Goal: Information Seeking & Learning: Learn about a topic

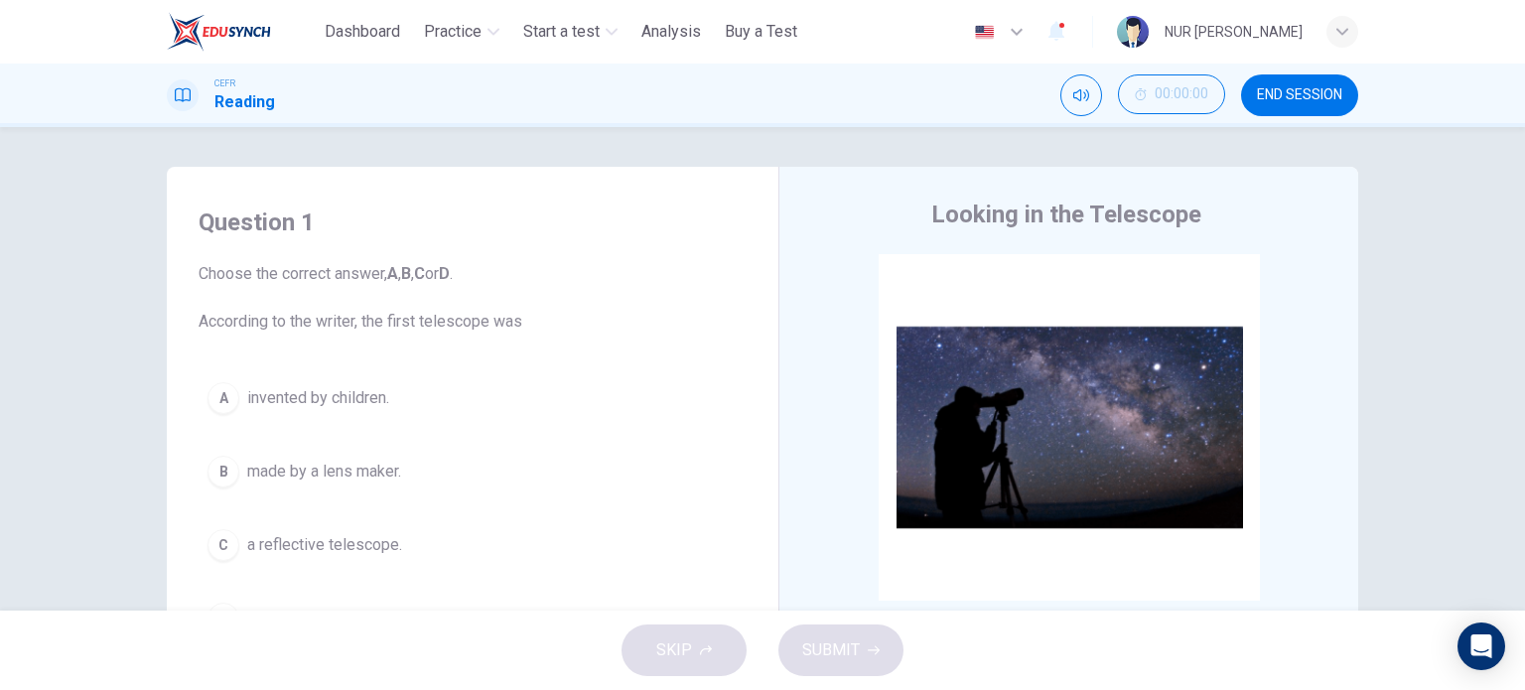
click at [726, 225] on h4 "Question 1" at bounding box center [473, 222] width 548 height 32
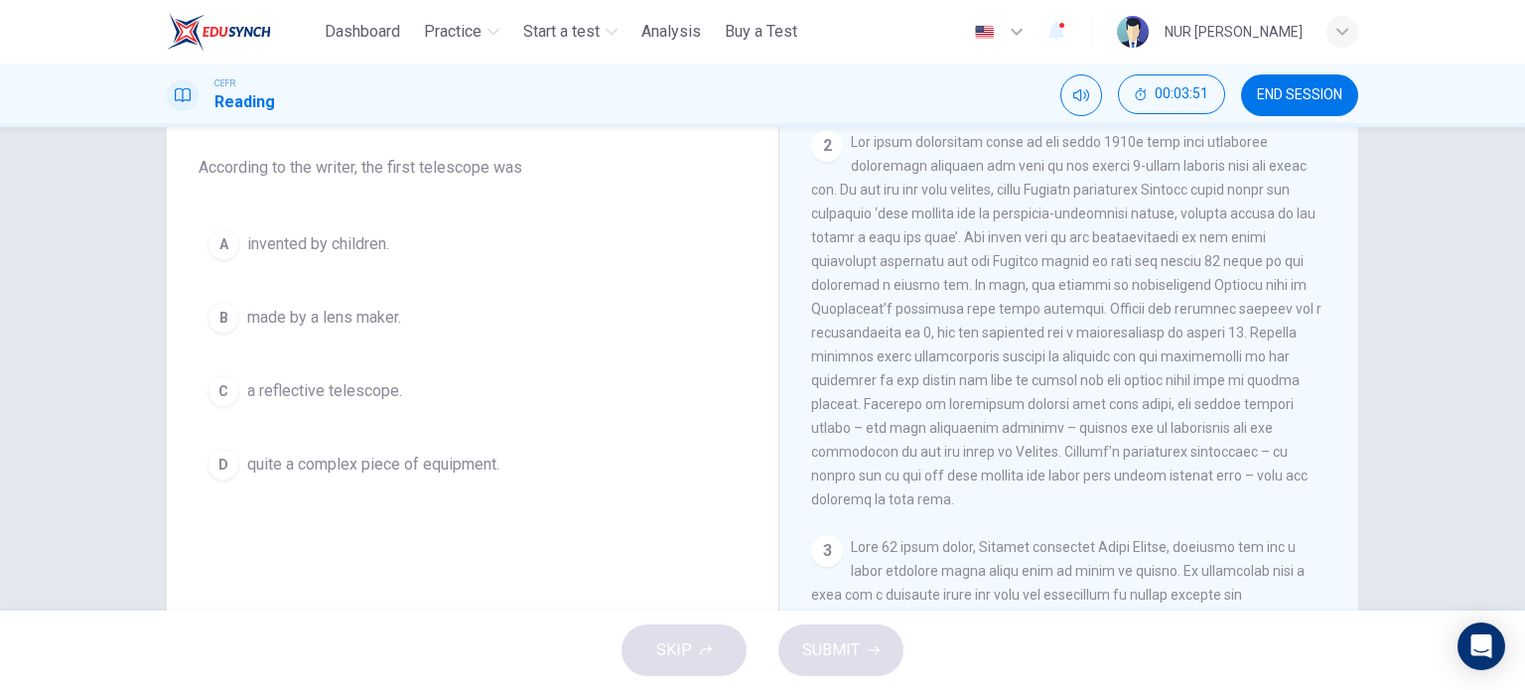
scroll to position [578, 0]
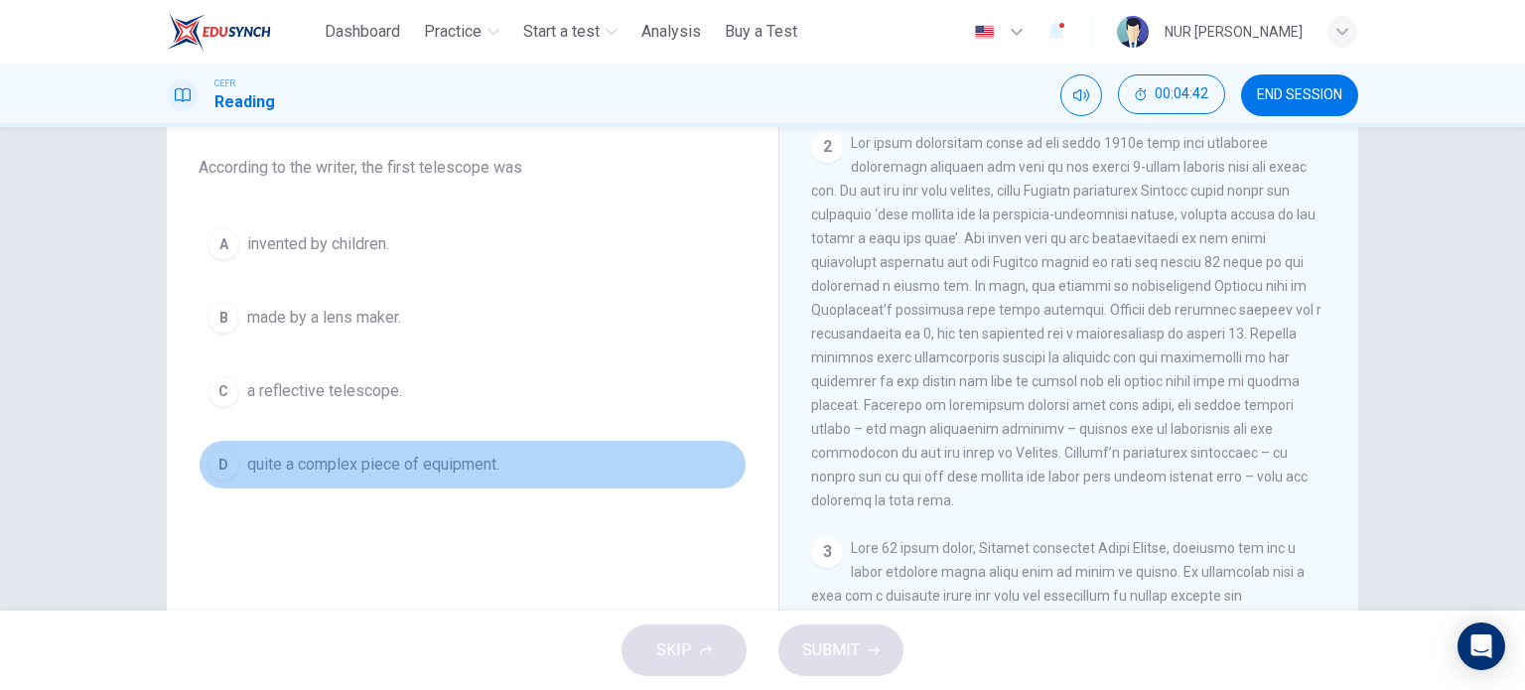
click at [372, 463] on span "quite a complex piece of equipment." at bounding box center [373, 465] width 252 height 24
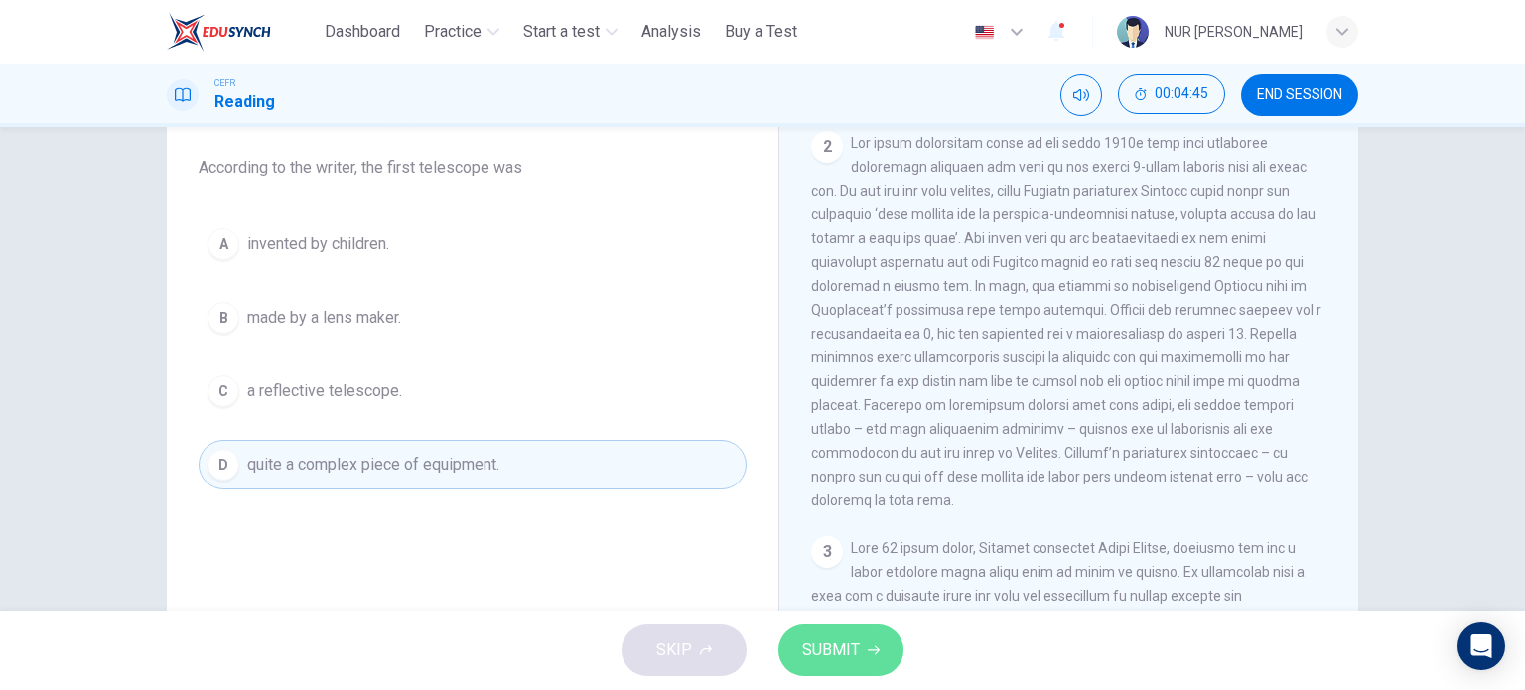
click at [867, 658] on button "SUBMIT" at bounding box center [840, 650] width 125 height 52
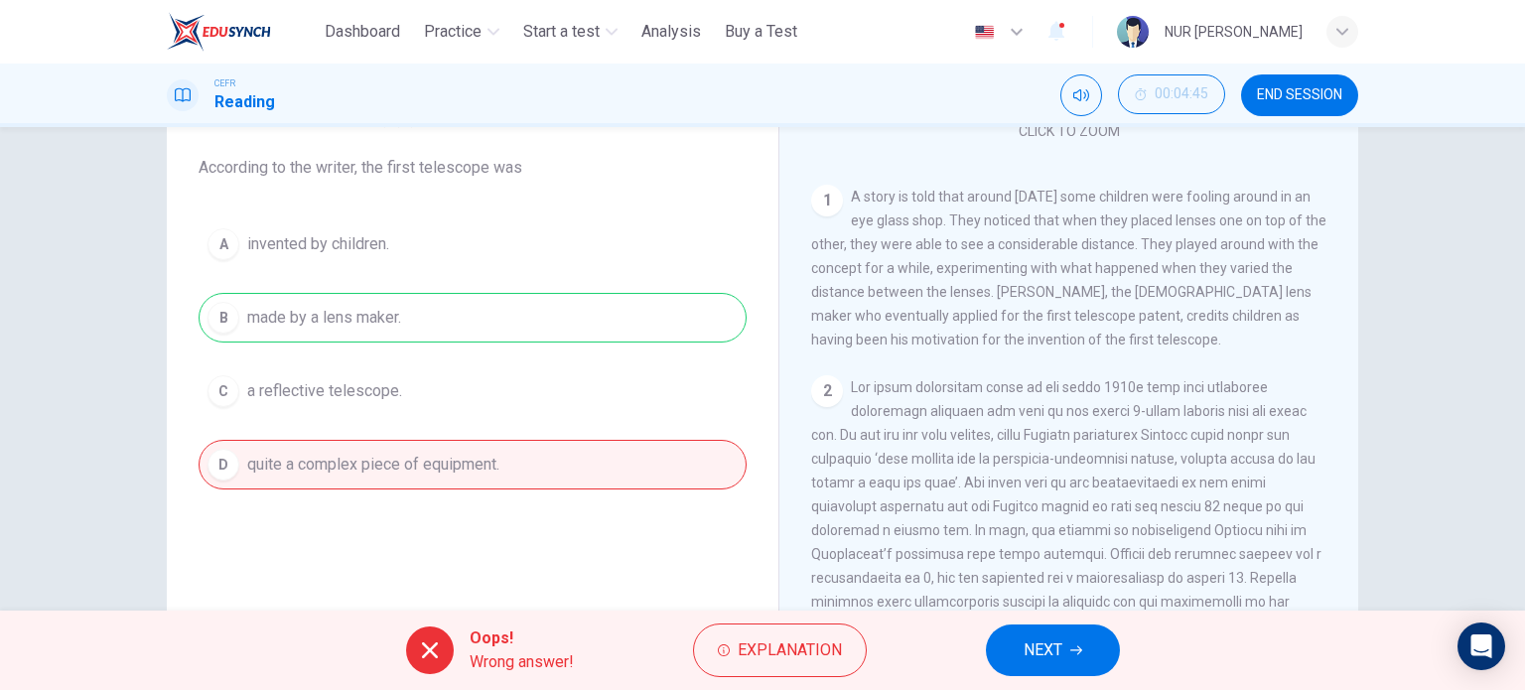
scroll to position [330, 0]
click at [1041, 638] on span "NEXT" at bounding box center [1042, 650] width 39 height 28
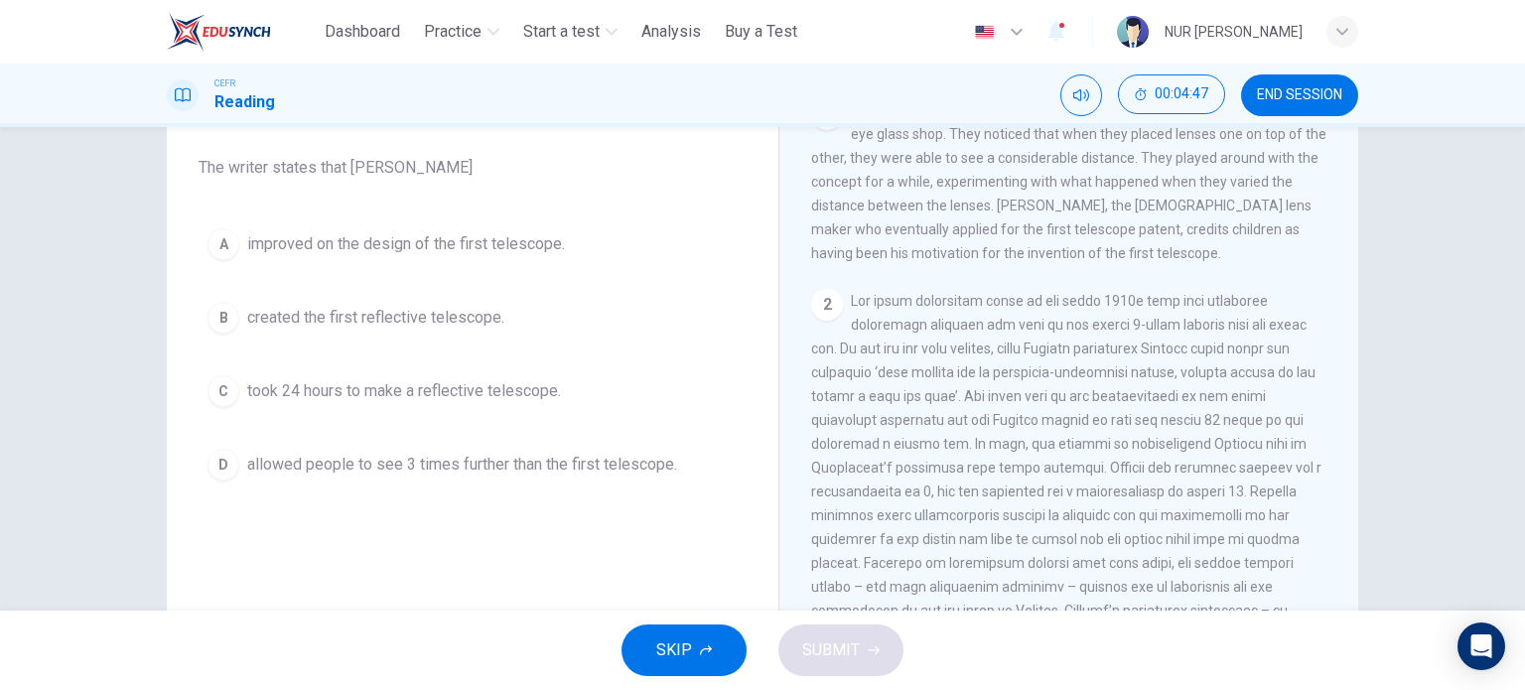
scroll to position [421, 0]
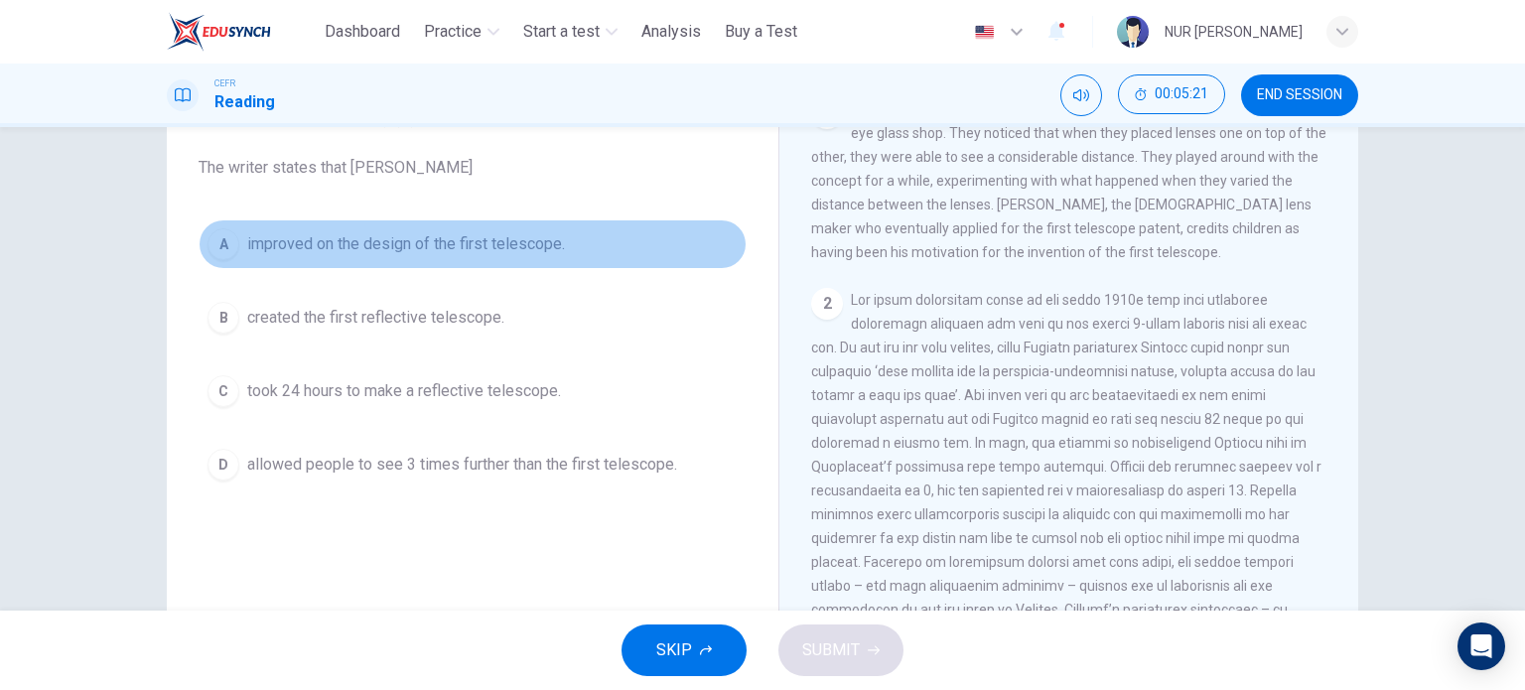
click at [524, 232] on span "improved on the design of the first telescope." at bounding box center [406, 244] width 318 height 24
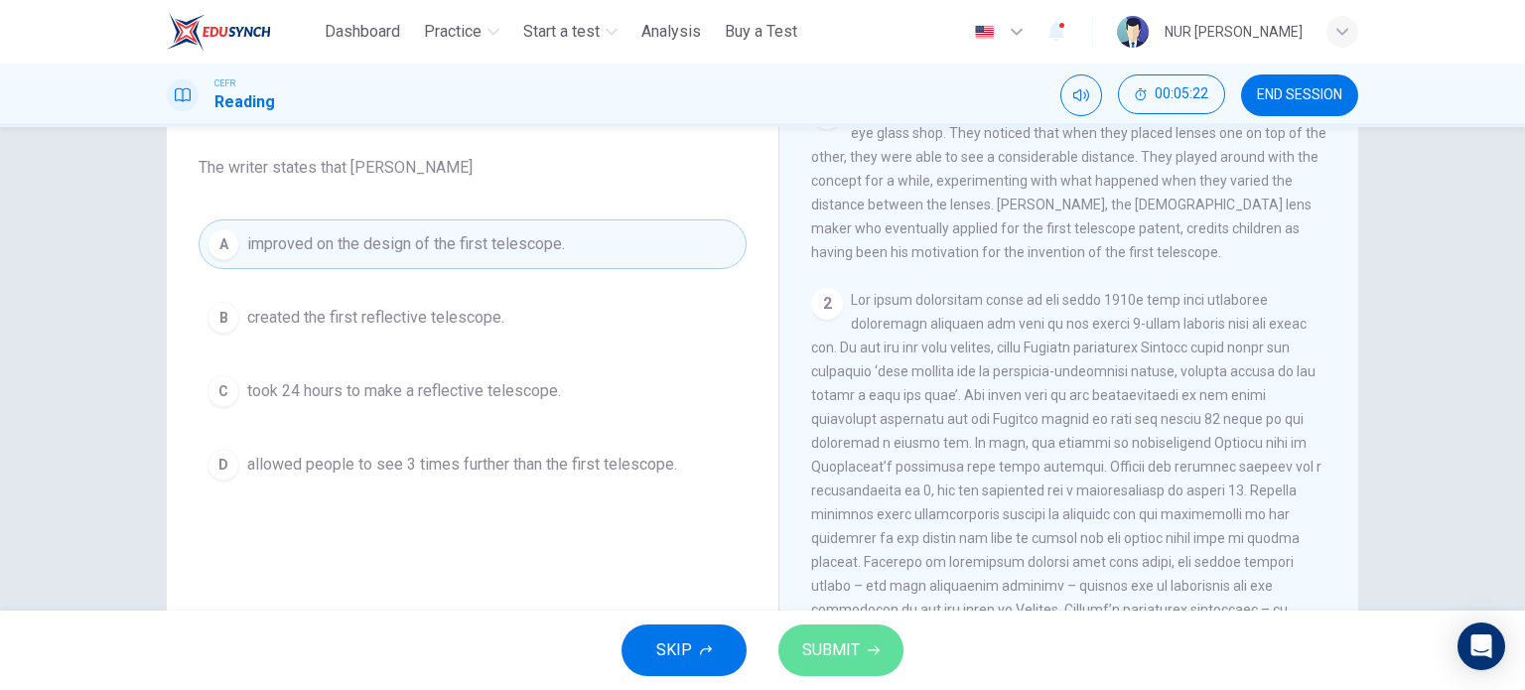
click at [858, 655] on button "SUBMIT" at bounding box center [840, 650] width 125 height 52
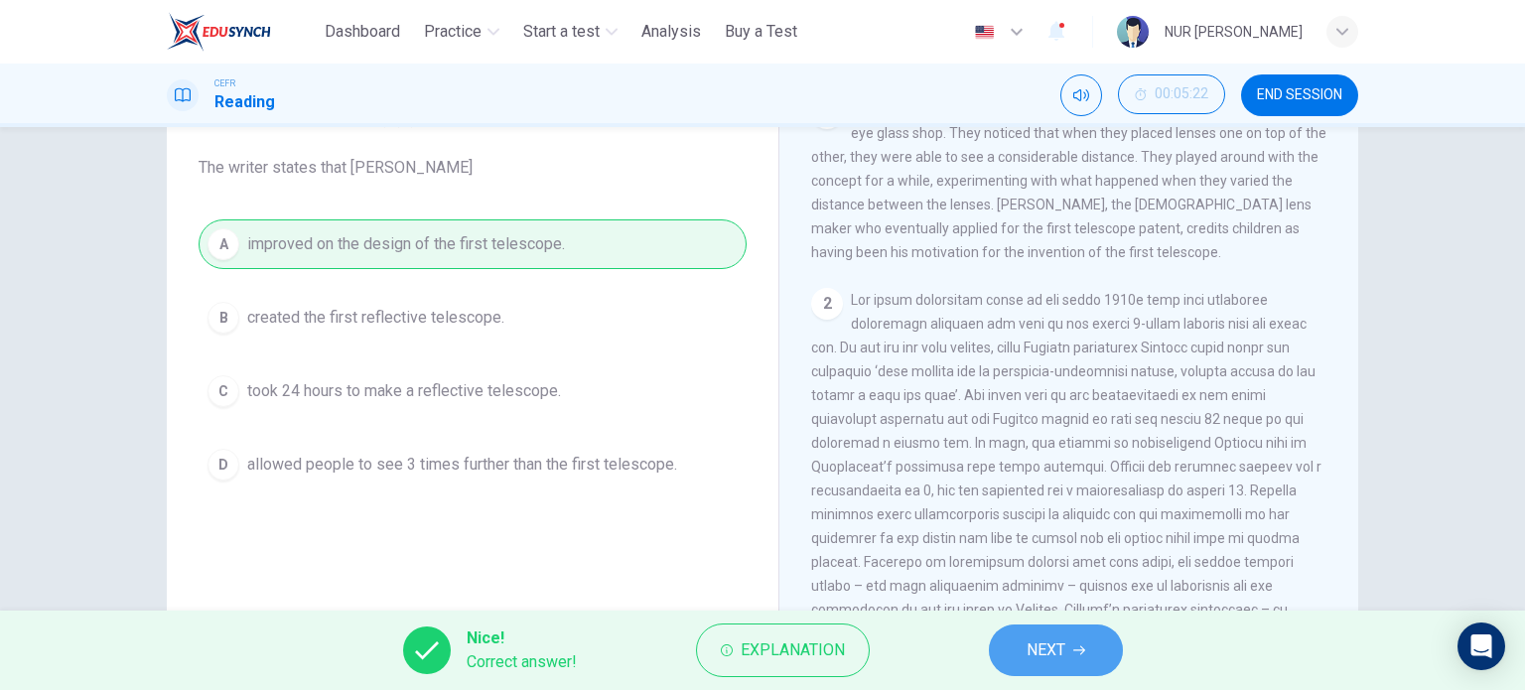
click at [1063, 664] on button "NEXT" at bounding box center [1056, 650] width 134 height 52
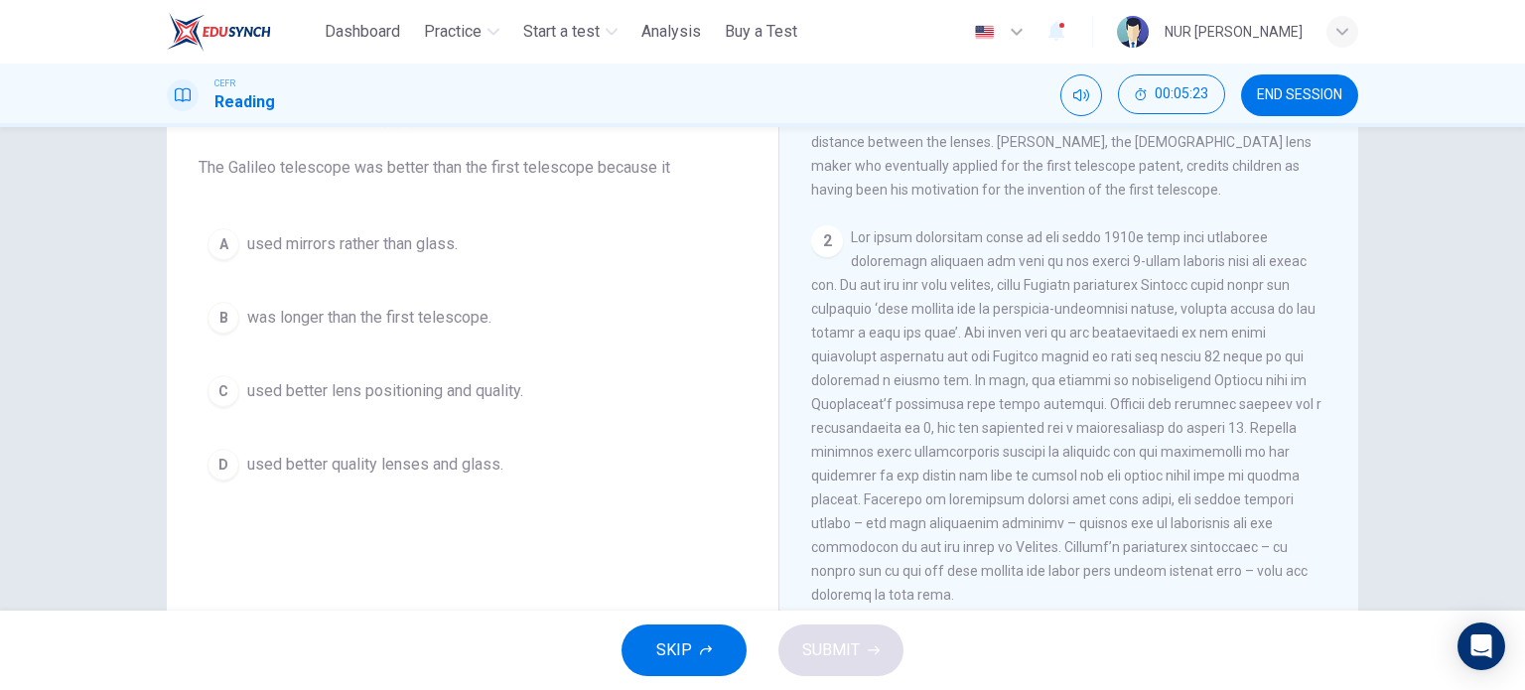
scroll to position [523, 0]
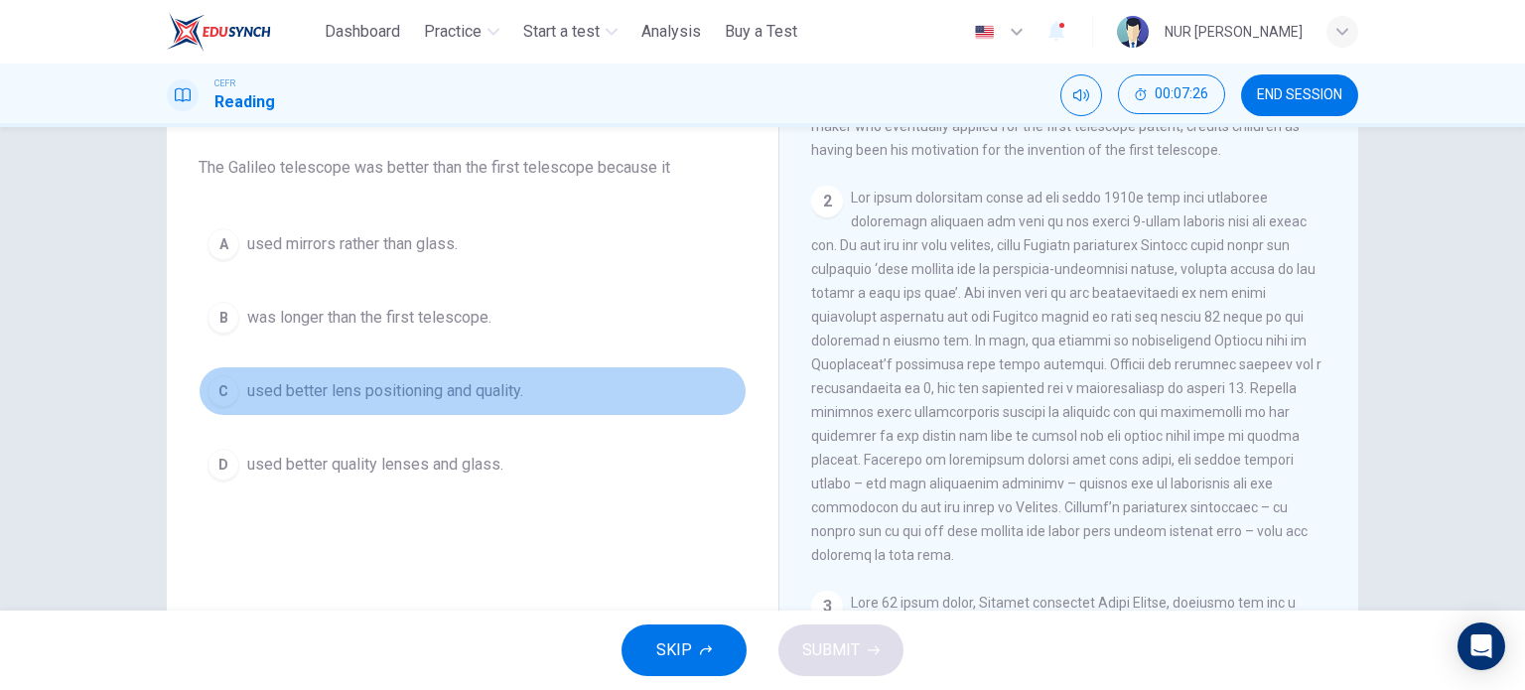
click at [470, 385] on span "used better lens positioning and quality." at bounding box center [385, 391] width 276 height 24
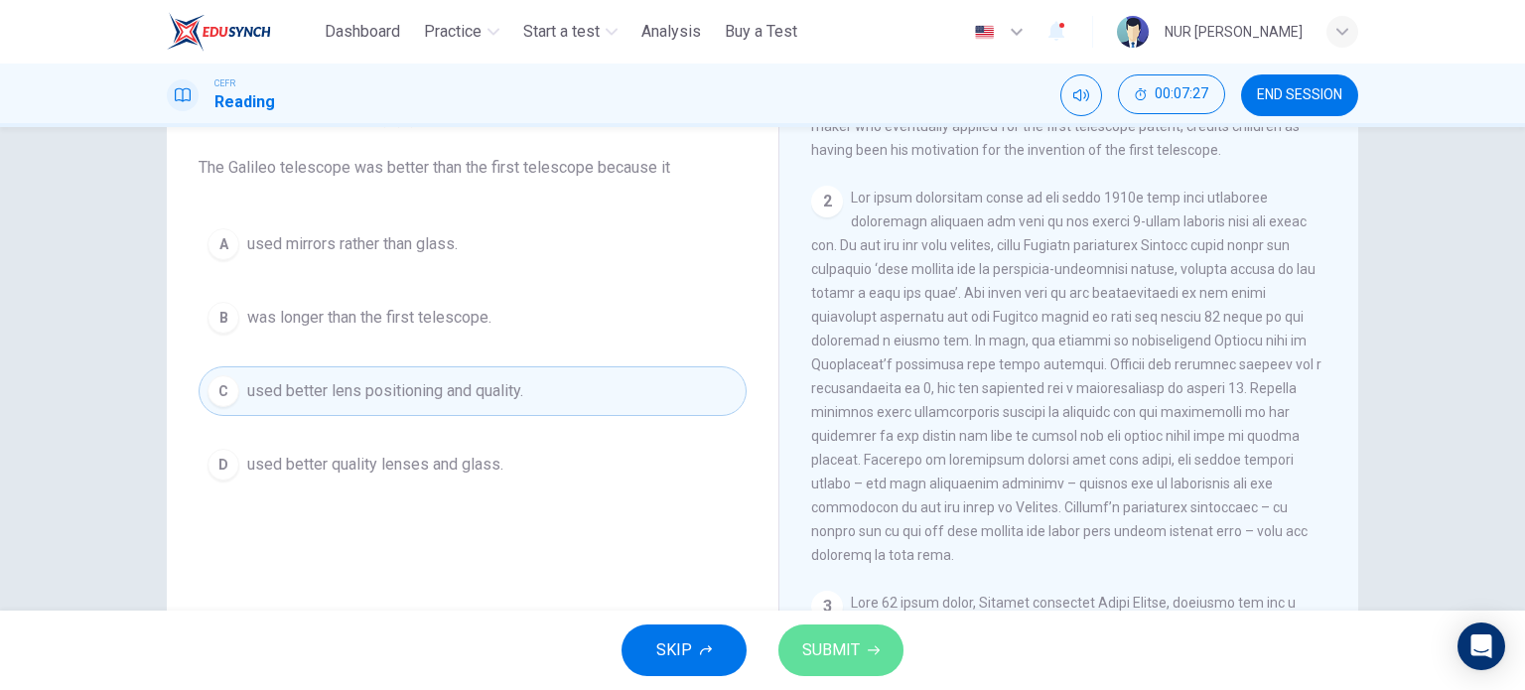
click at [846, 648] on span "SUBMIT" at bounding box center [831, 650] width 58 height 28
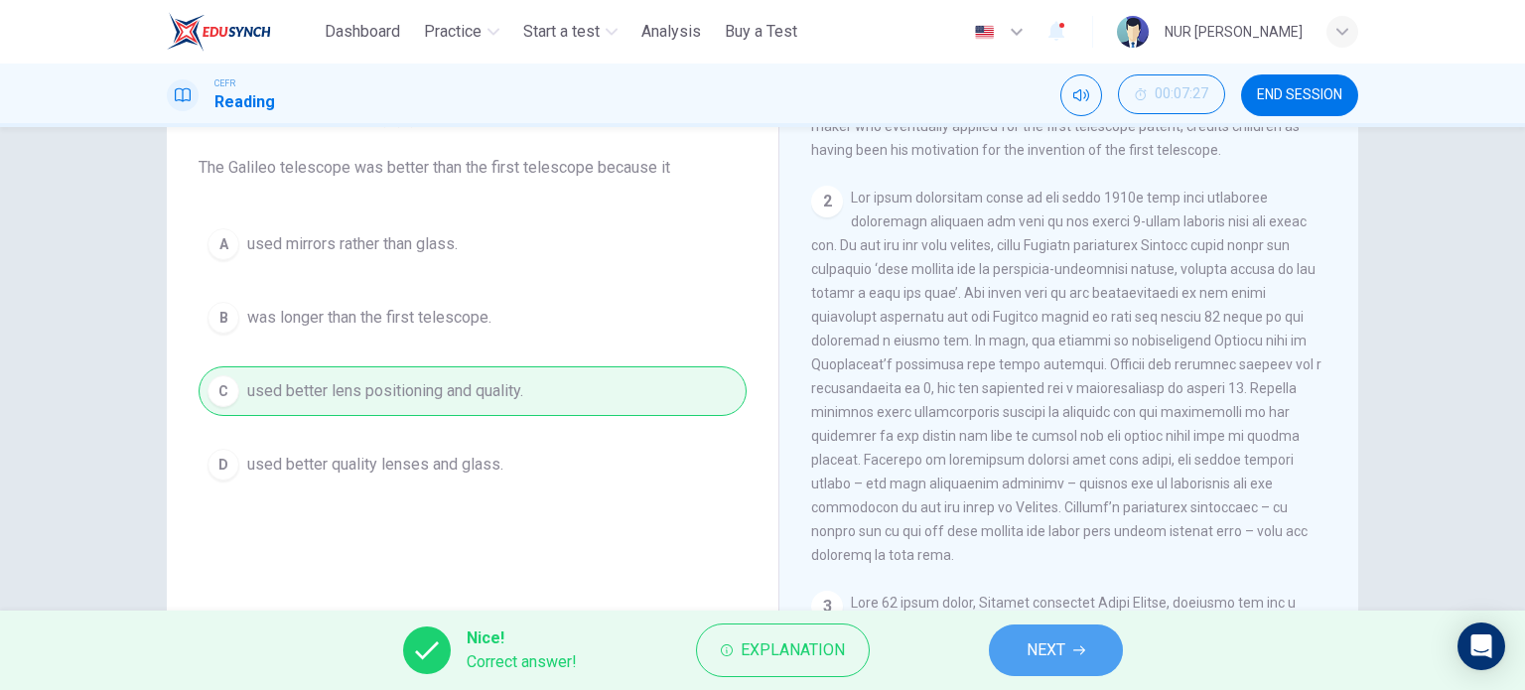
click at [1065, 646] on span "NEXT" at bounding box center [1045, 650] width 39 height 28
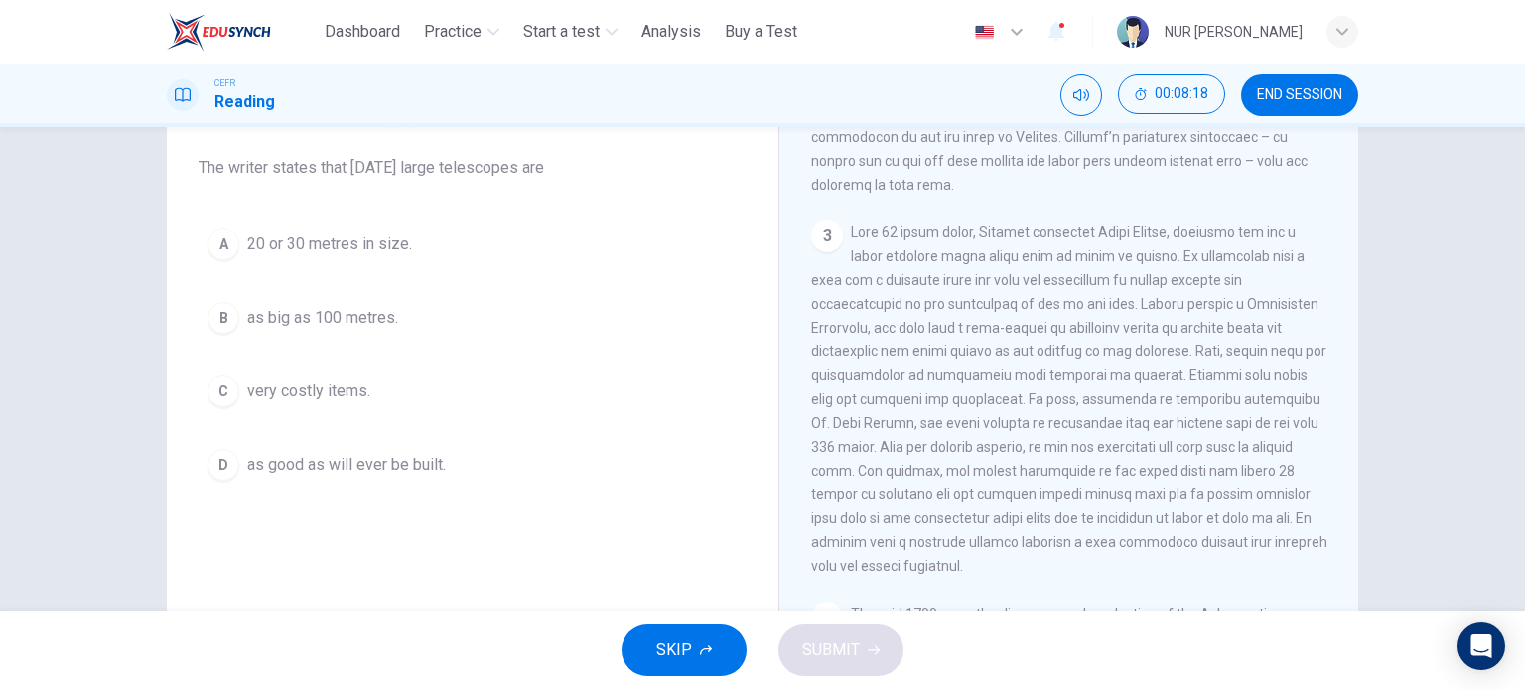
scroll to position [895, 0]
click at [344, 383] on span "very costly items." at bounding box center [308, 391] width 123 height 24
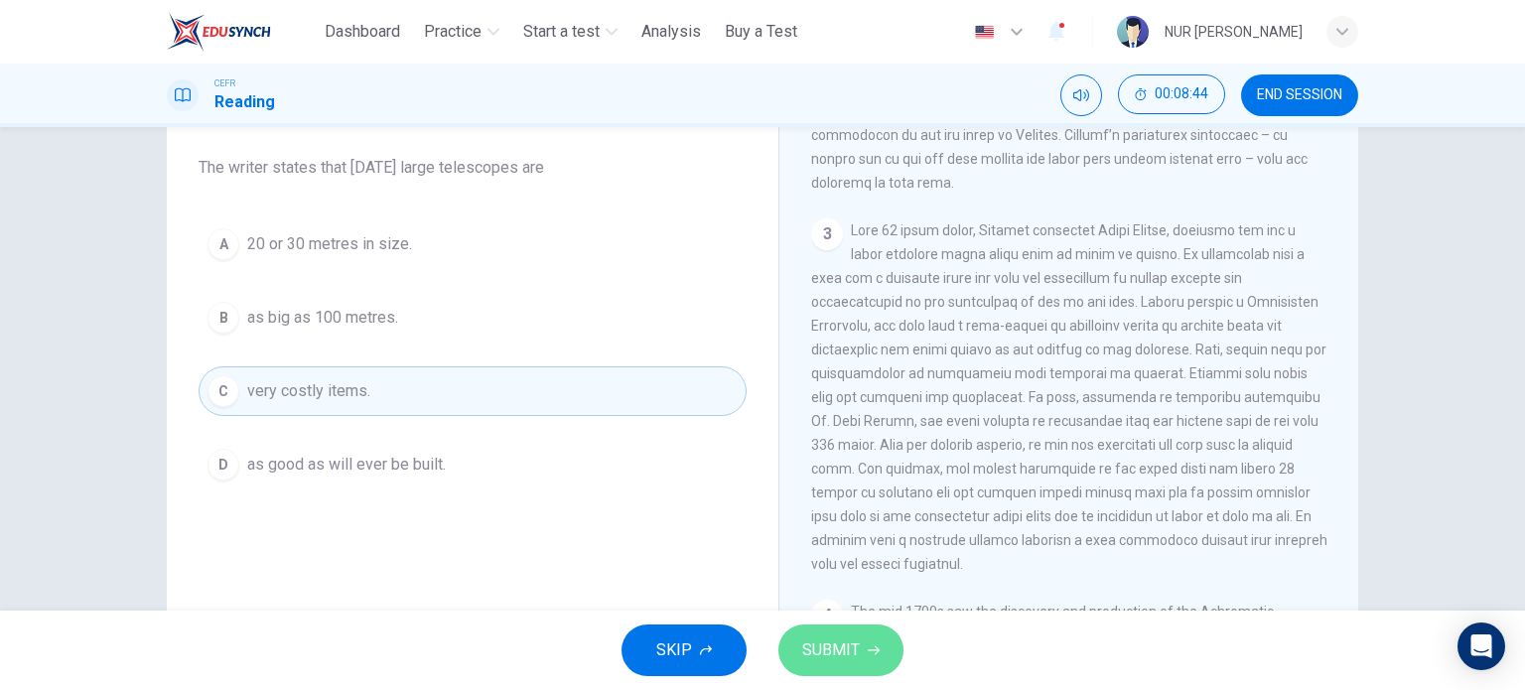
click at [814, 634] on button "SUBMIT" at bounding box center [840, 650] width 125 height 52
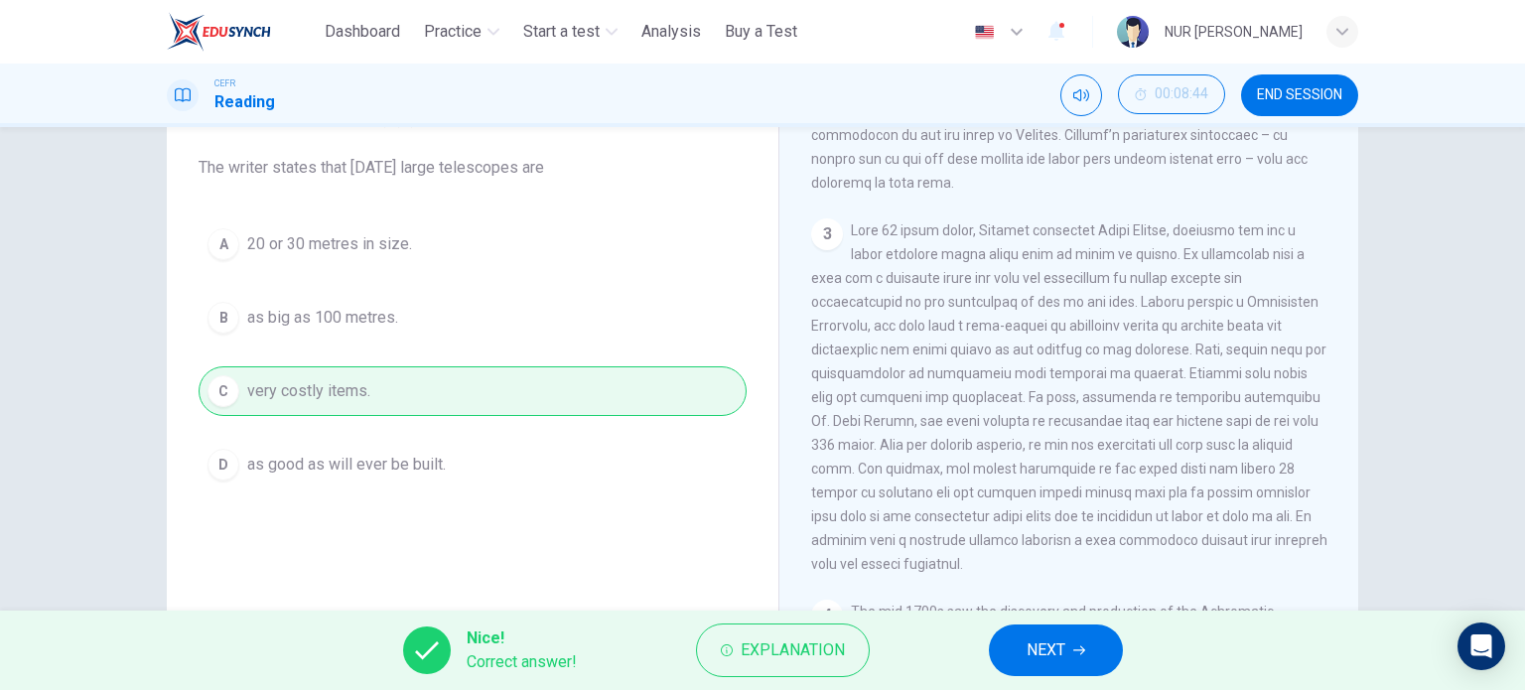
click at [1068, 636] on button "NEXT" at bounding box center [1056, 650] width 134 height 52
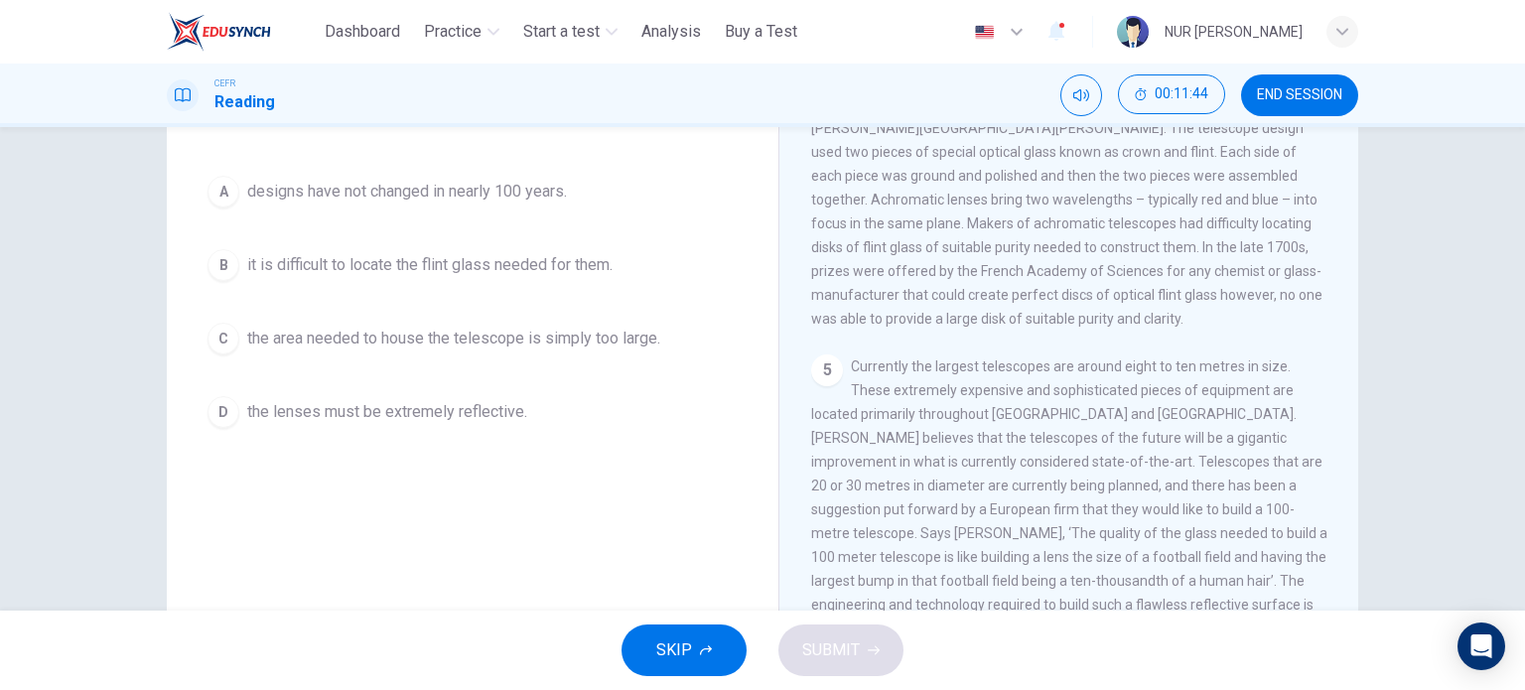
scroll to position [179, 0]
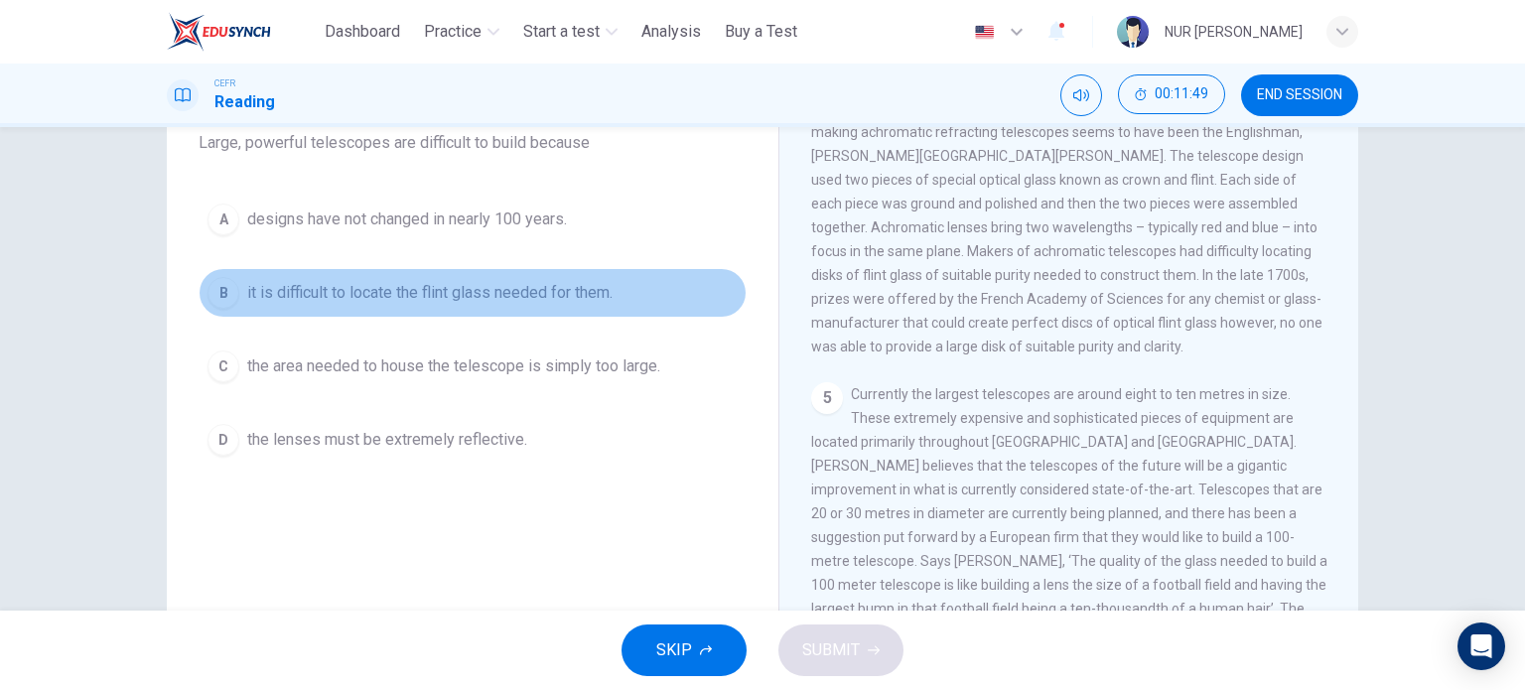
click at [580, 302] on span "it is difficult to locate the flint glass needed for them." at bounding box center [429, 293] width 365 height 24
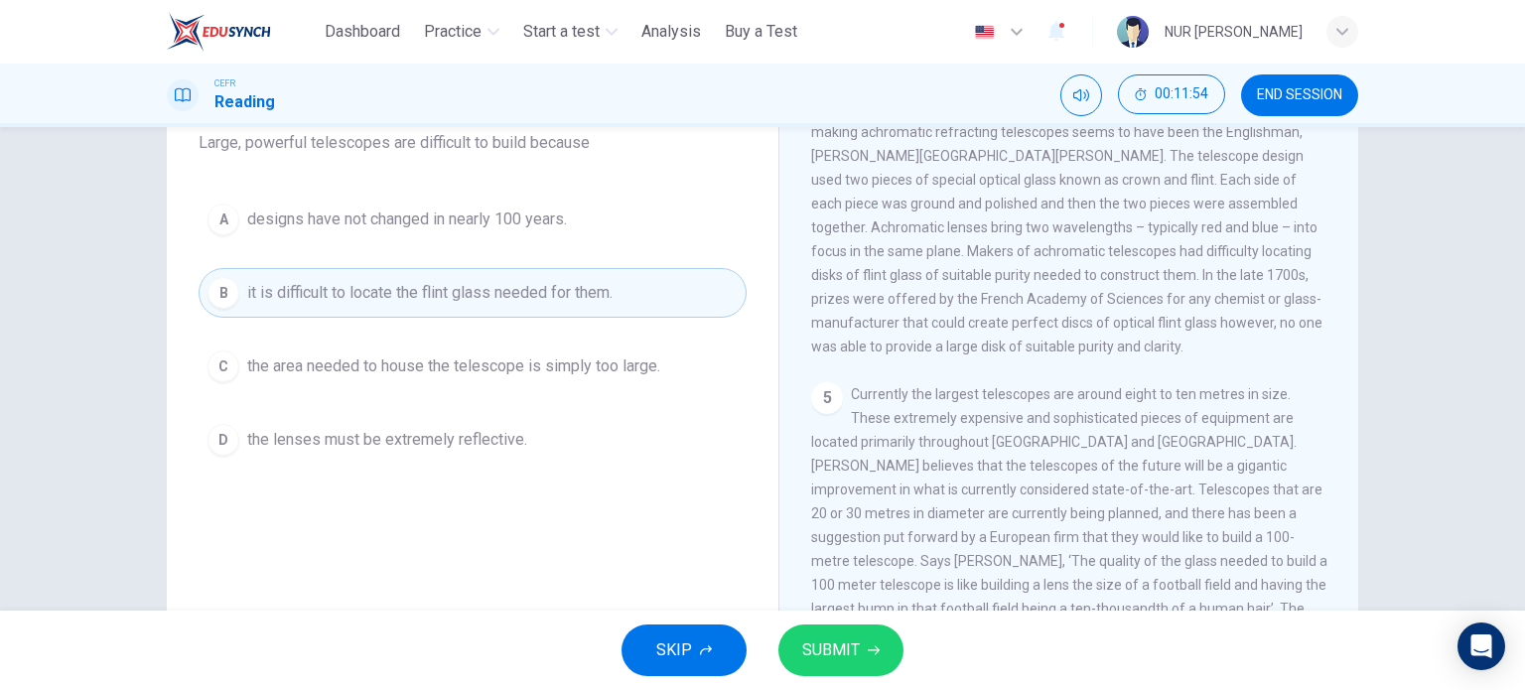
click at [887, 626] on div "SKIP SUBMIT" at bounding box center [762, 649] width 1525 height 79
click at [876, 647] on icon "button" at bounding box center [874, 650] width 12 height 12
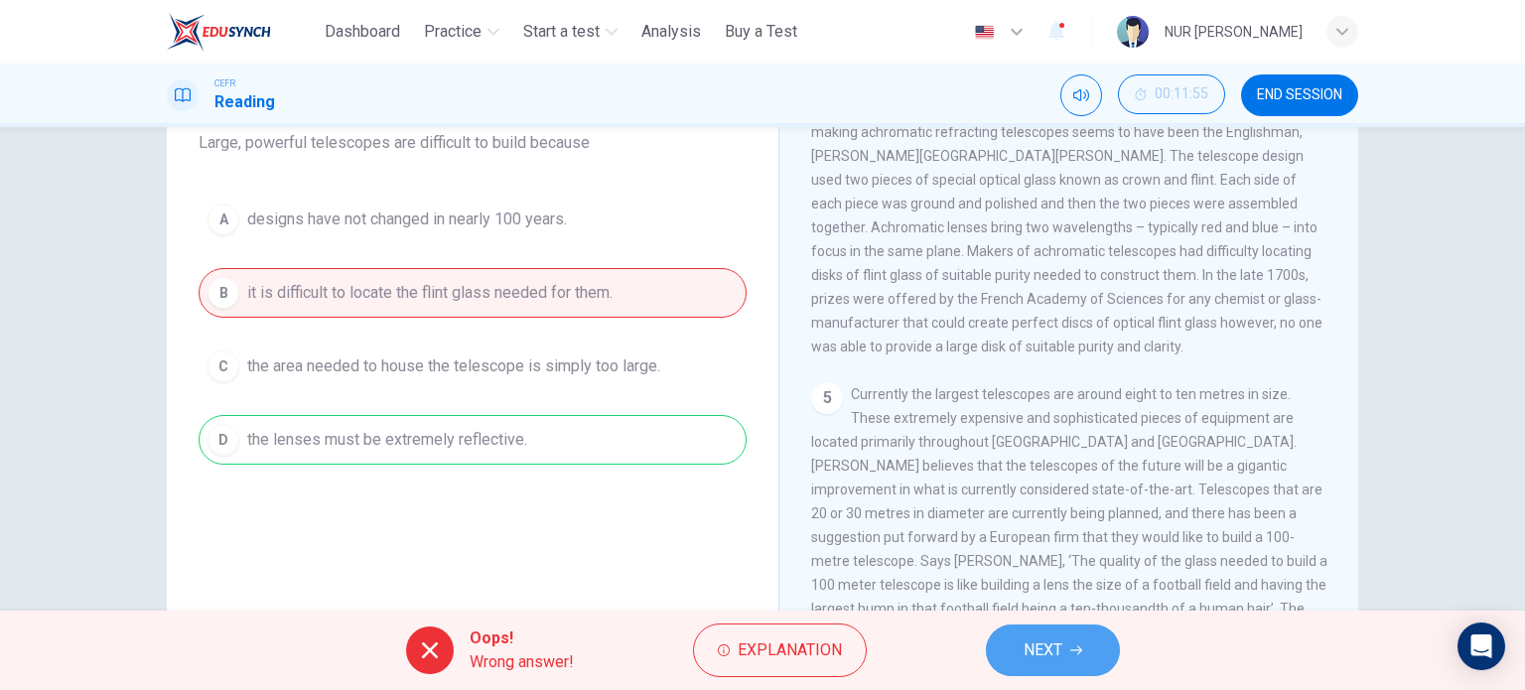
click at [1009, 640] on button "NEXT" at bounding box center [1053, 650] width 134 height 52
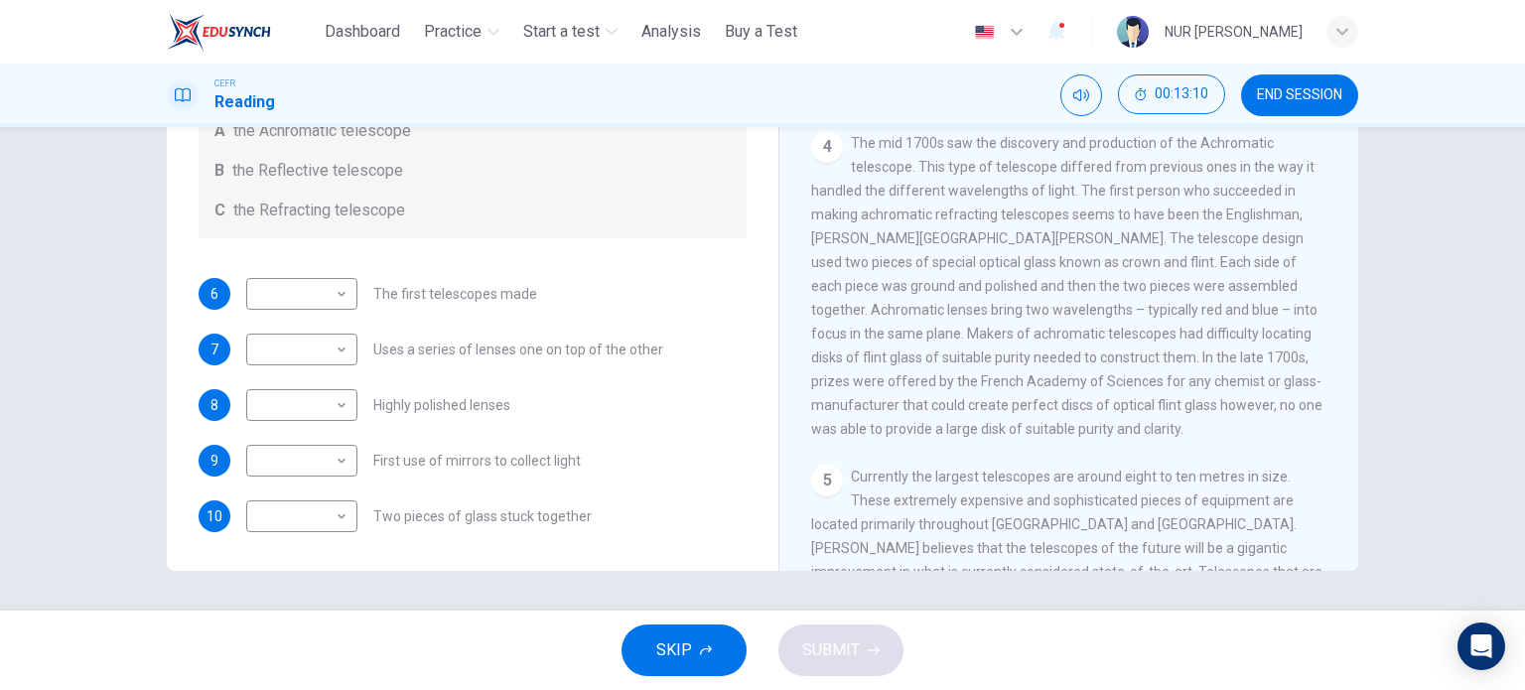
scroll to position [1233, 0]
click at [319, 520] on body "This site uses cookies, as explained in our Privacy Policy . If you agree to th…" at bounding box center [762, 345] width 1525 height 690
click at [306, 550] on li "A" at bounding box center [296, 547] width 111 height 32
type input "*"
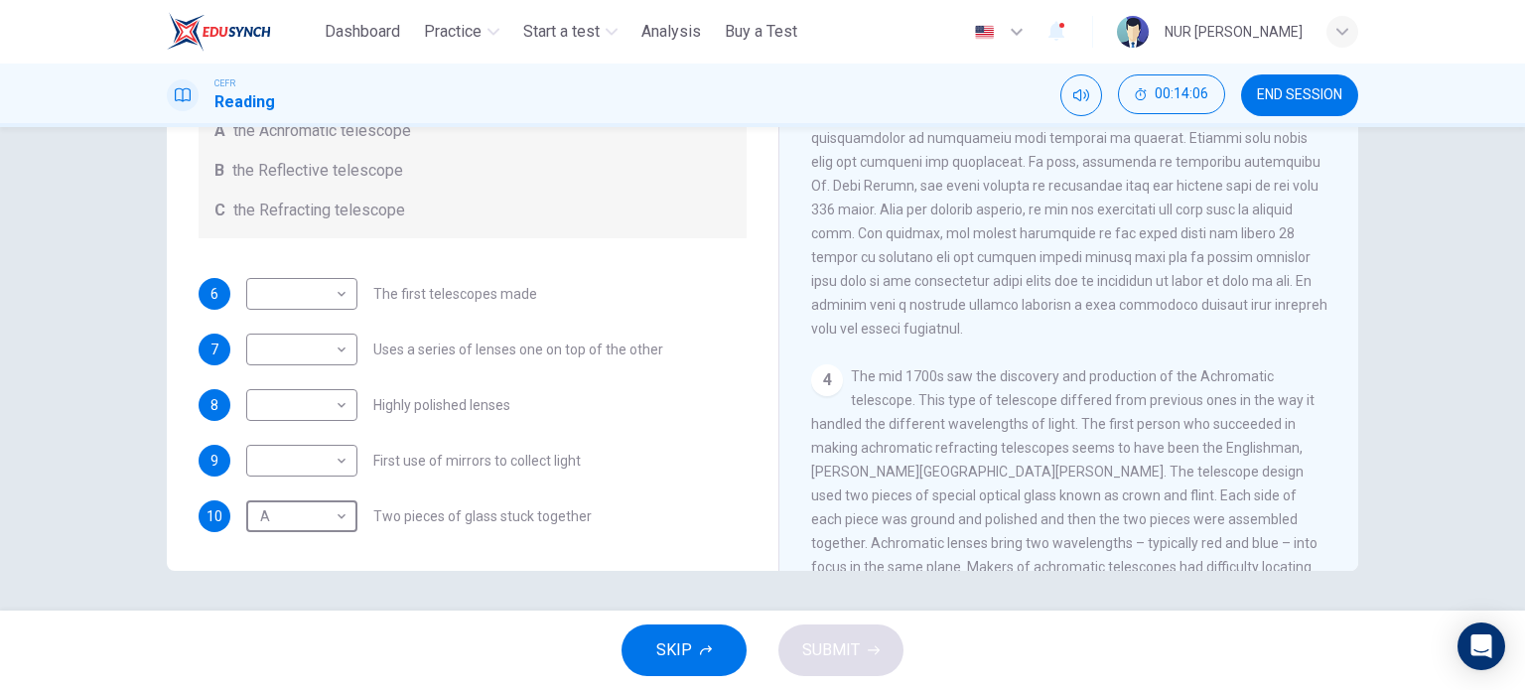
scroll to position [988, 0]
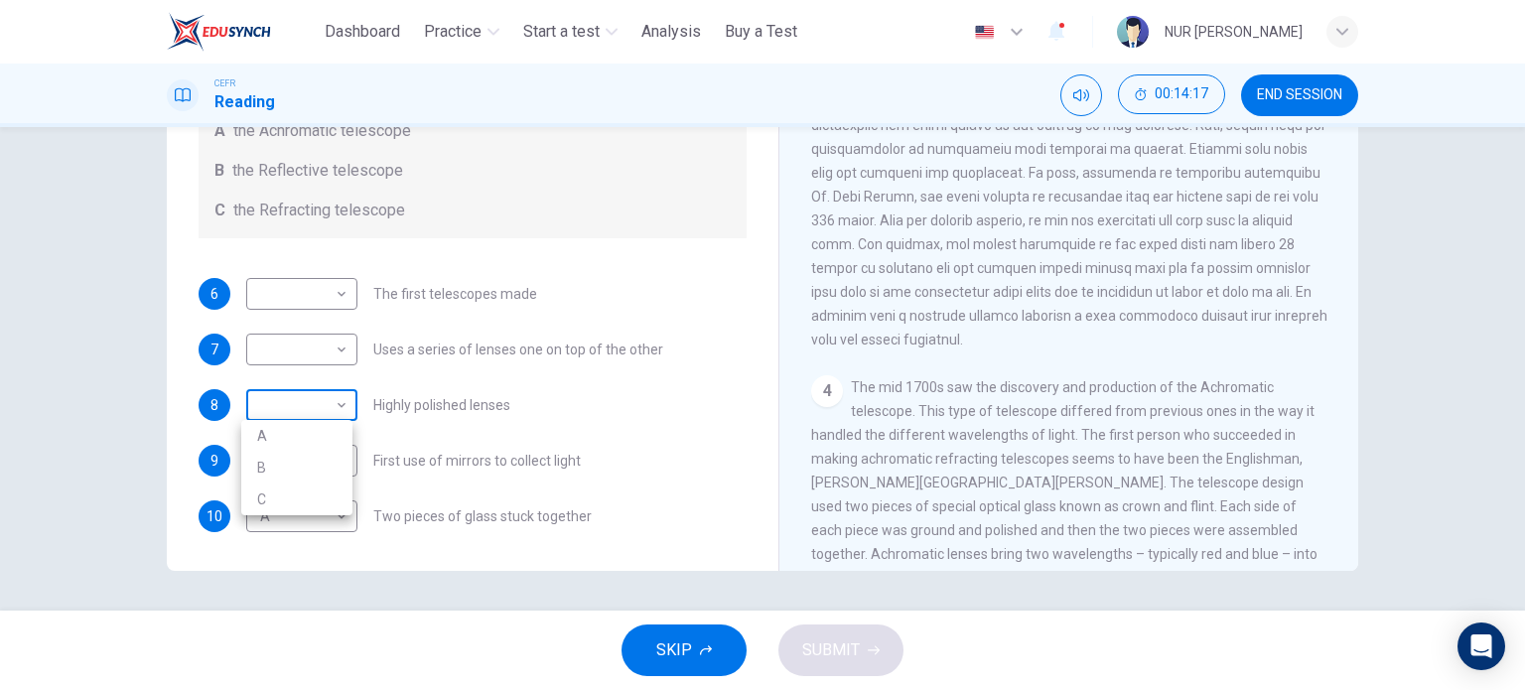
click at [314, 411] on body "This site uses cookies, as explained in our Privacy Policy . If you agree to th…" at bounding box center [762, 345] width 1525 height 690
click at [294, 469] on li "B" at bounding box center [296, 468] width 111 height 32
type input "*"
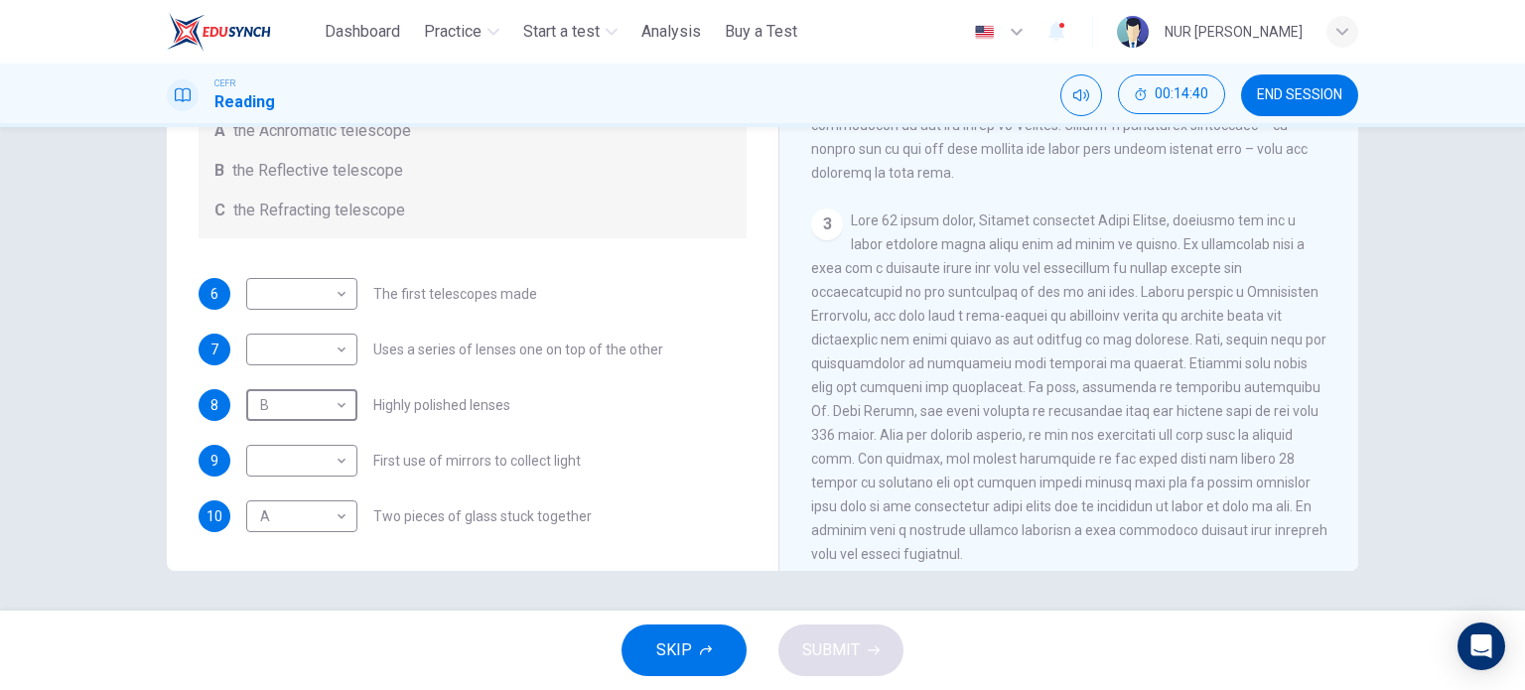
scroll to position [772, 0]
click at [294, 266] on body "This site uses cookies, as explained in our Privacy Policy . If you agree to th…" at bounding box center [762, 345] width 1525 height 690
click at [285, 340] on li "B" at bounding box center [296, 356] width 111 height 32
type input "*"
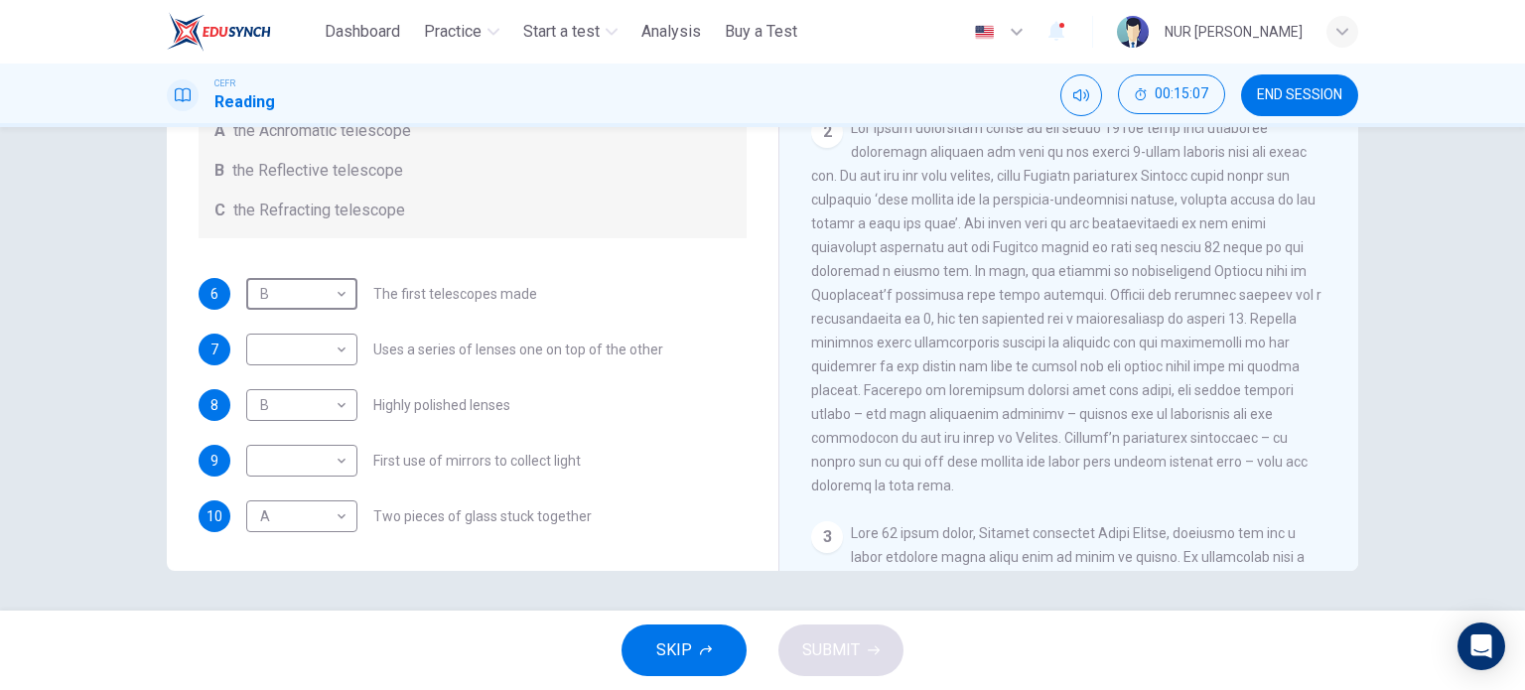
scroll to position [458, 0]
click at [318, 387] on body "This site uses cookies, as explained in our Privacy Policy . If you agree to th…" at bounding box center [762, 345] width 1525 height 690
click at [318, 387] on div at bounding box center [762, 345] width 1525 height 690
click at [310, 406] on body "This site uses cookies, as explained in our Privacy Policy . If you agree to th…" at bounding box center [762, 345] width 1525 height 690
click at [295, 484] on li "C" at bounding box center [296, 499] width 111 height 32
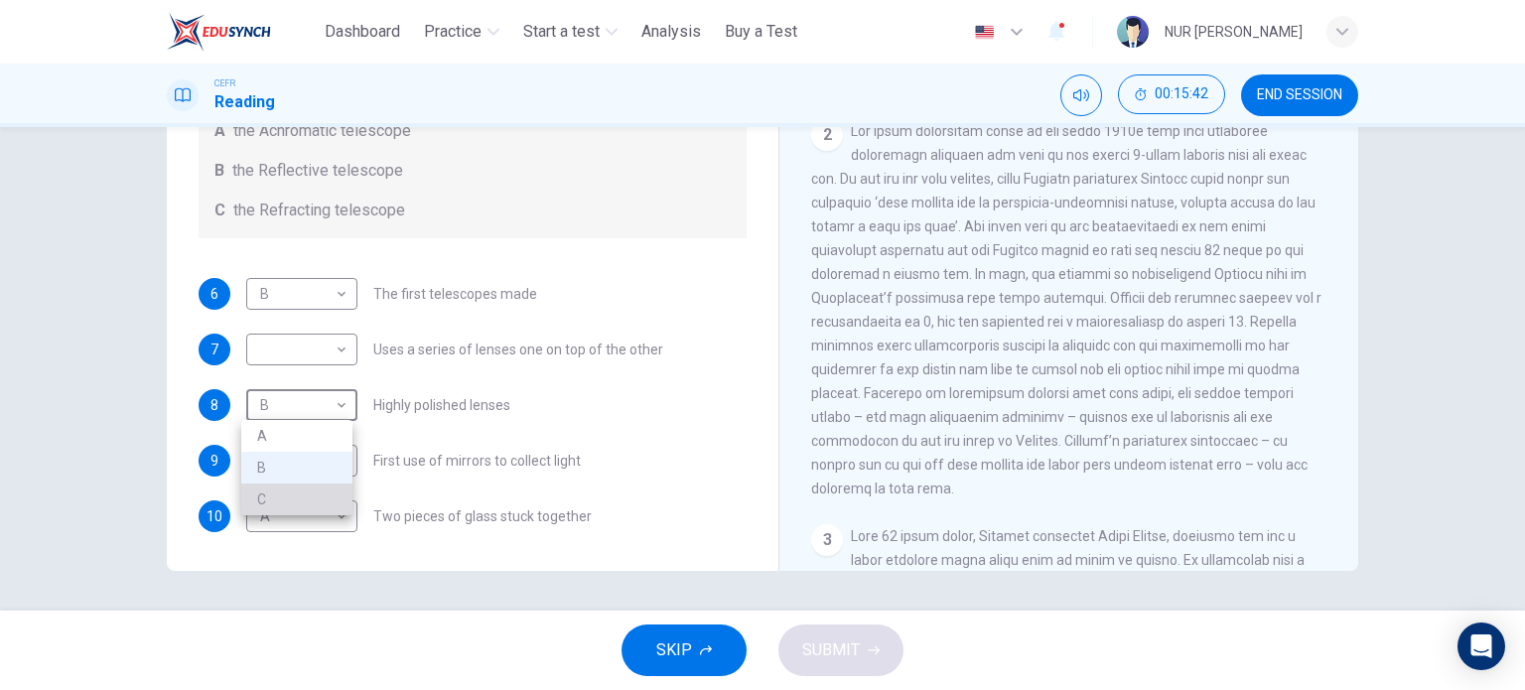
type input "*"
click at [296, 464] on body "This site uses cookies, as explained in our Privacy Policy . If you agree to th…" at bounding box center [762, 345] width 1525 height 690
click at [297, 530] on li "B" at bounding box center [296, 523] width 111 height 32
type input "*"
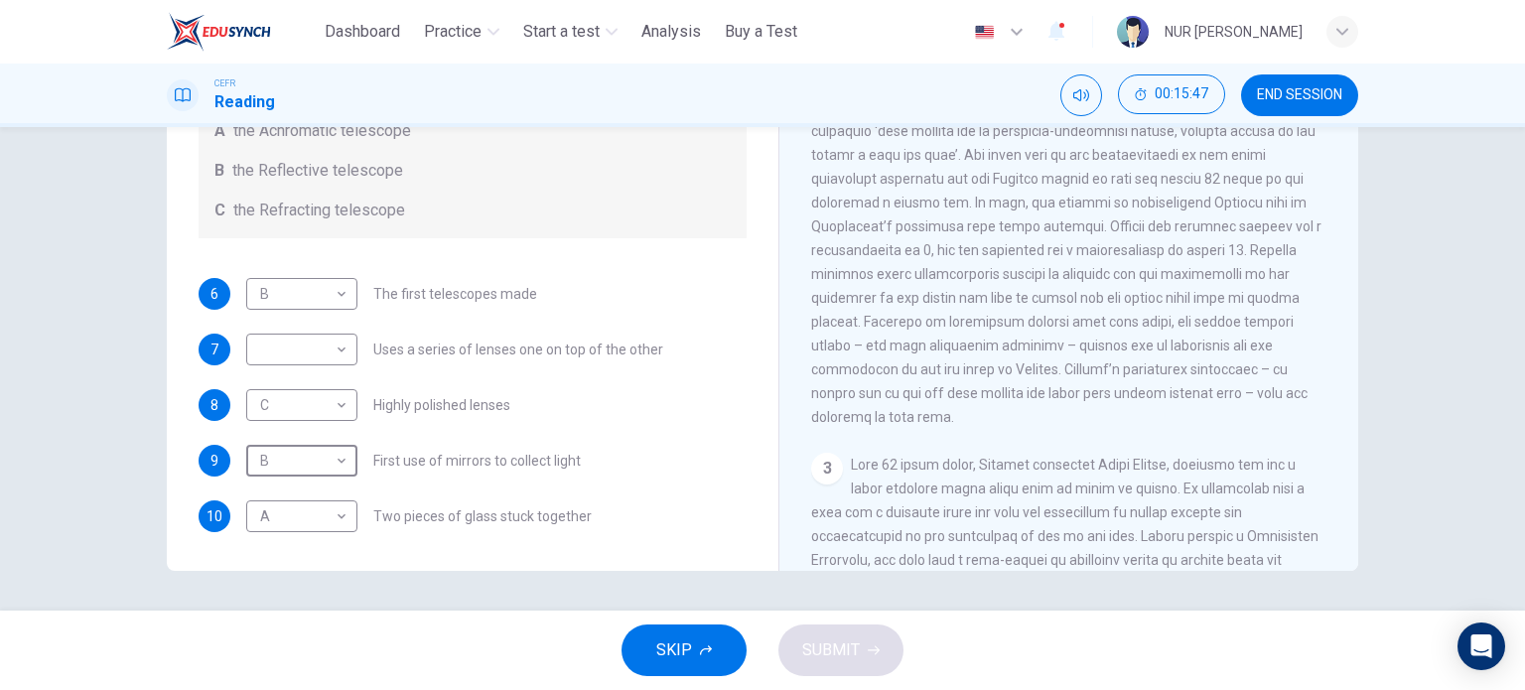
scroll to position [532, 0]
click at [343, 352] on body "This site uses cookies, as explained in our Privacy Policy . If you agree to th…" at bounding box center [762, 345] width 1525 height 690
click at [310, 437] on li "C" at bounding box center [296, 444] width 111 height 32
type input "*"
click at [855, 641] on span "SUBMIT" at bounding box center [831, 650] width 58 height 28
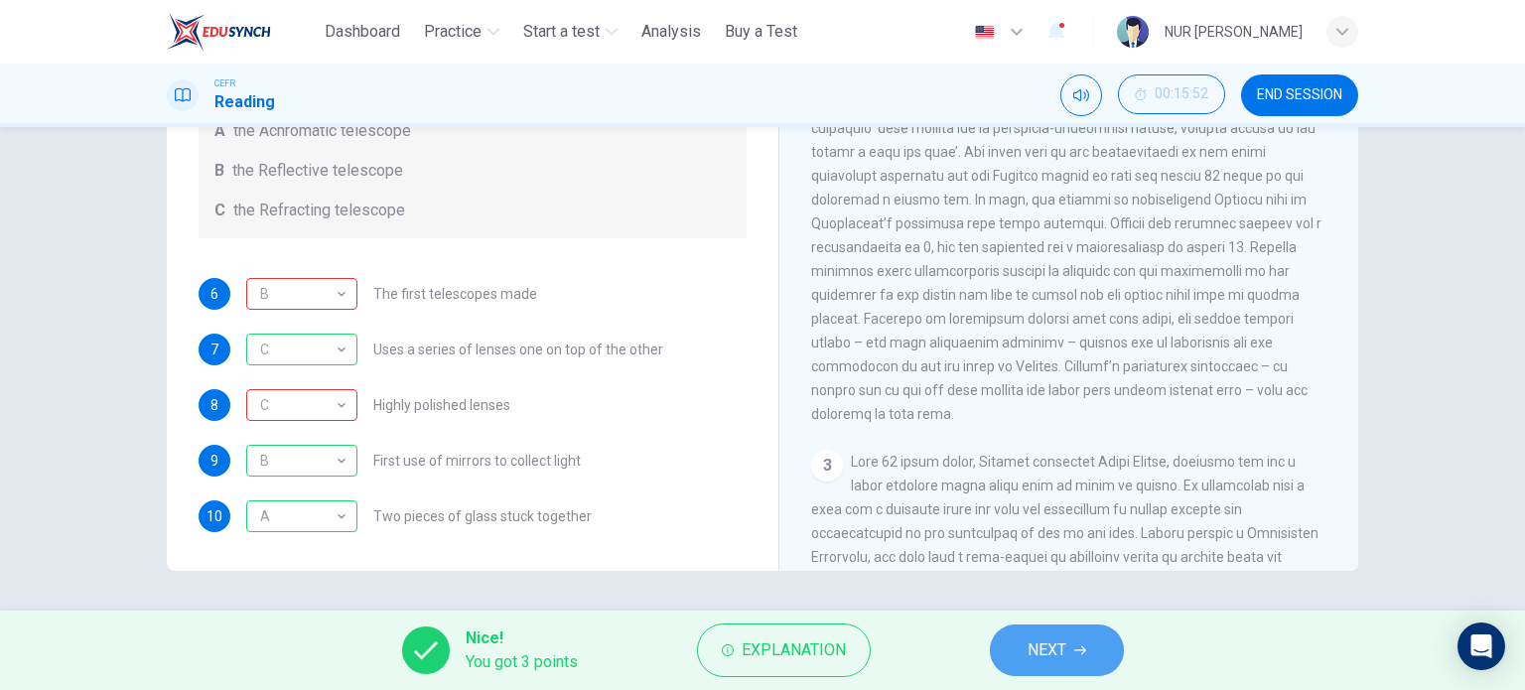
click at [1038, 641] on span "NEXT" at bounding box center [1046, 650] width 39 height 28
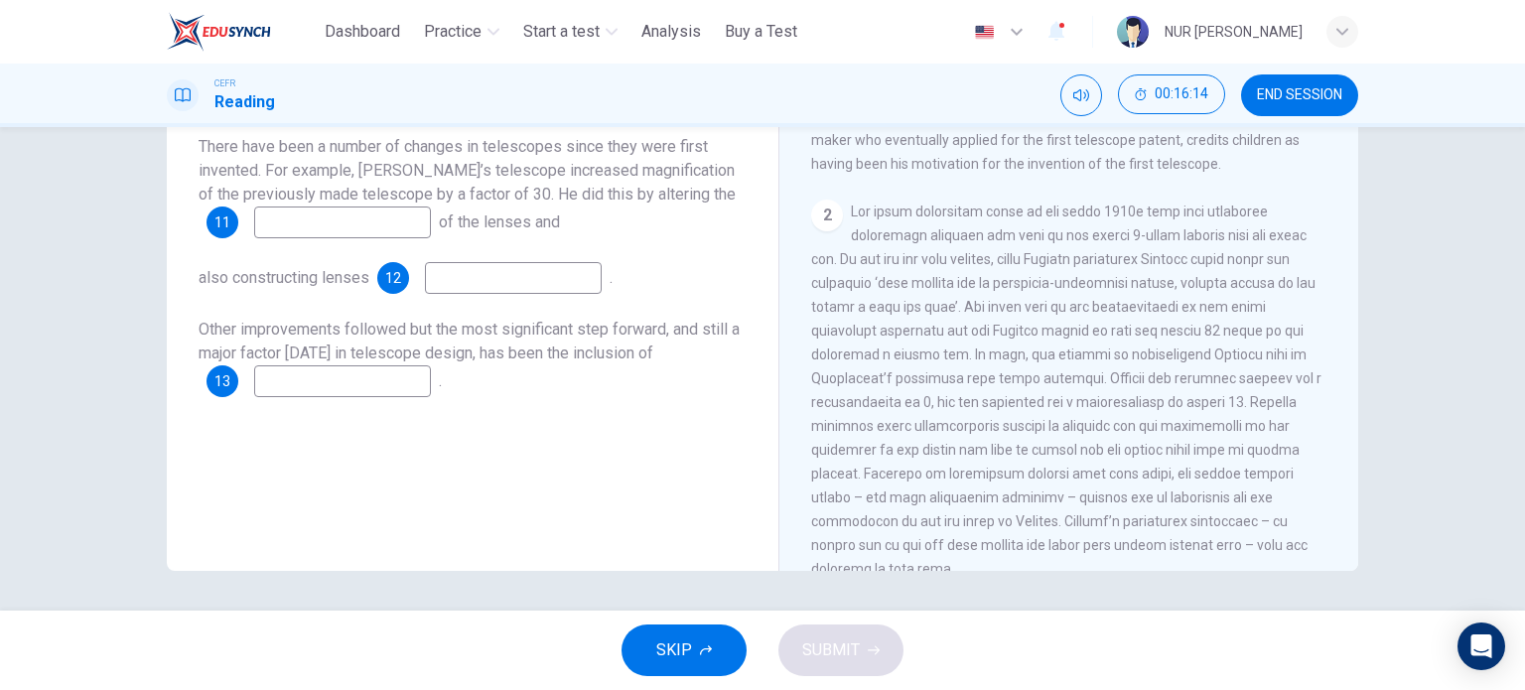
scroll to position [376, 0]
click at [394, 217] on input at bounding box center [342, 222] width 177 height 32
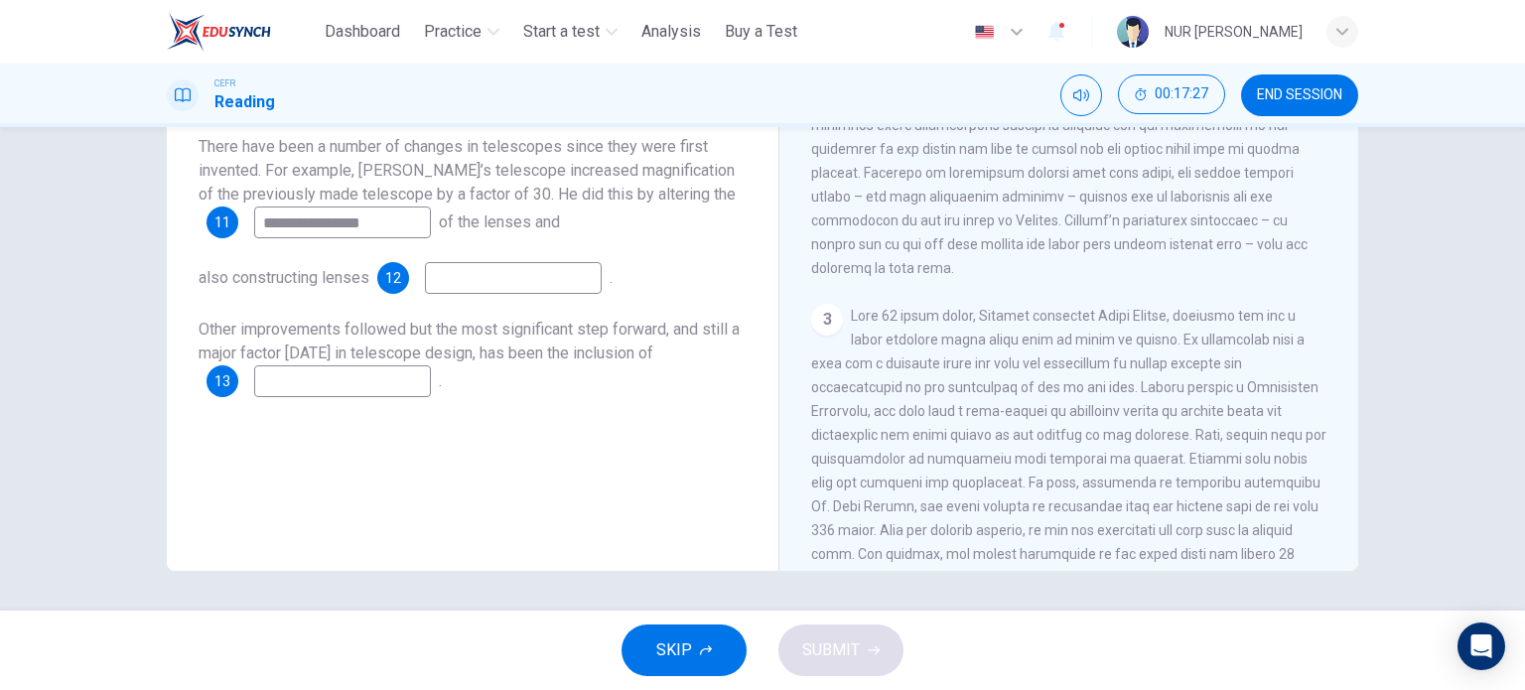
scroll to position [679, 0]
drag, startPoint x: 322, startPoint y: 221, endPoint x: 414, endPoint y: 239, distance: 94.0
click at [414, 239] on div "**********" at bounding box center [473, 266] width 548 height 262
type input "*********"
click at [480, 271] on input at bounding box center [513, 278] width 177 height 32
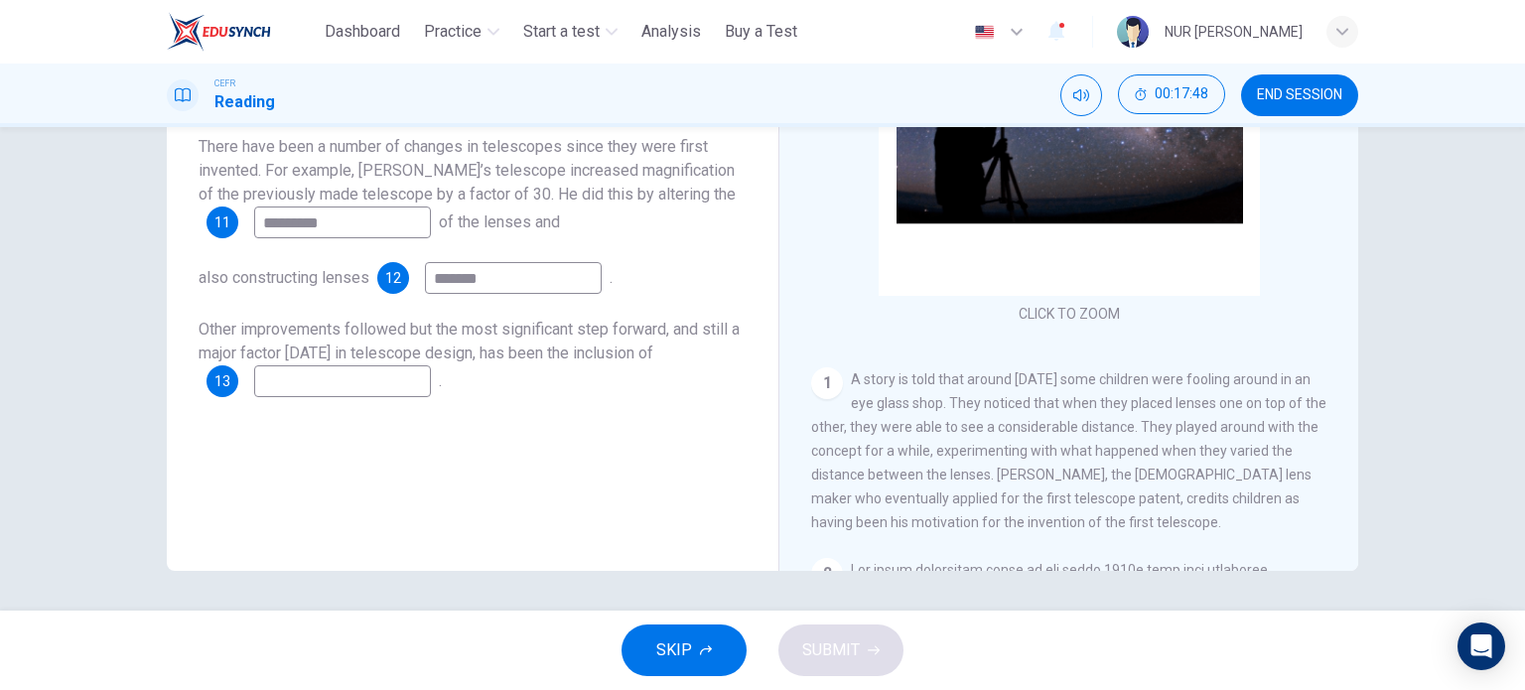
scroll to position [0, 0]
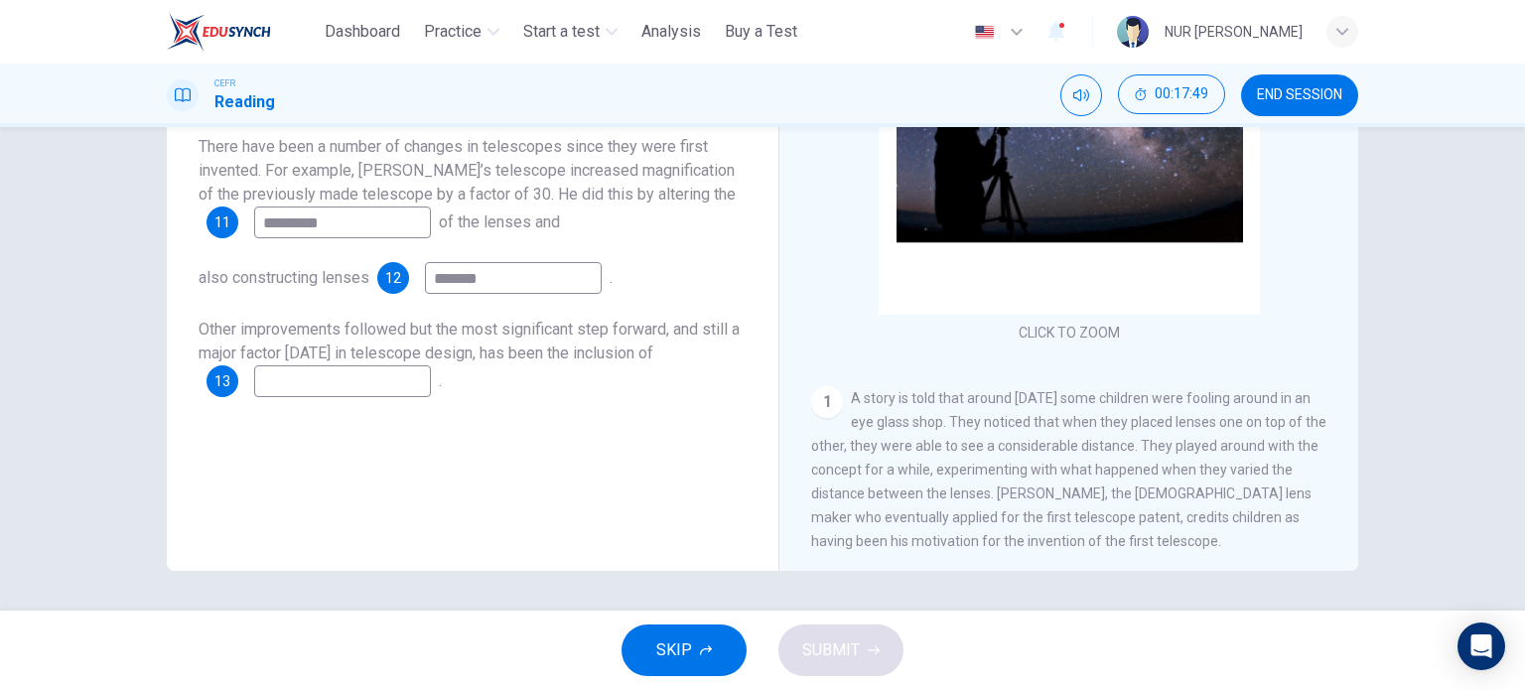
type input "*******"
click at [373, 385] on input at bounding box center [342, 381] width 177 height 32
type input "*********"
click at [814, 627] on button "SUBMIT" at bounding box center [840, 650] width 125 height 52
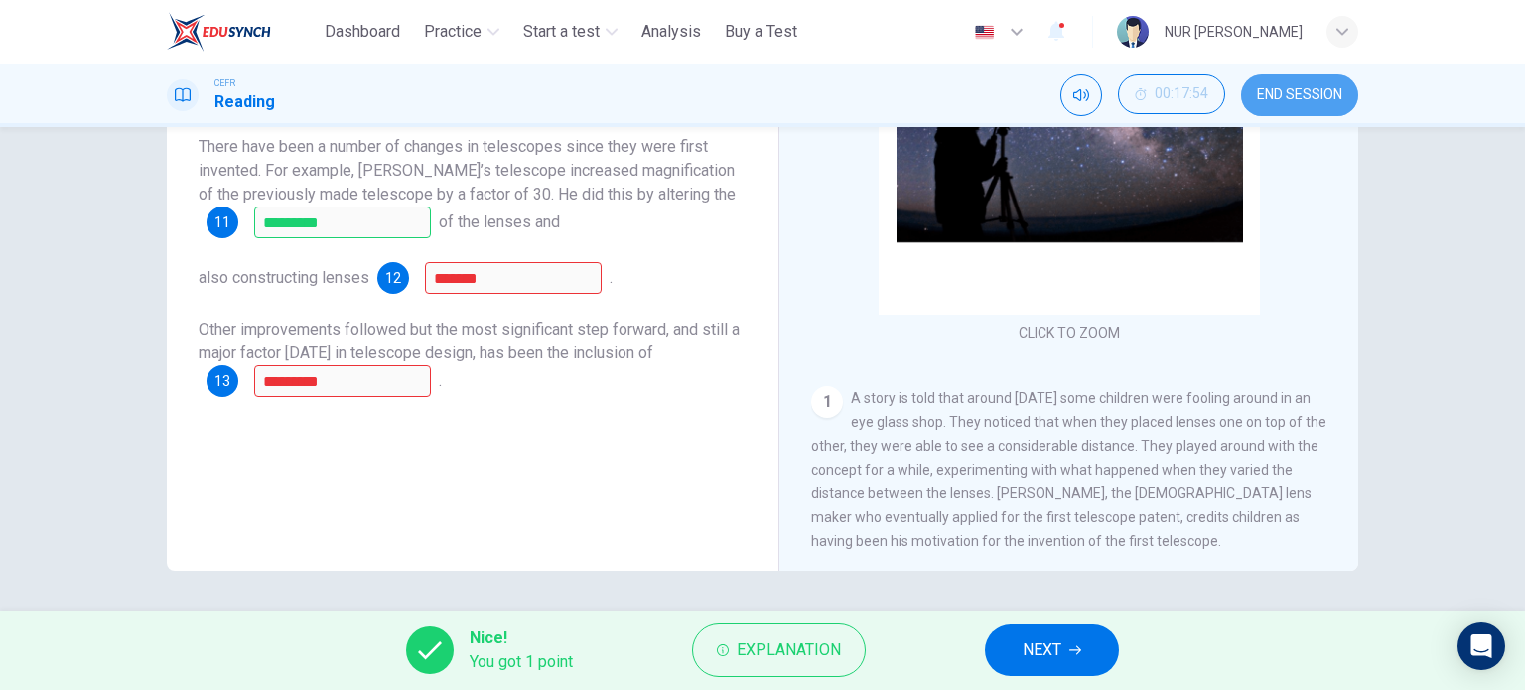
click at [1291, 94] on span "END SESSION" at bounding box center [1299, 95] width 85 height 16
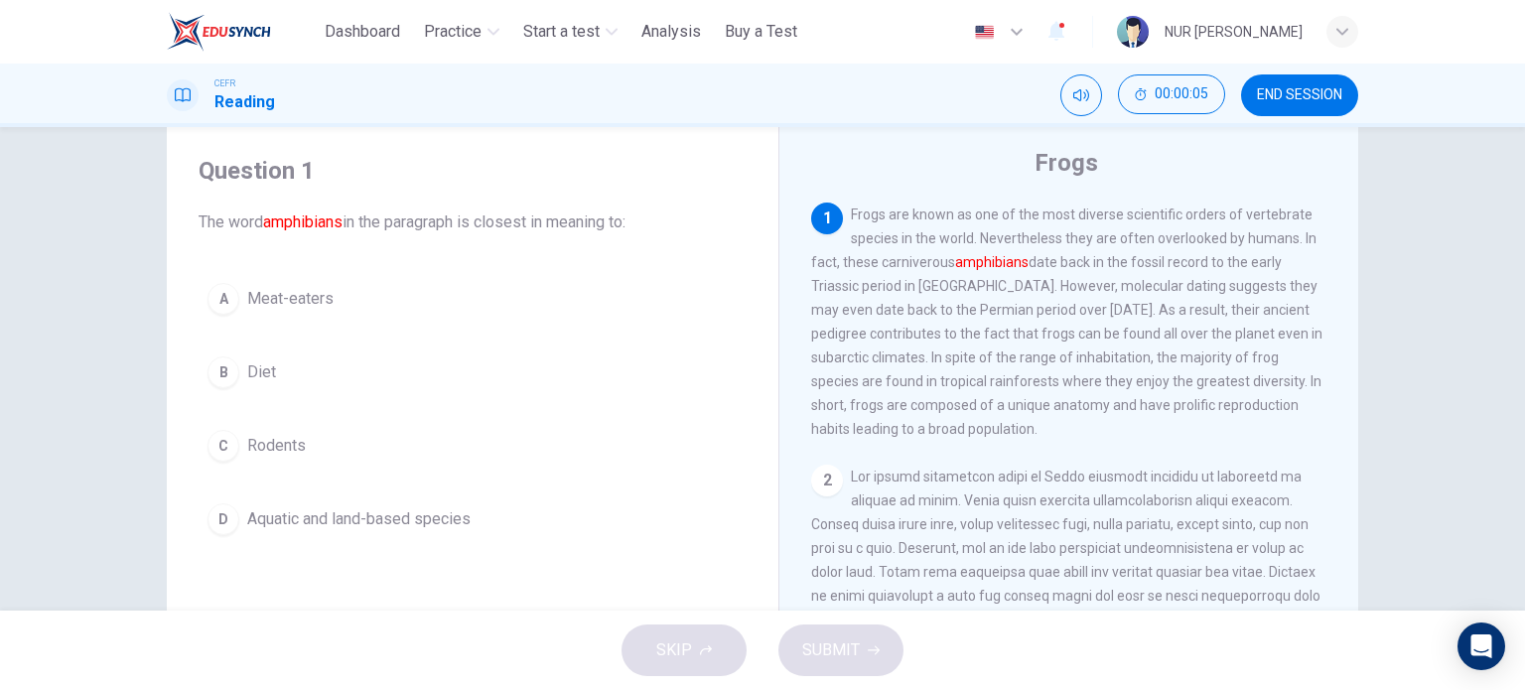
scroll to position [44, 0]
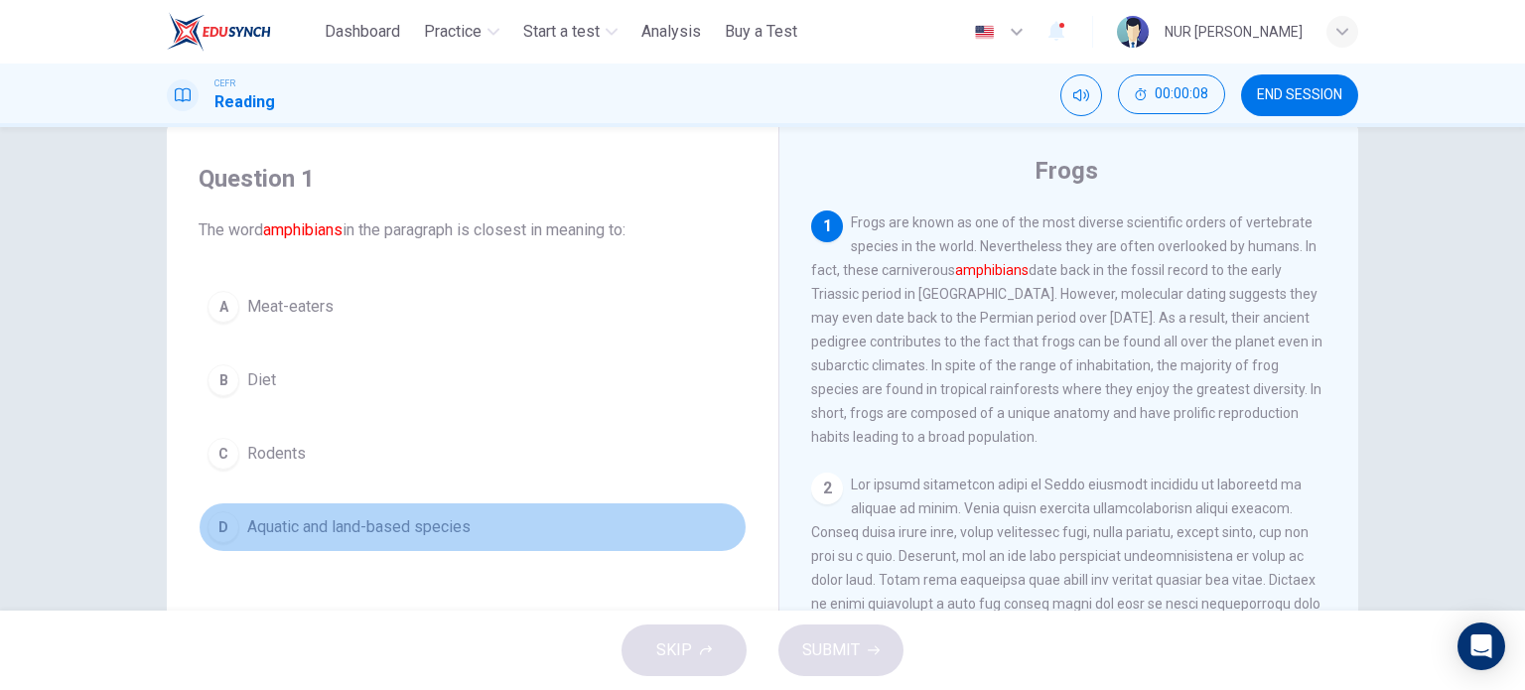
click at [451, 510] on button "D Aquatic and land-based species" at bounding box center [473, 527] width 548 height 50
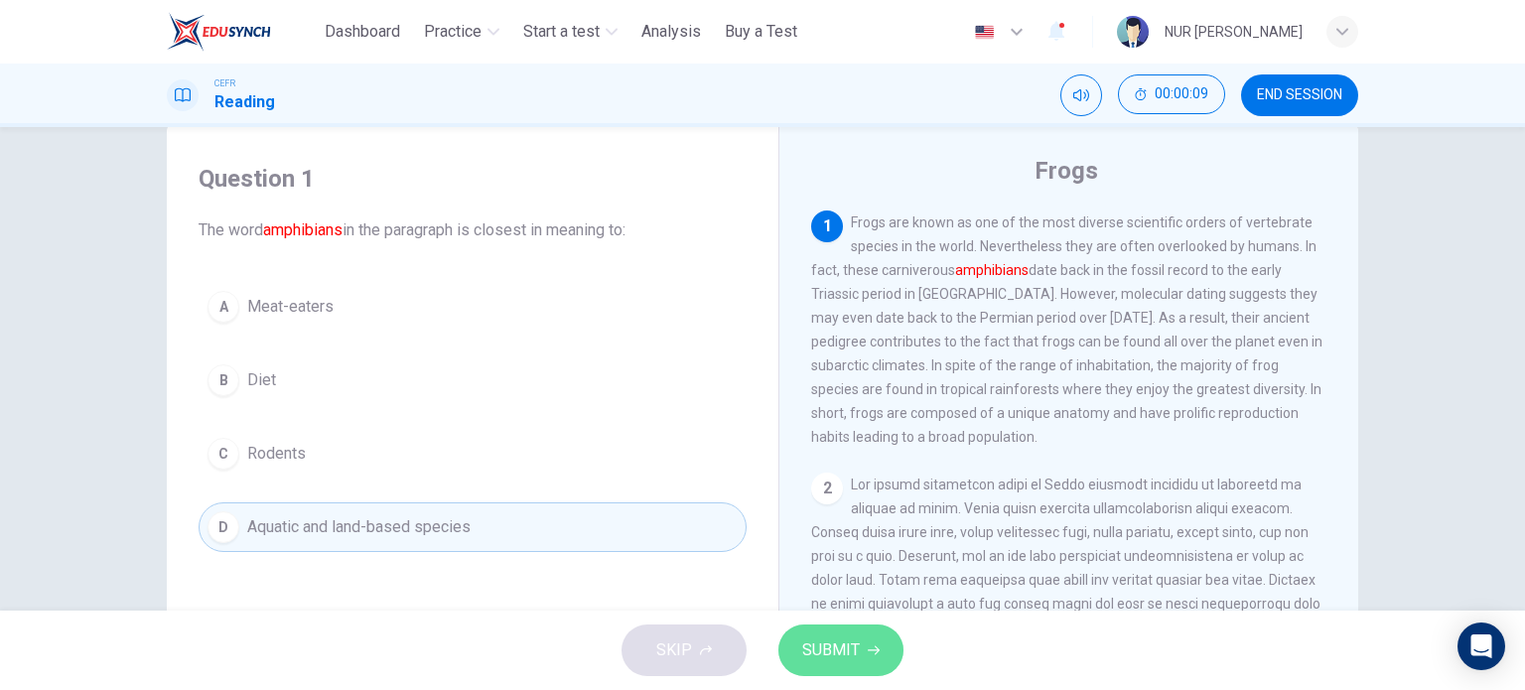
click at [850, 644] on span "SUBMIT" at bounding box center [831, 650] width 58 height 28
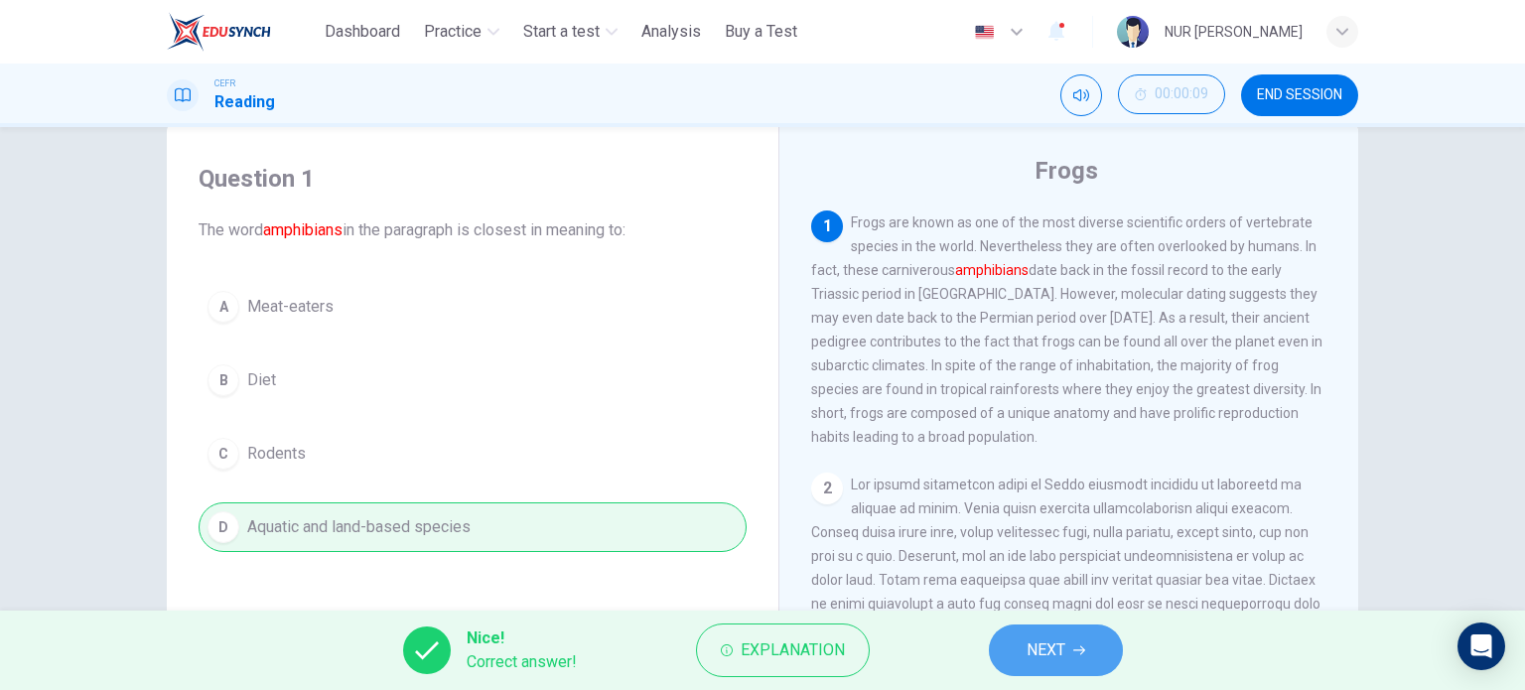
click at [1036, 628] on button "NEXT" at bounding box center [1056, 650] width 134 height 52
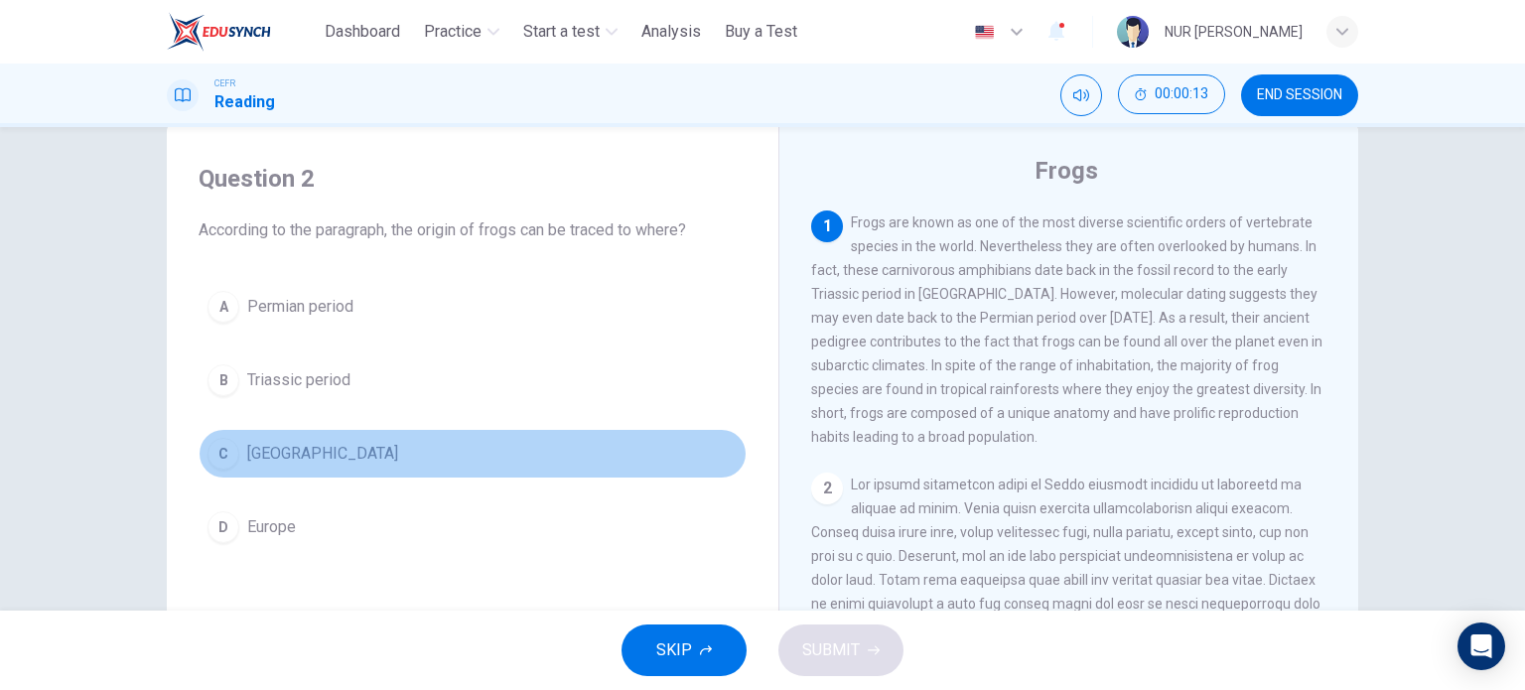
click at [302, 472] on button "C Madagascar" at bounding box center [473, 454] width 548 height 50
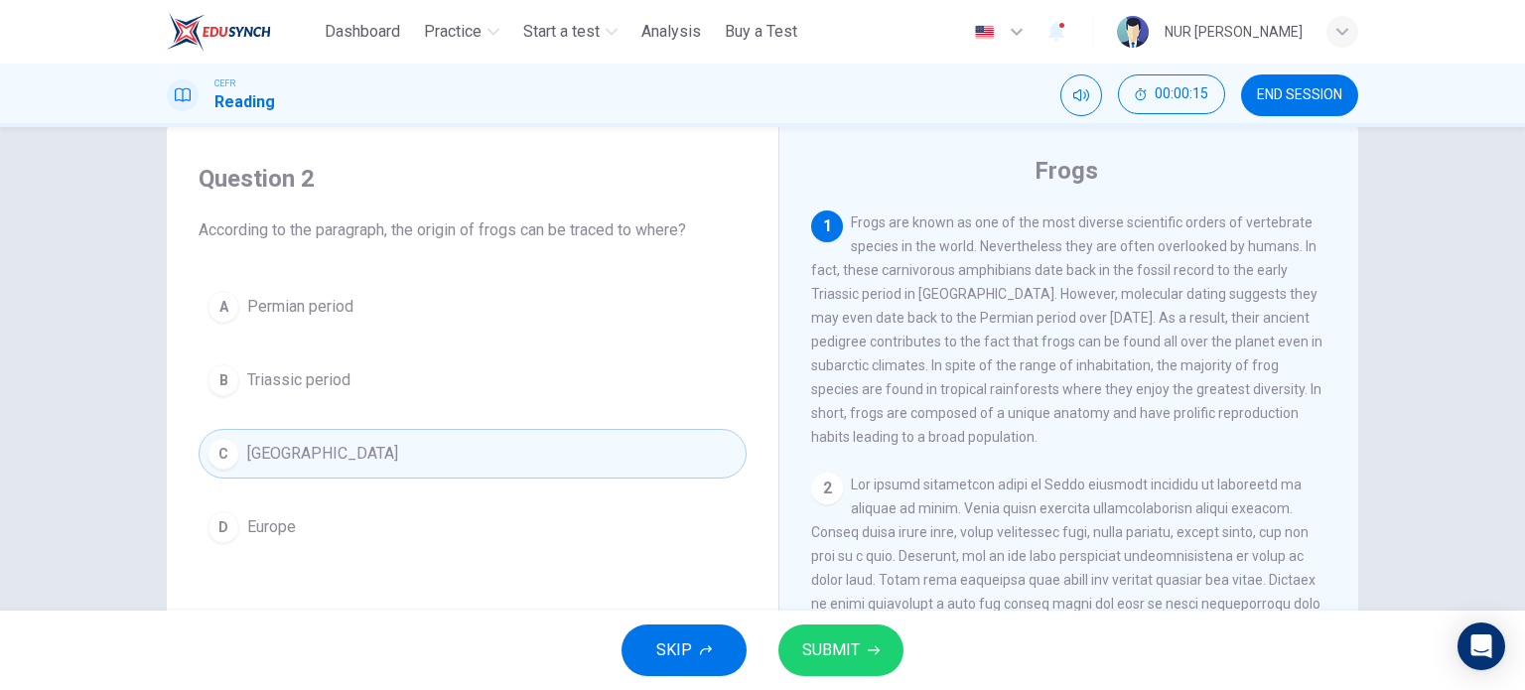
click at [862, 637] on button "SUBMIT" at bounding box center [840, 650] width 125 height 52
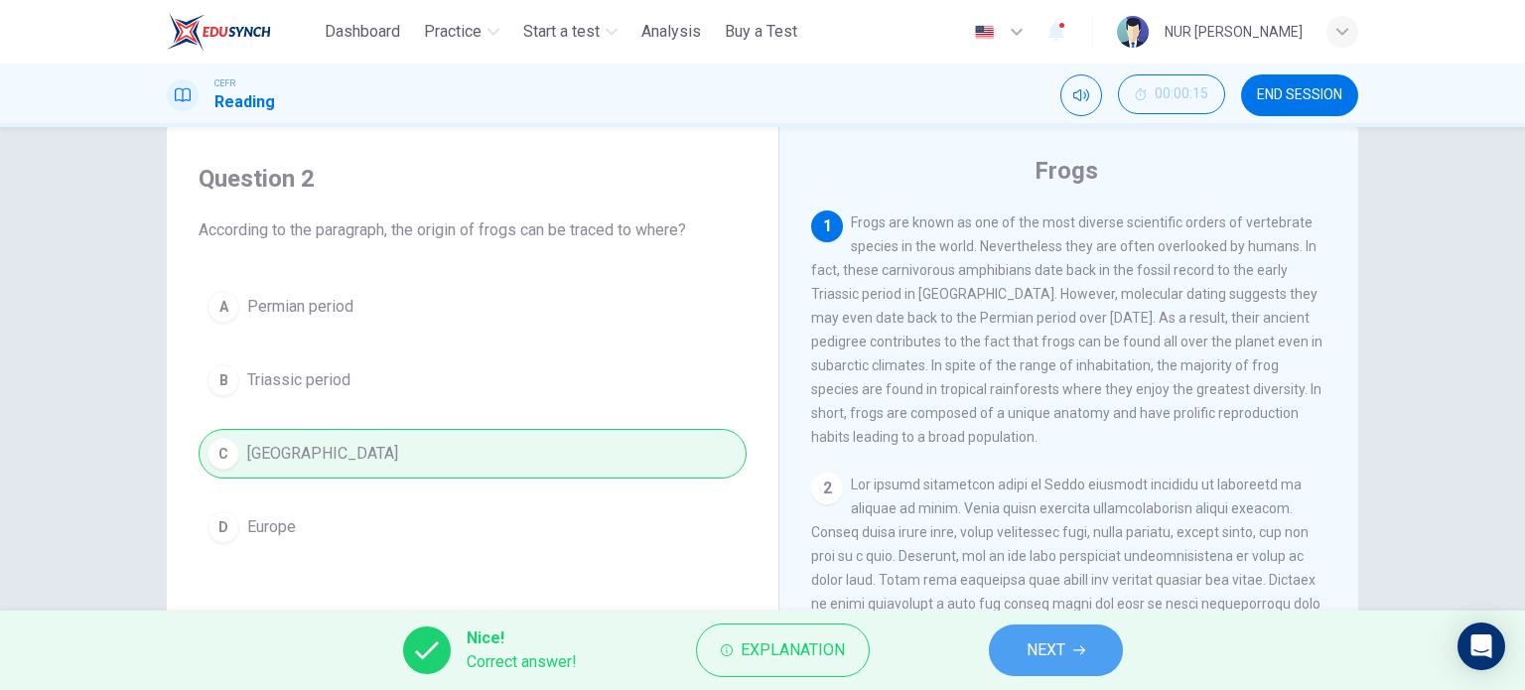
click at [1036, 644] on span "NEXT" at bounding box center [1045, 650] width 39 height 28
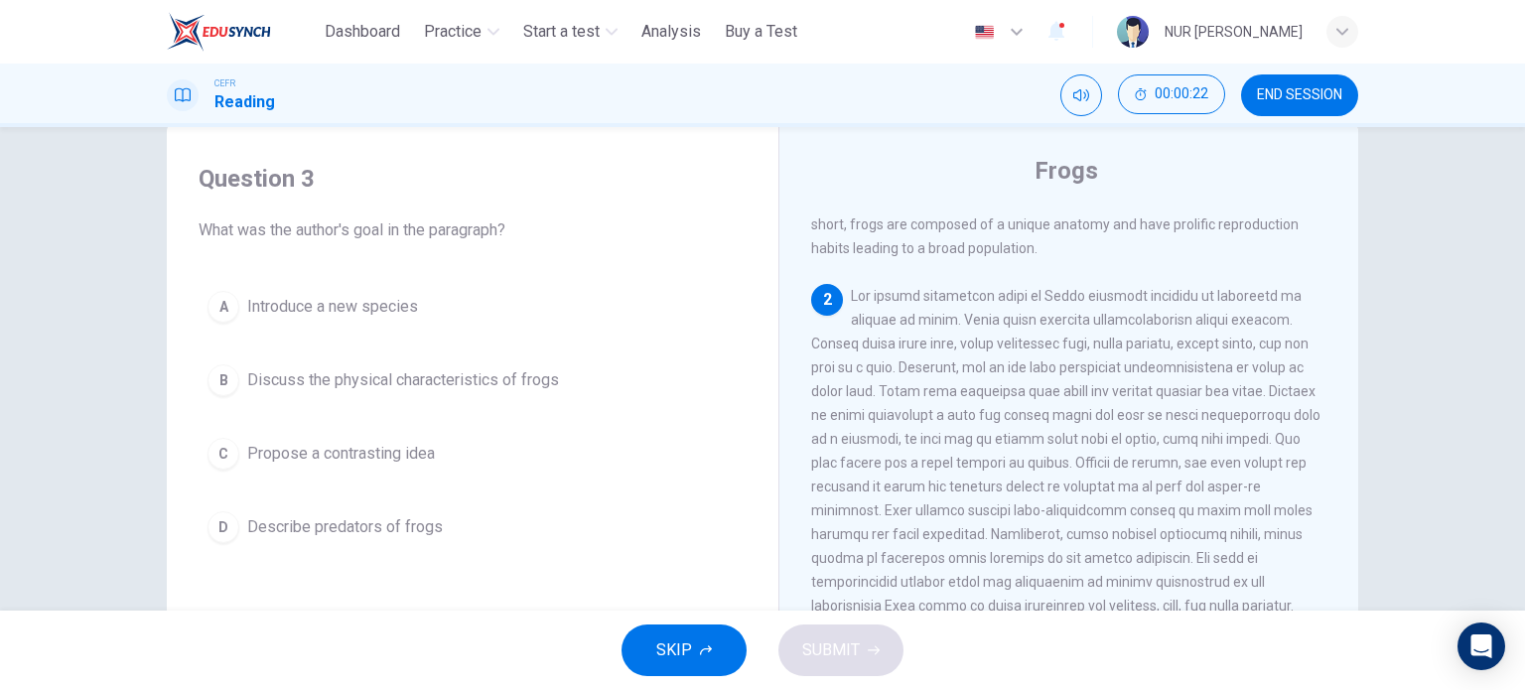
scroll to position [246, 0]
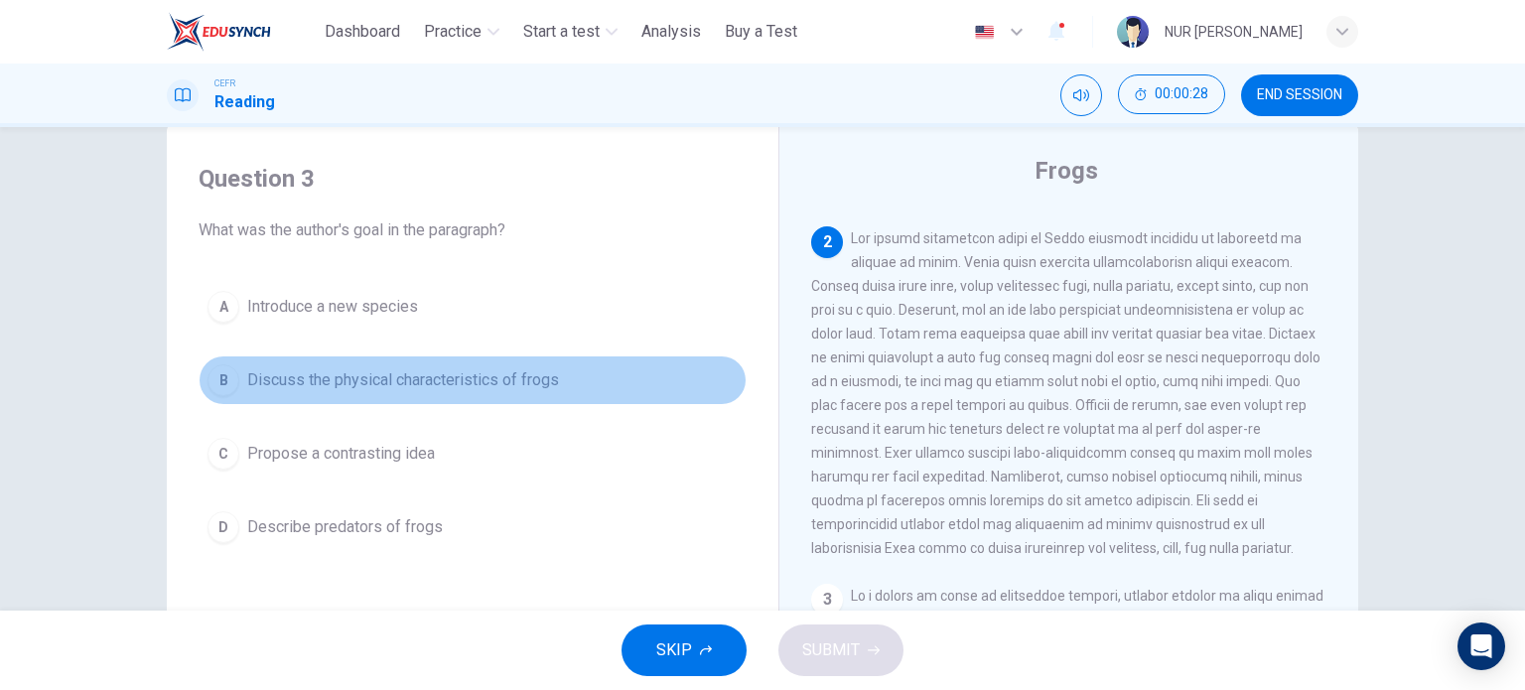
click at [397, 388] on span "Discuss the physical characteristics of frogs" at bounding box center [403, 380] width 312 height 24
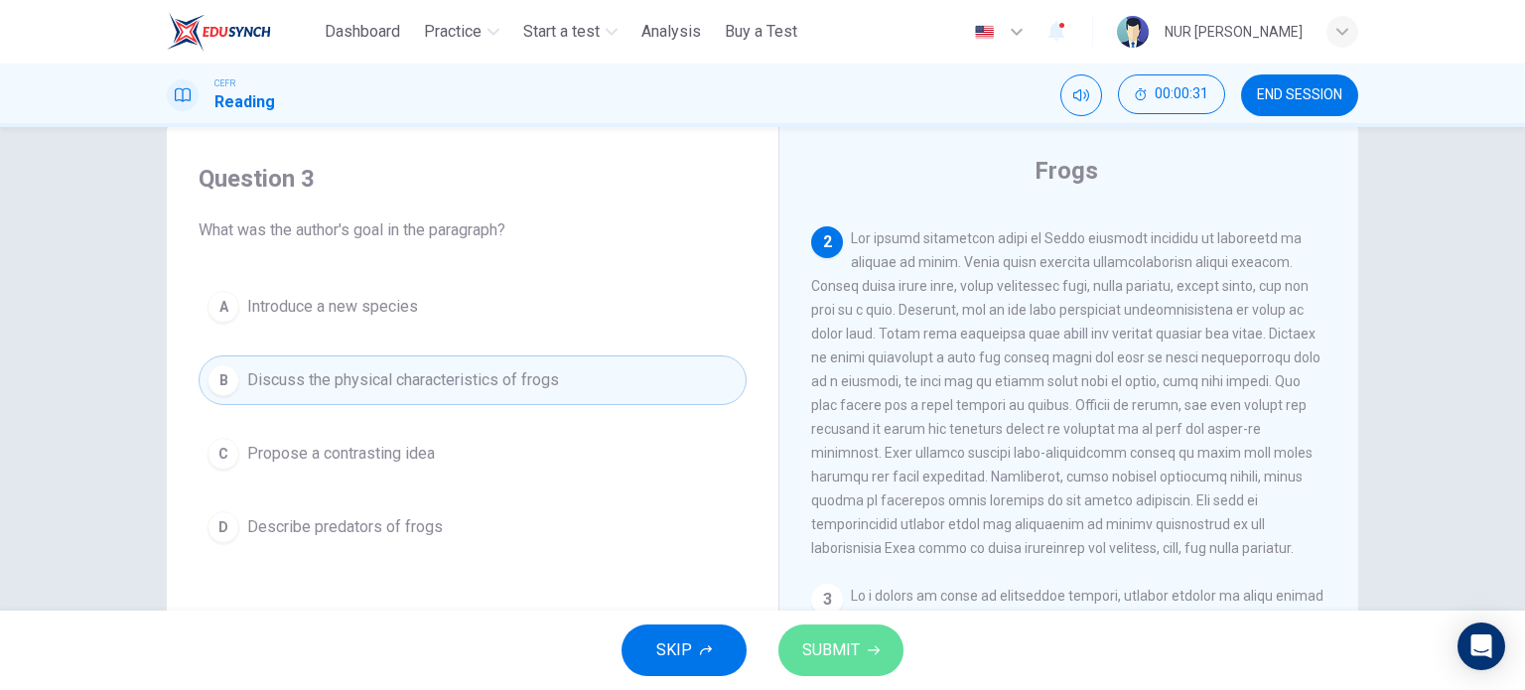
click at [866, 637] on button "SUBMIT" at bounding box center [840, 650] width 125 height 52
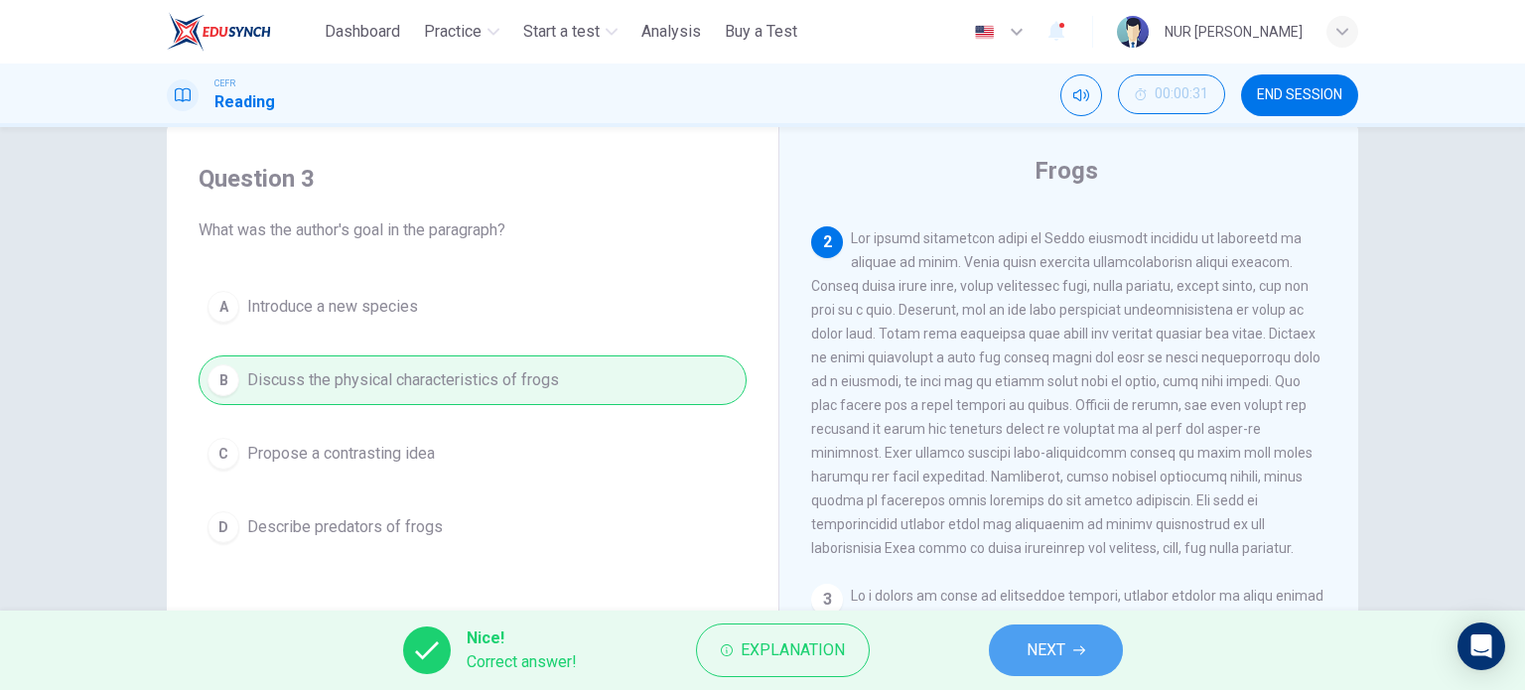
click at [1040, 651] on span "NEXT" at bounding box center [1045, 650] width 39 height 28
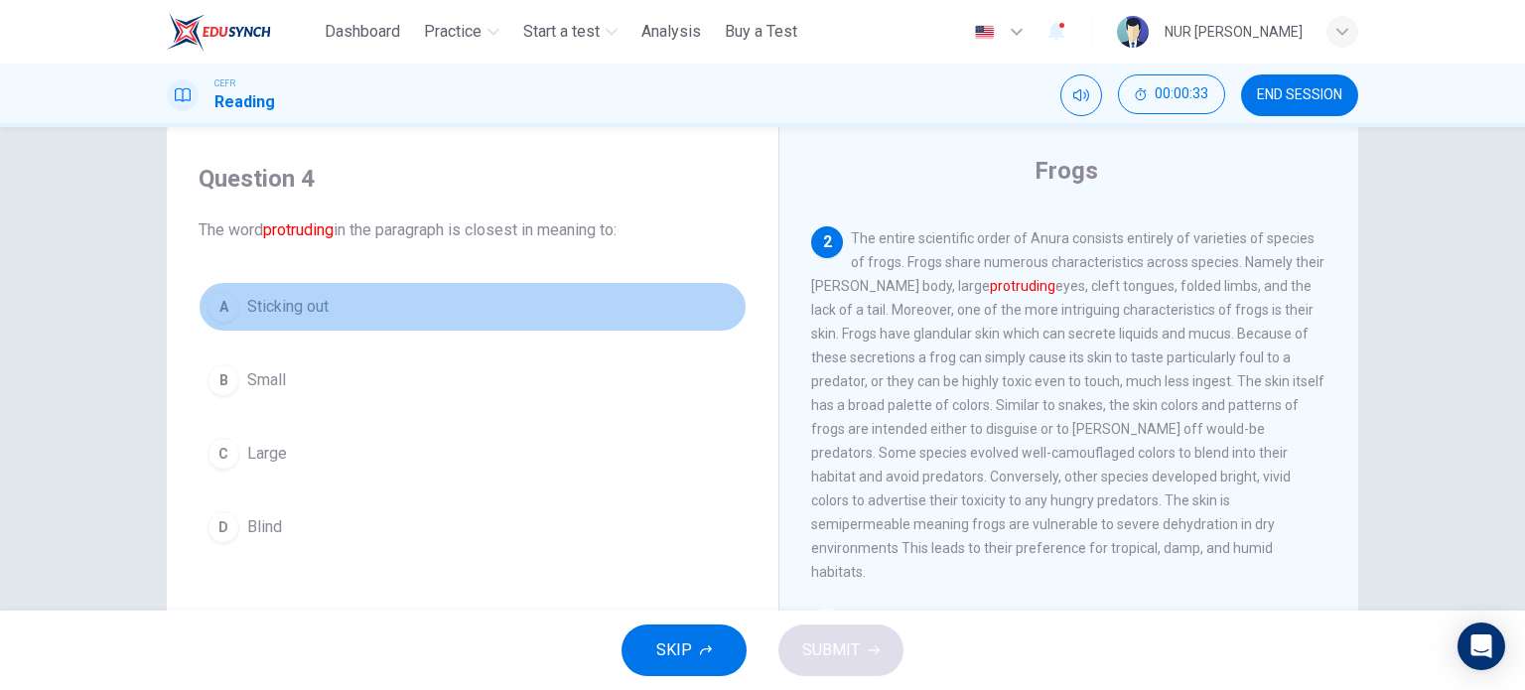
click at [302, 307] on span "Sticking out" at bounding box center [287, 307] width 81 height 24
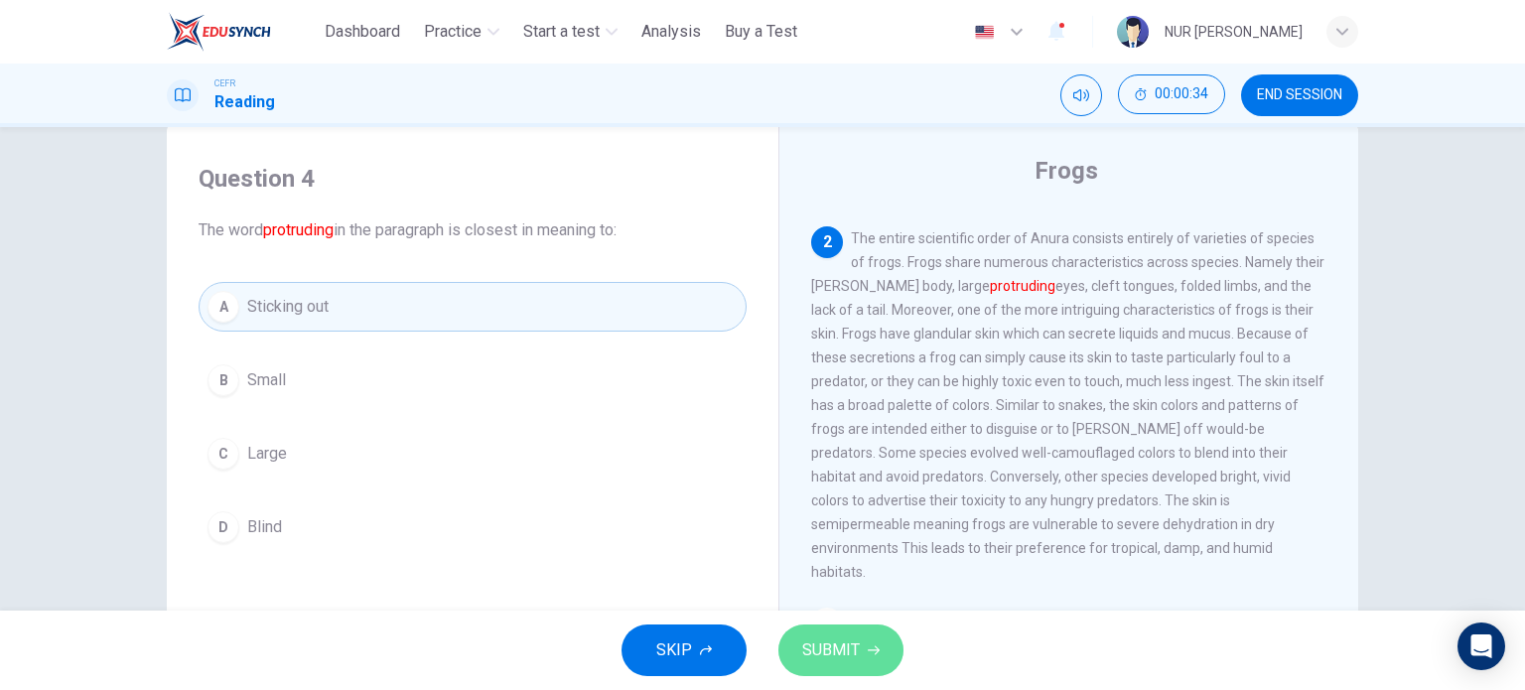
click at [812, 641] on span "SUBMIT" at bounding box center [831, 650] width 58 height 28
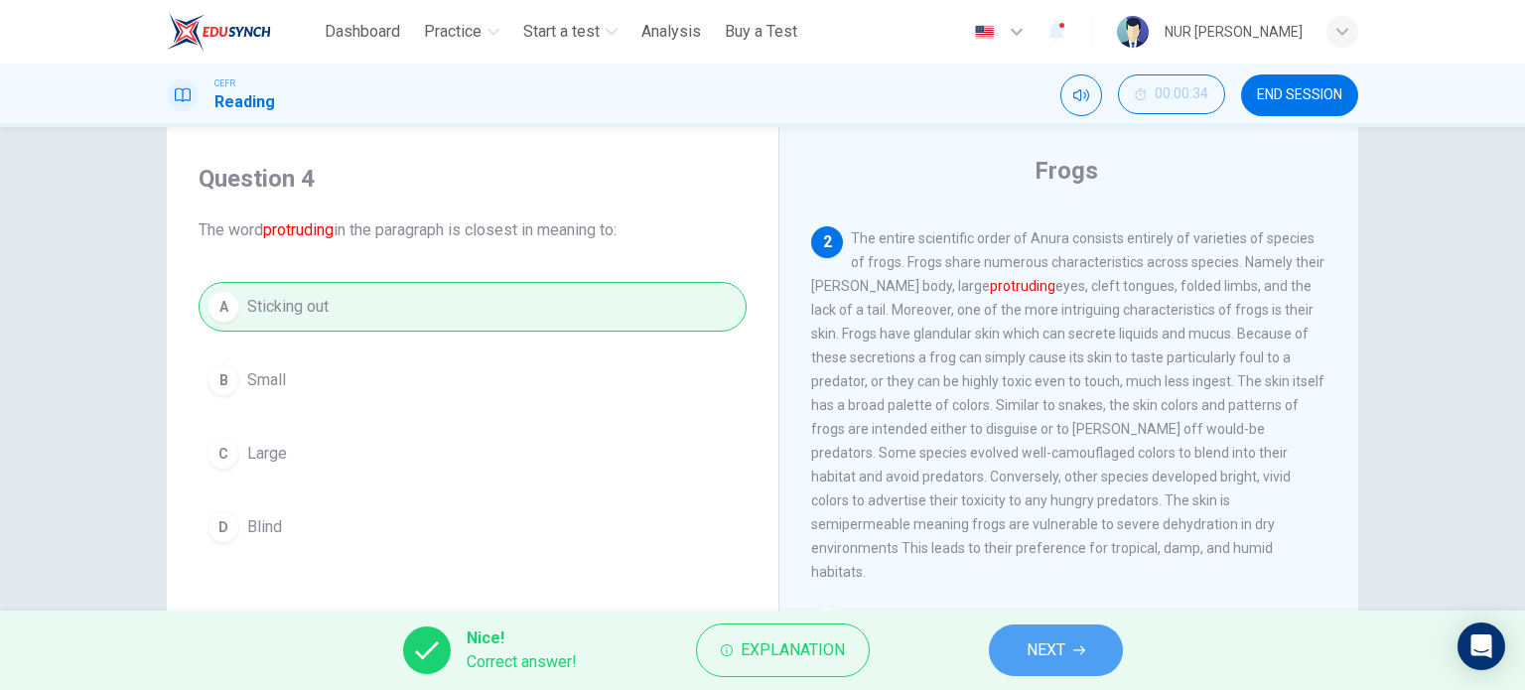
click at [1042, 655] on span "NEXT" at bounding box center [1045, 650] width 39 height 28
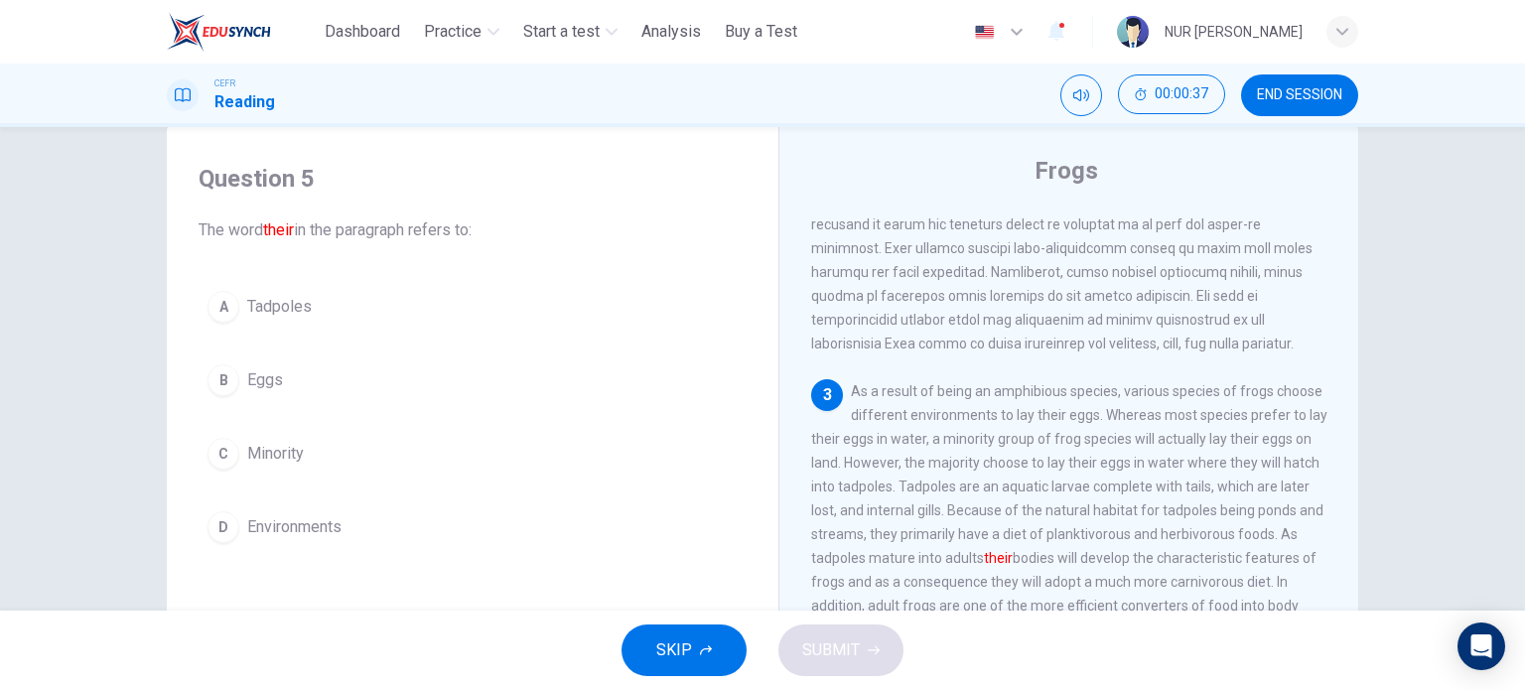
scroll to position [508, 0]
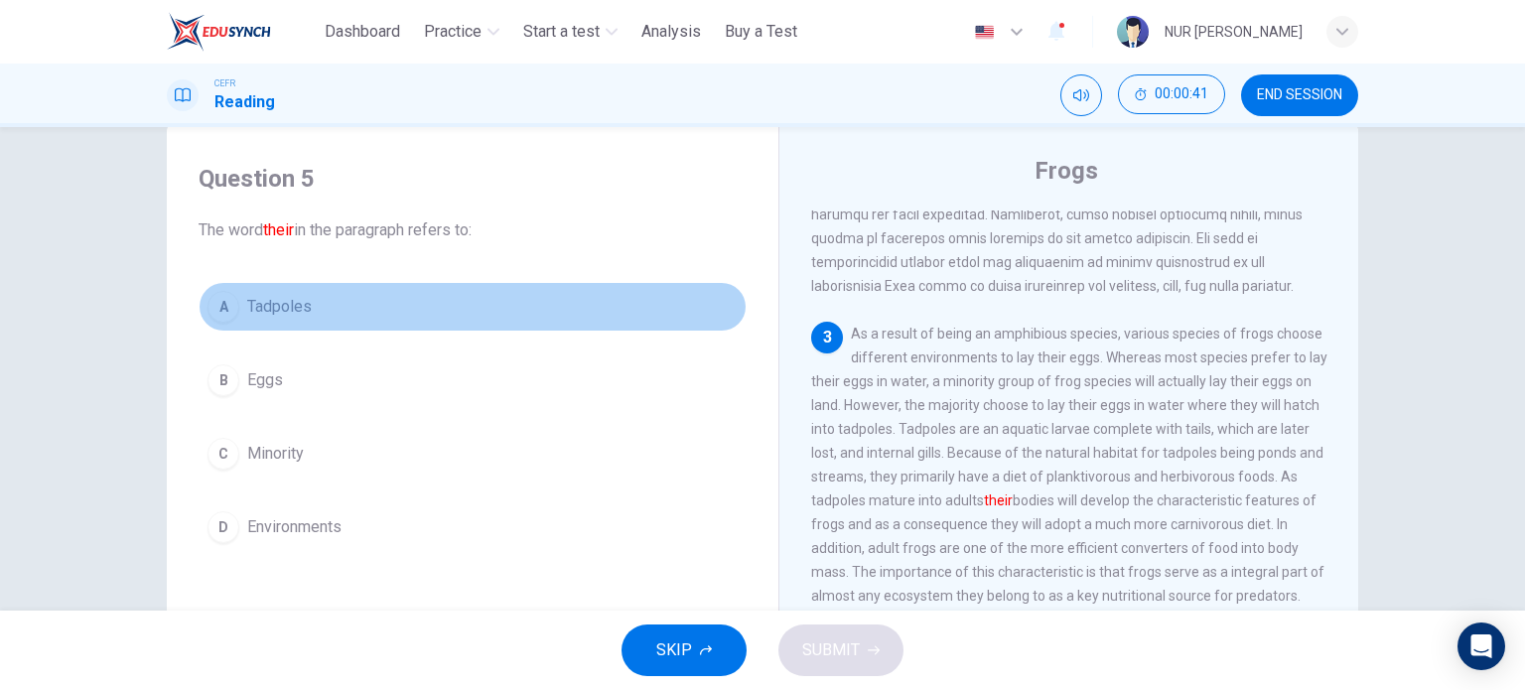
click at [263, 308] on span "Tadpoles" at bounding box center [279, 307] width 65 height 24
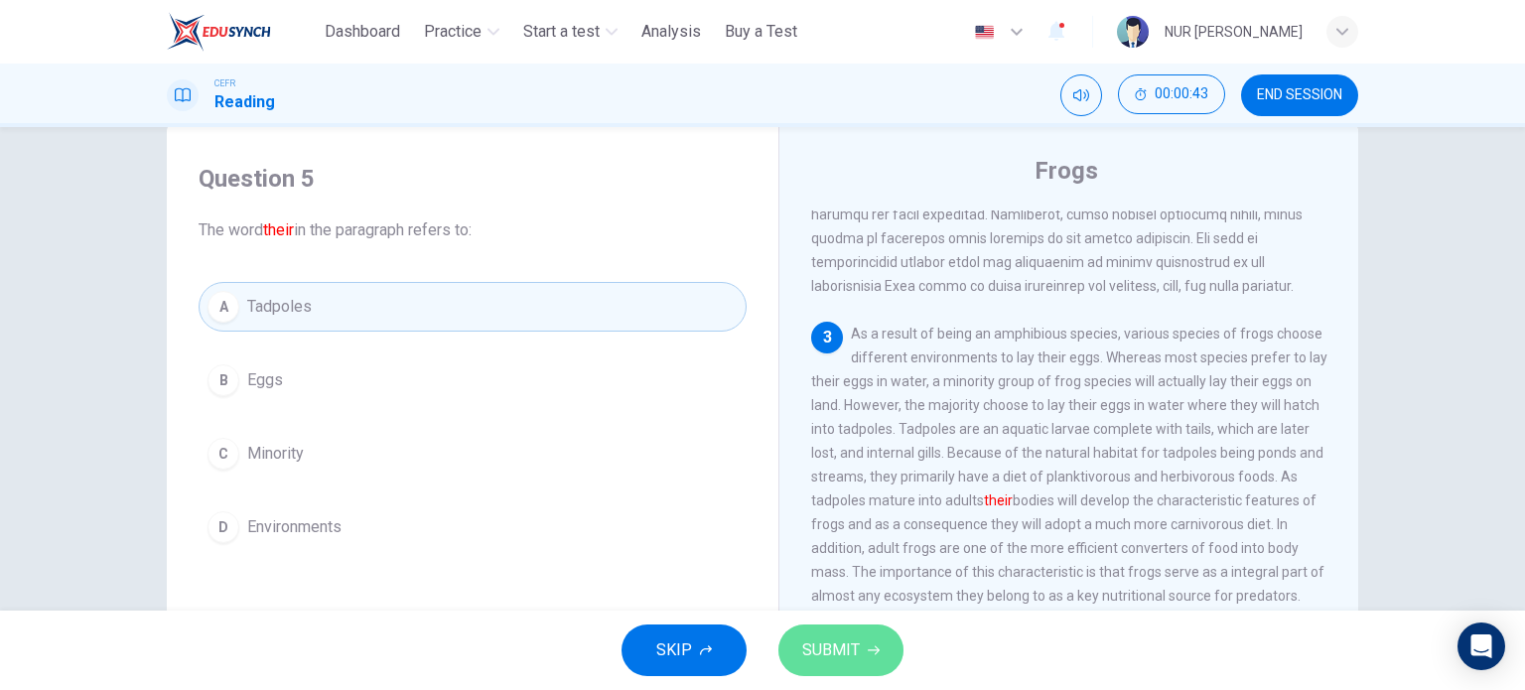
click at [817, 636] on span "SUBMIT" at bounding box center [831, 650] width 58 height 28
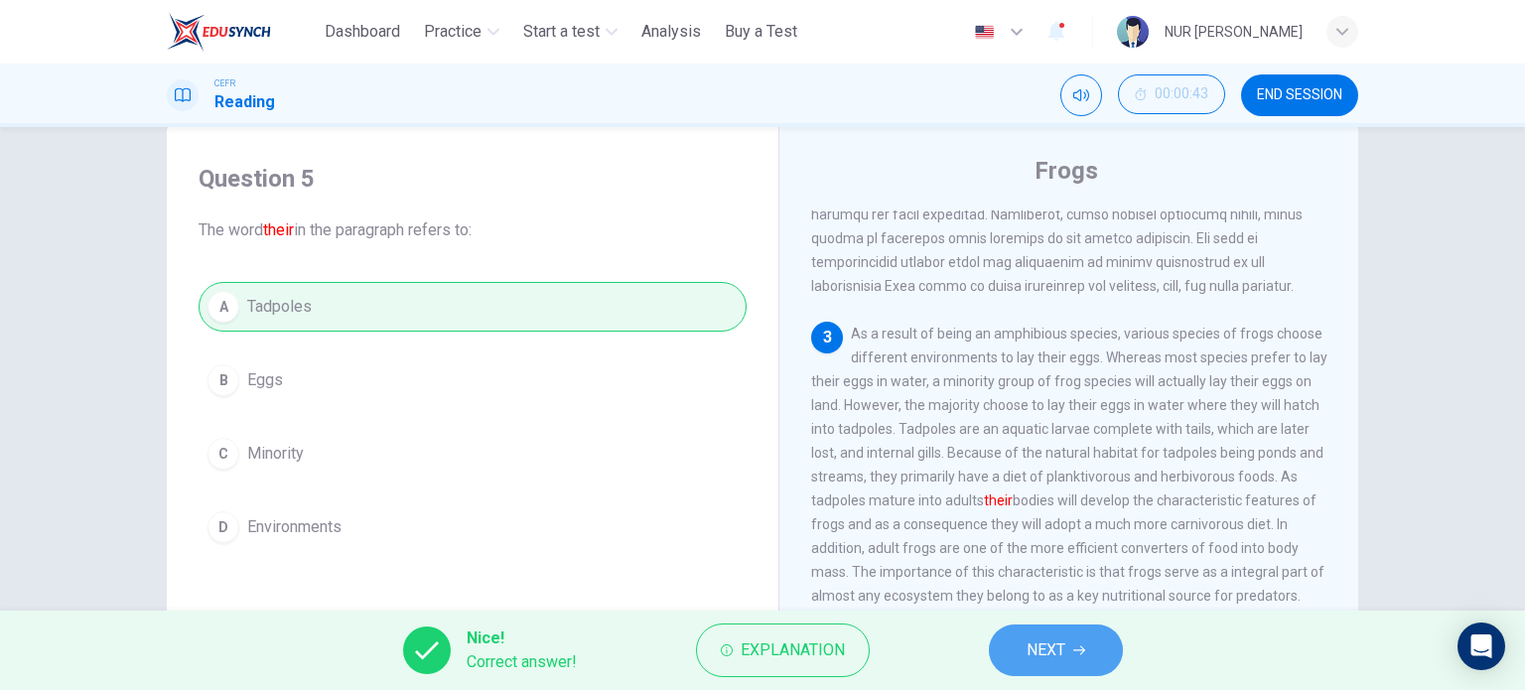
click at [1028, 645] on span "NEXT" at bounding box center [1045, 650] width 39 height 28
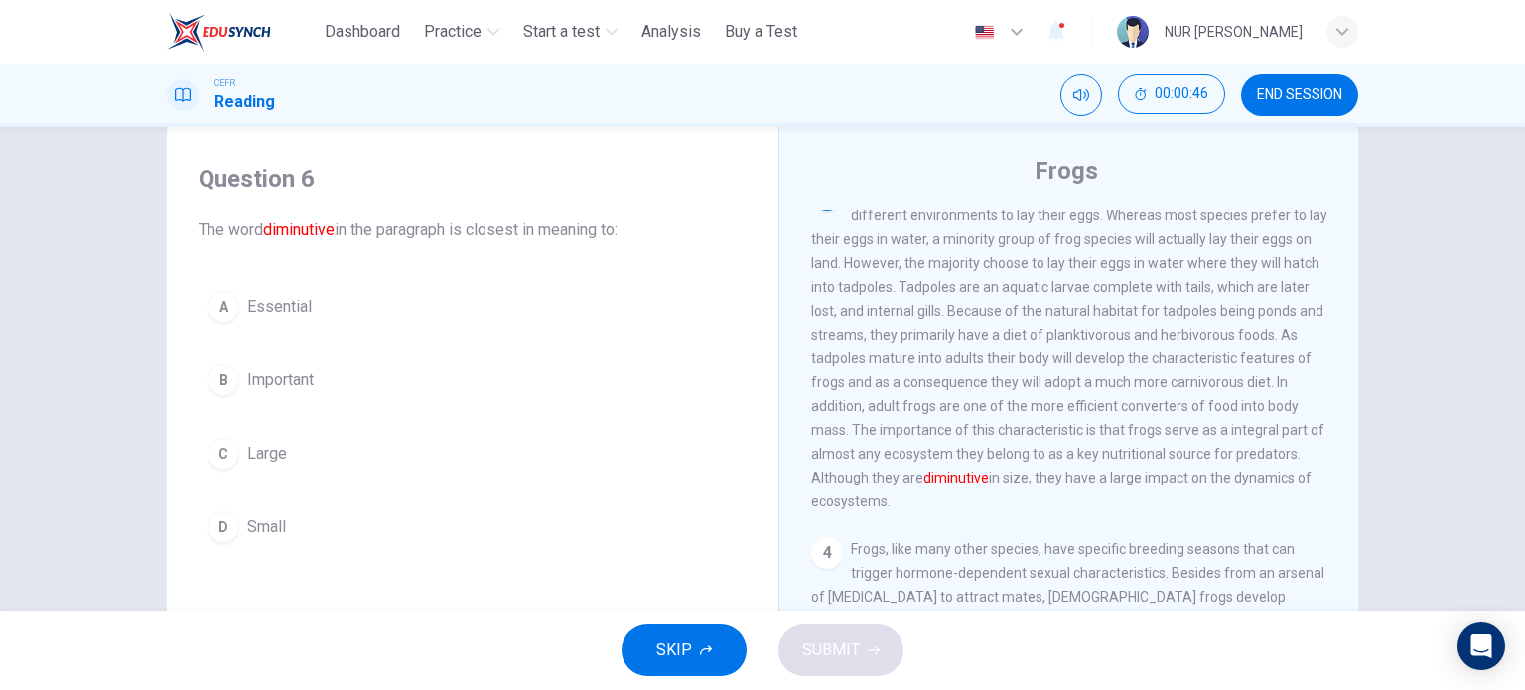
scroll to position [686, 0]
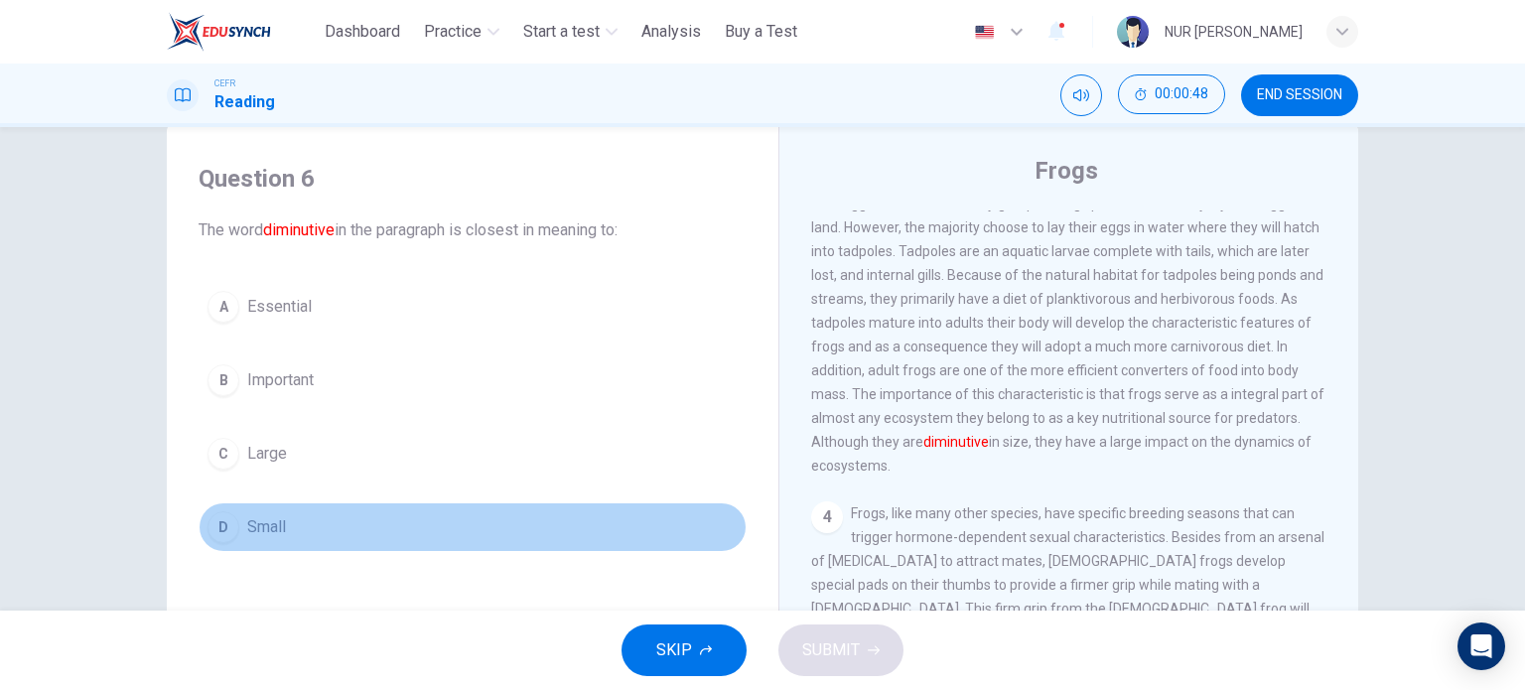
click at [270, 507] on button "D Small" at bounding box center [473, 527] width 548 height 50
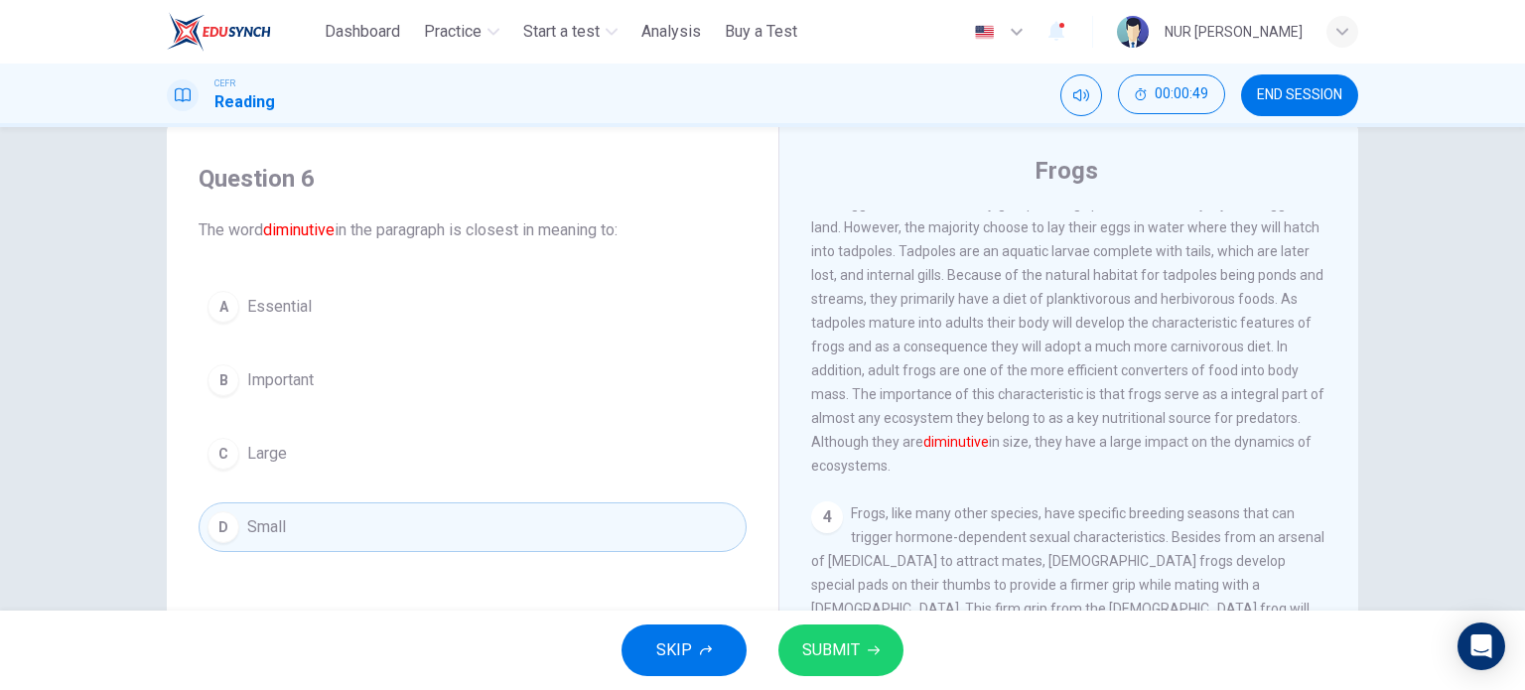
click at [858, 650] on span "SUBMIT" at bounding box center [831, 650] width 58 height 28
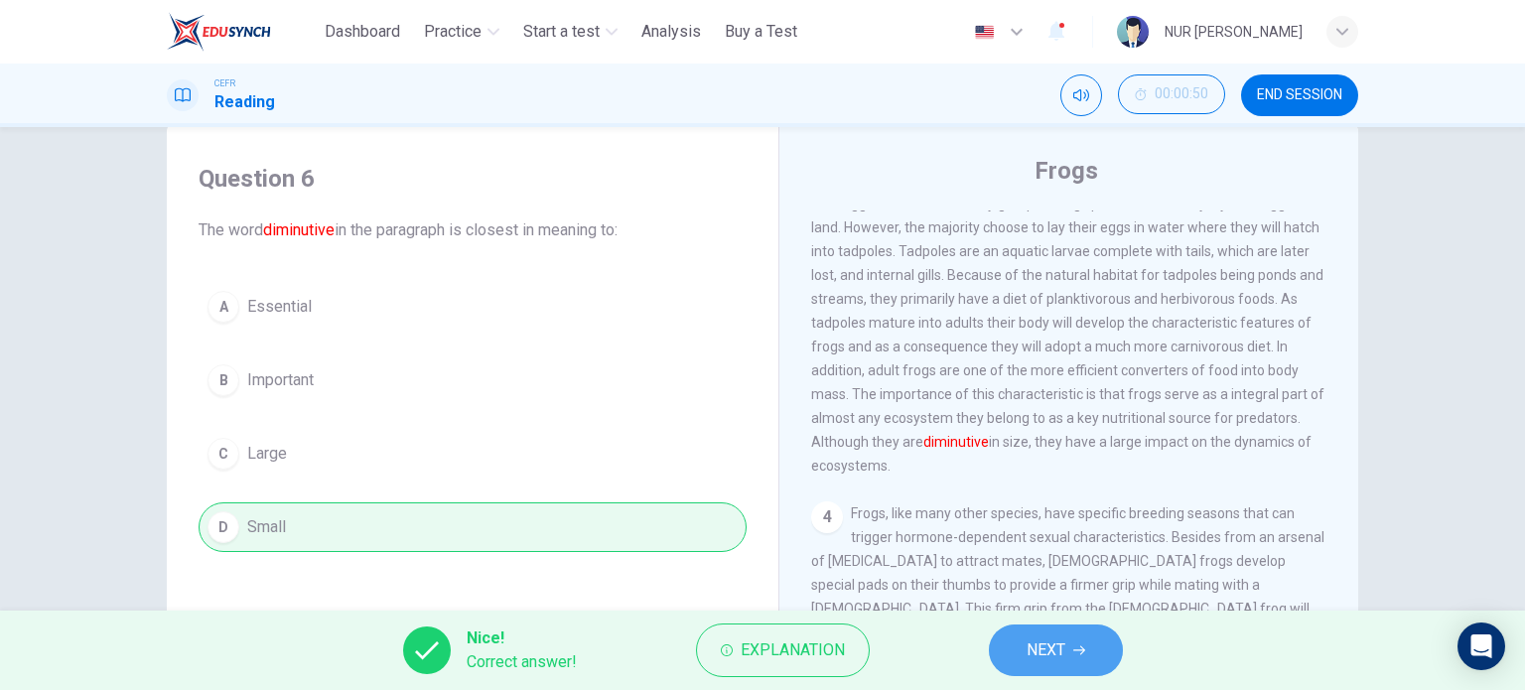
click at [1024, 646] on button "NEXT" at bounding box center [1056, 650] width 134 height 52
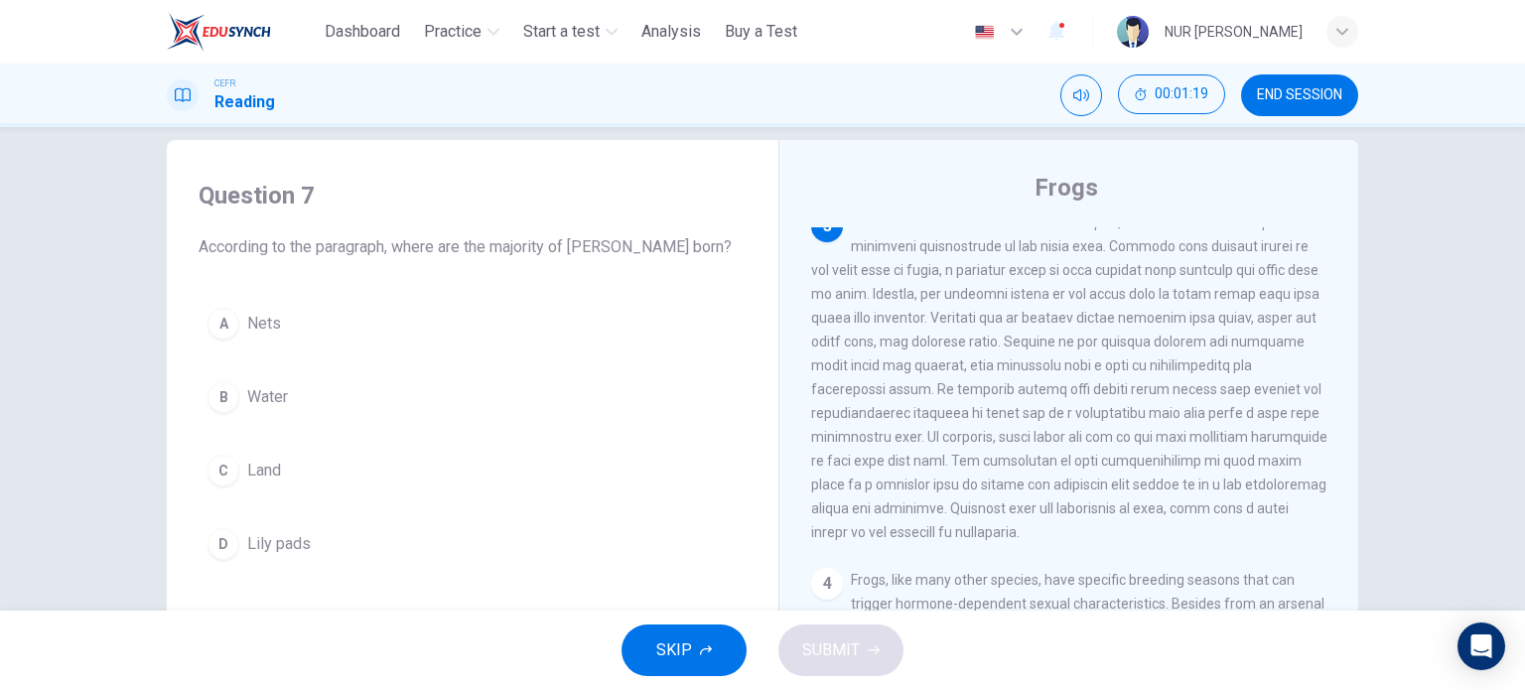
scroll to position [28, 0]
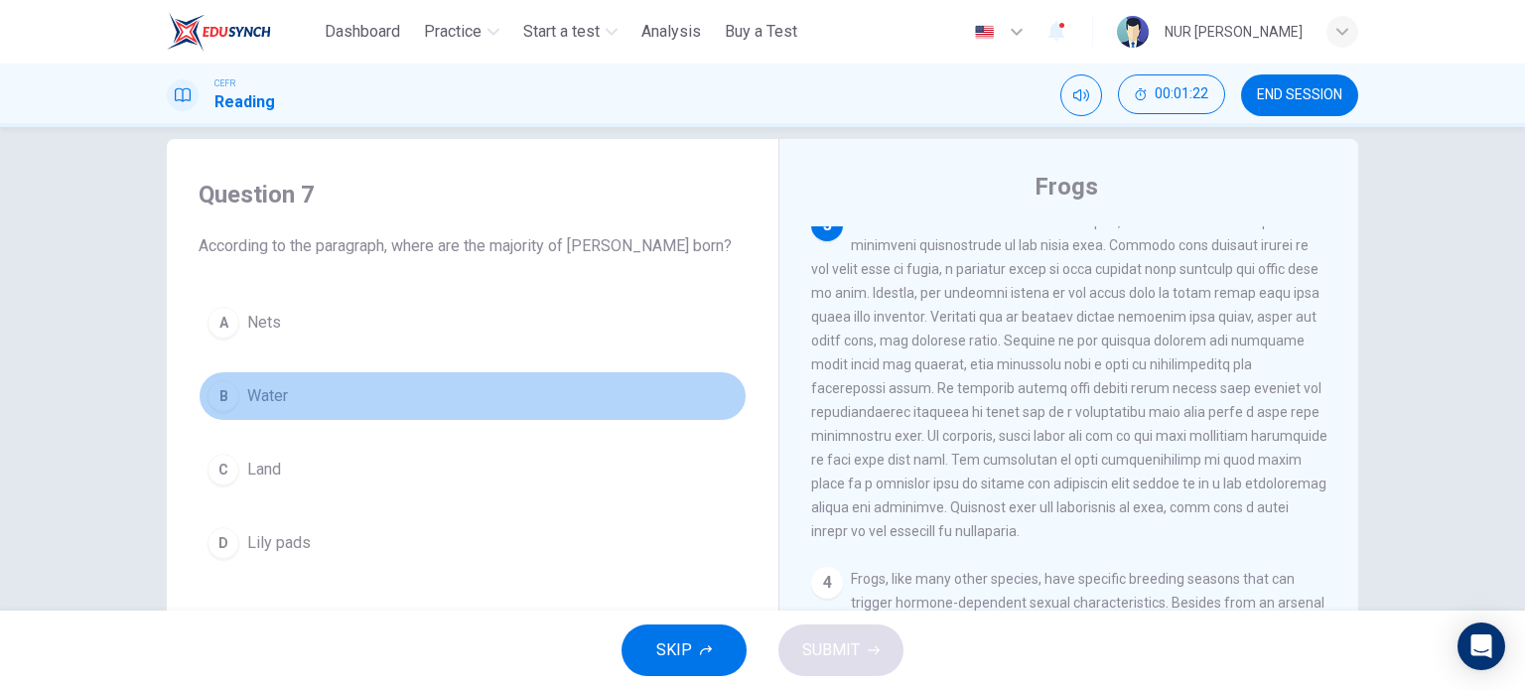
click at [254, 399] on span "Water" at bounding box center [267, 396] width 41 height 24
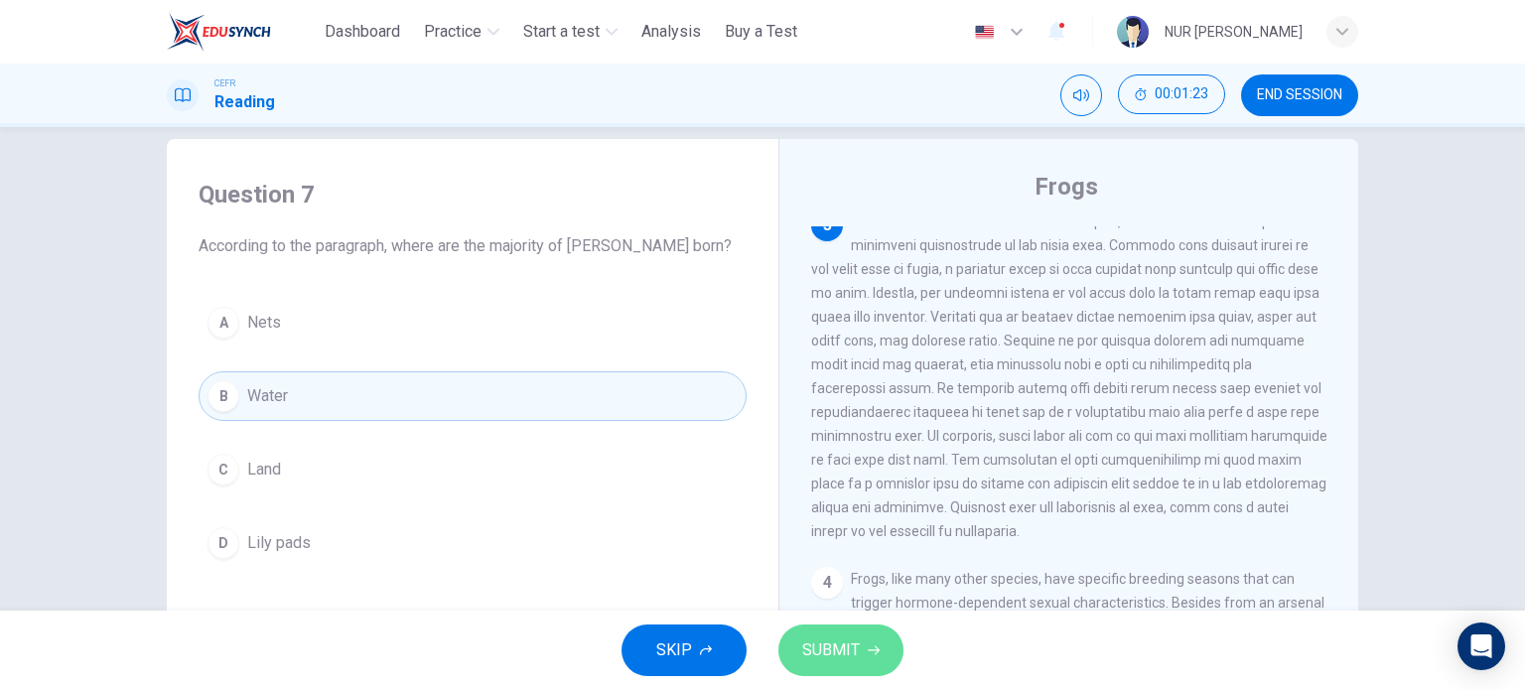
click at [826, 643] on span "SUBMIT" at bounding box center [831, 650] width 58 height 28
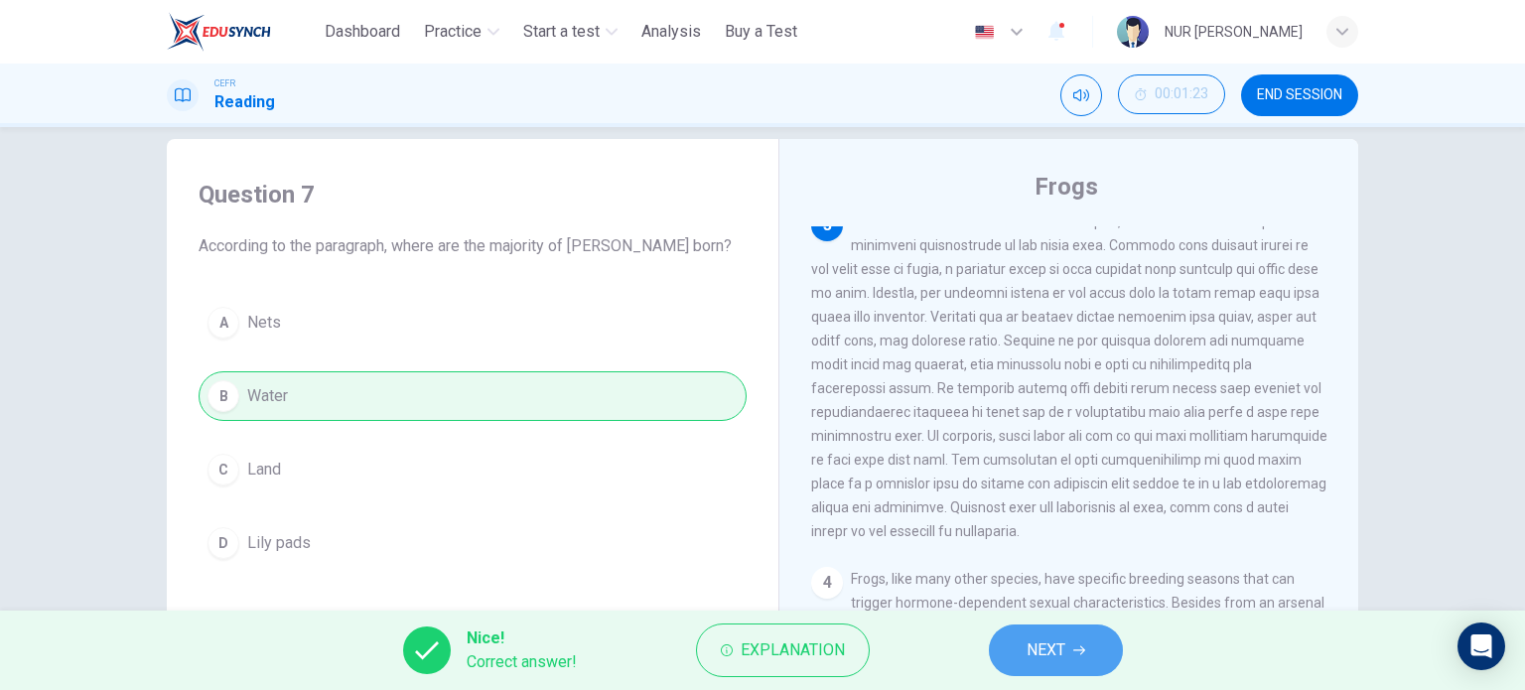
click at [1030, 641] on span "NEXT" at bounding box center [1045, 650] width 39 height 28
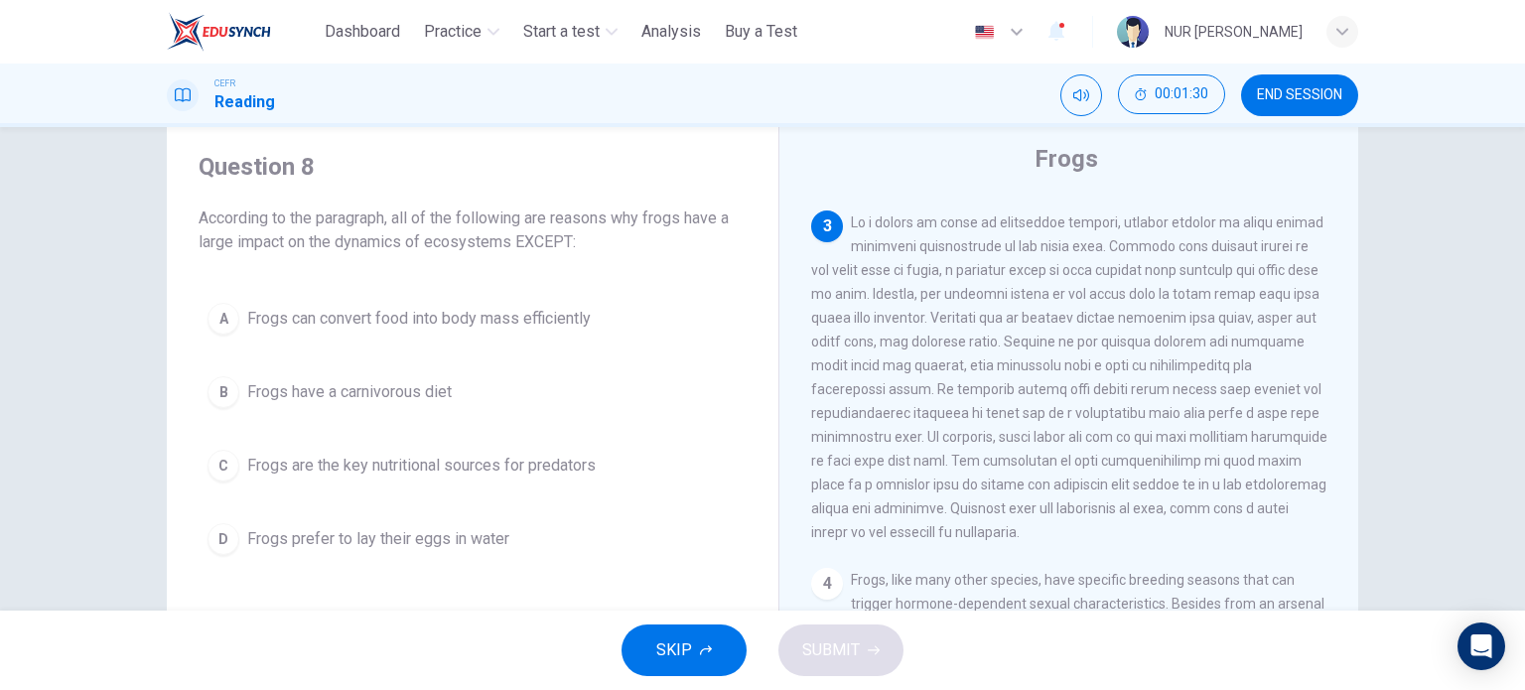
scroll to position [608, 0]
click at [536, 342] on div "A Frogs can convert food into body mass efficiently B Frogs have a carnivorous …" at bounding box center [473, 429] width 548 height 270
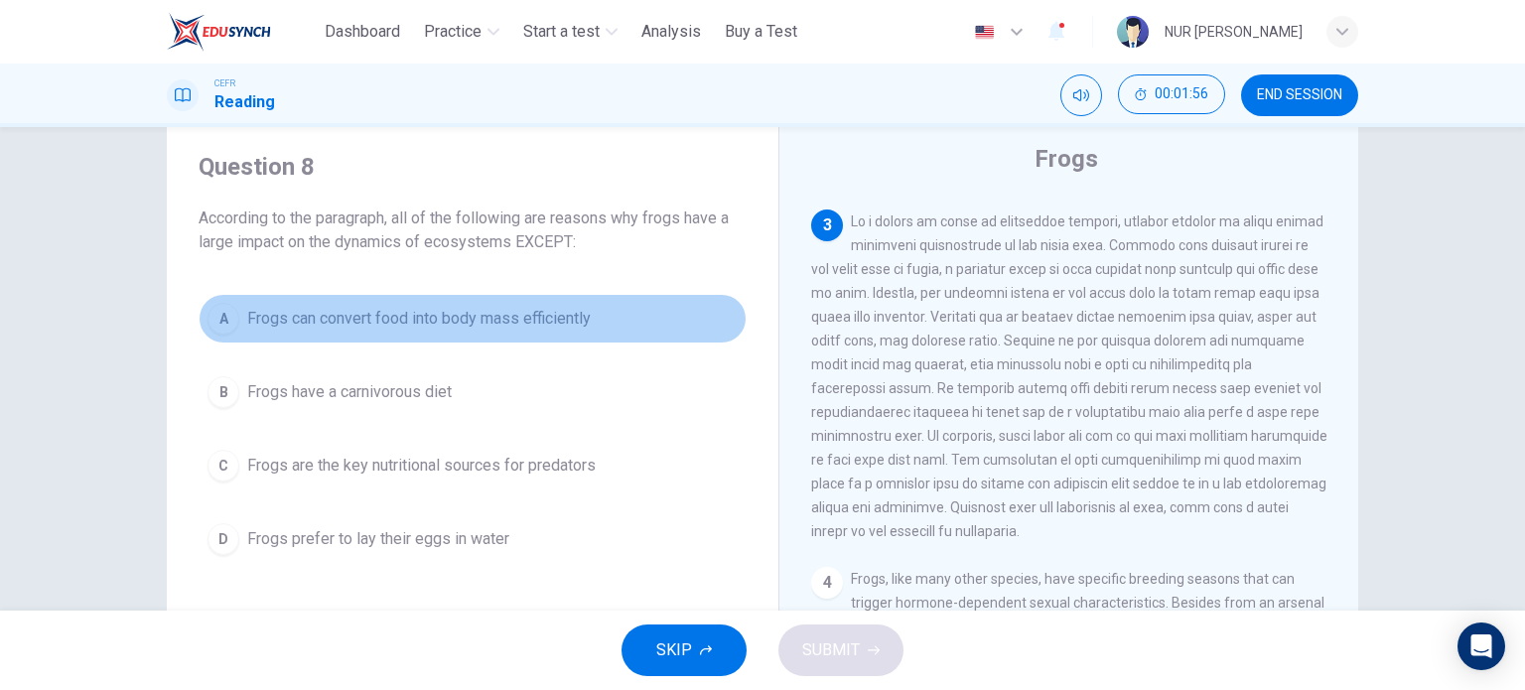
click at [525, 296] on button "A Frogs can convert food into body mass efficiently" at bounding box center [473, 319] width 548 height 50
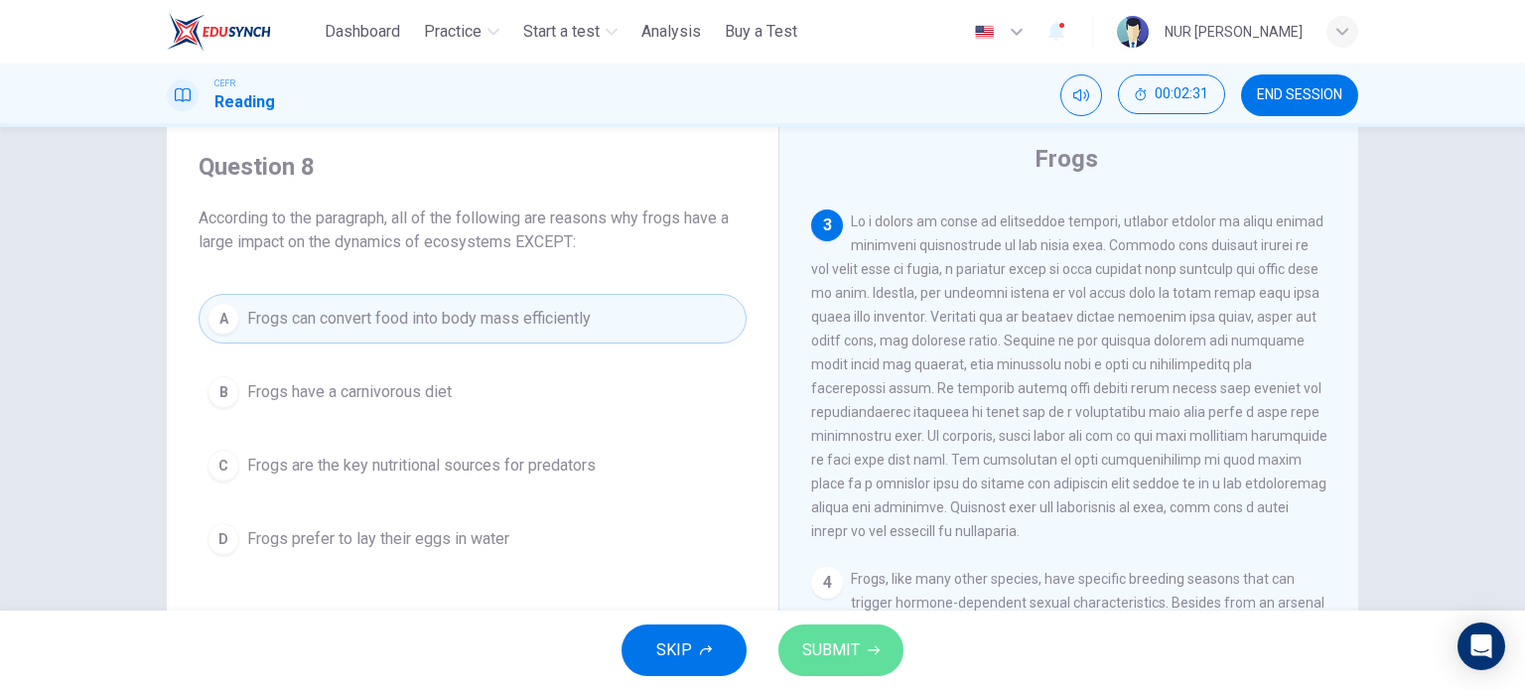
click at [870, 658] on button "SUBMIT" at bounding box center [840, 650] width 125 height 52
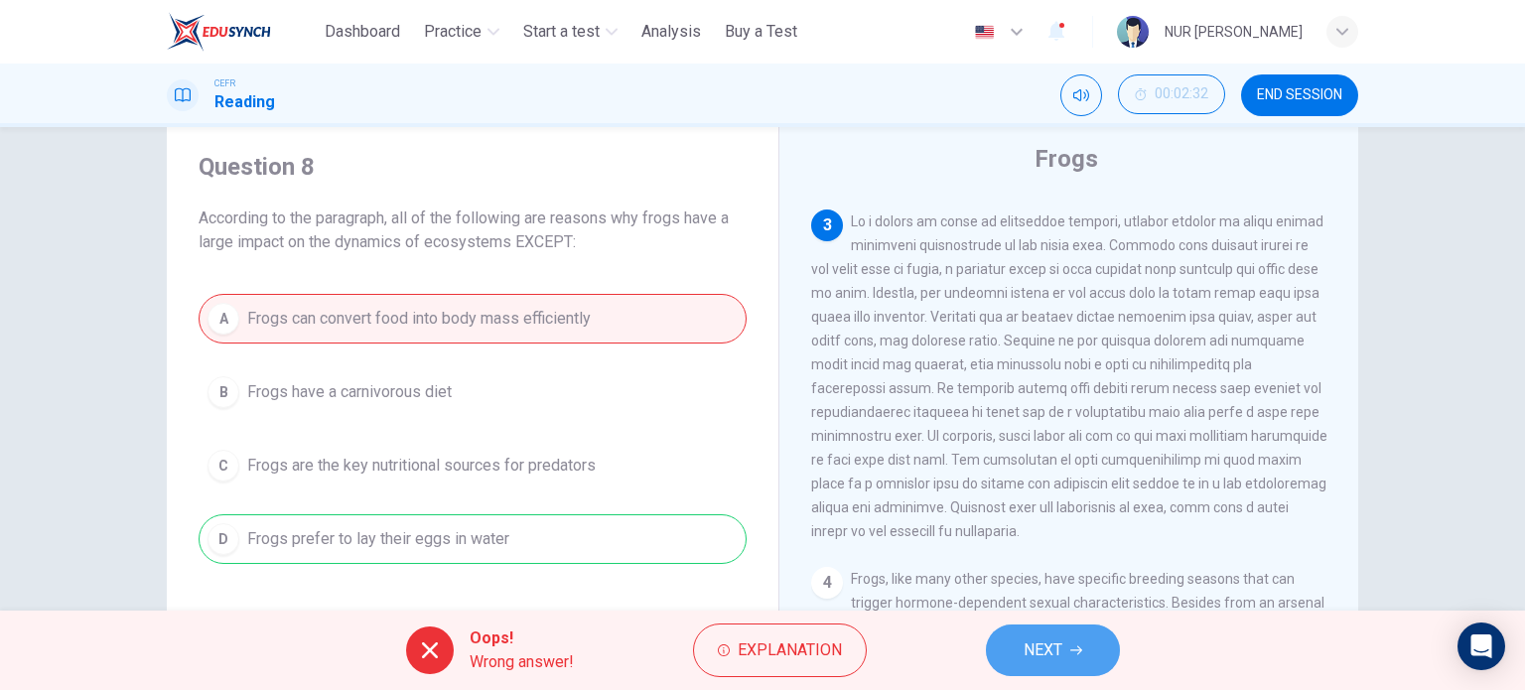
click at [1074, 638] on button "NEXT" at bounding box center [1053, 650] width 134 height 52
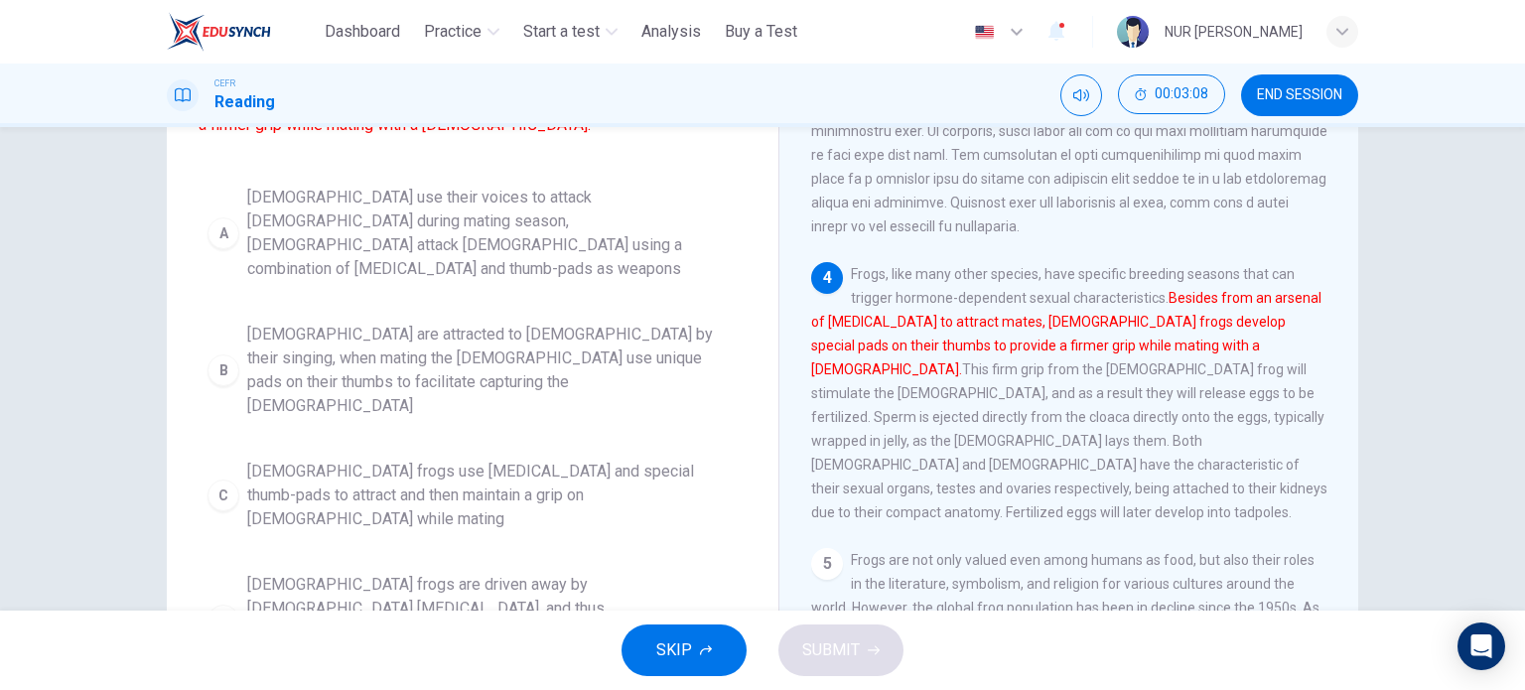
scroll to position [238, 0]
click at [516, 471] on span "Male frogs use vocal cords and special thumb-pads to attract and then maintain …" at bounding box center [492, 494] width 490 height 71
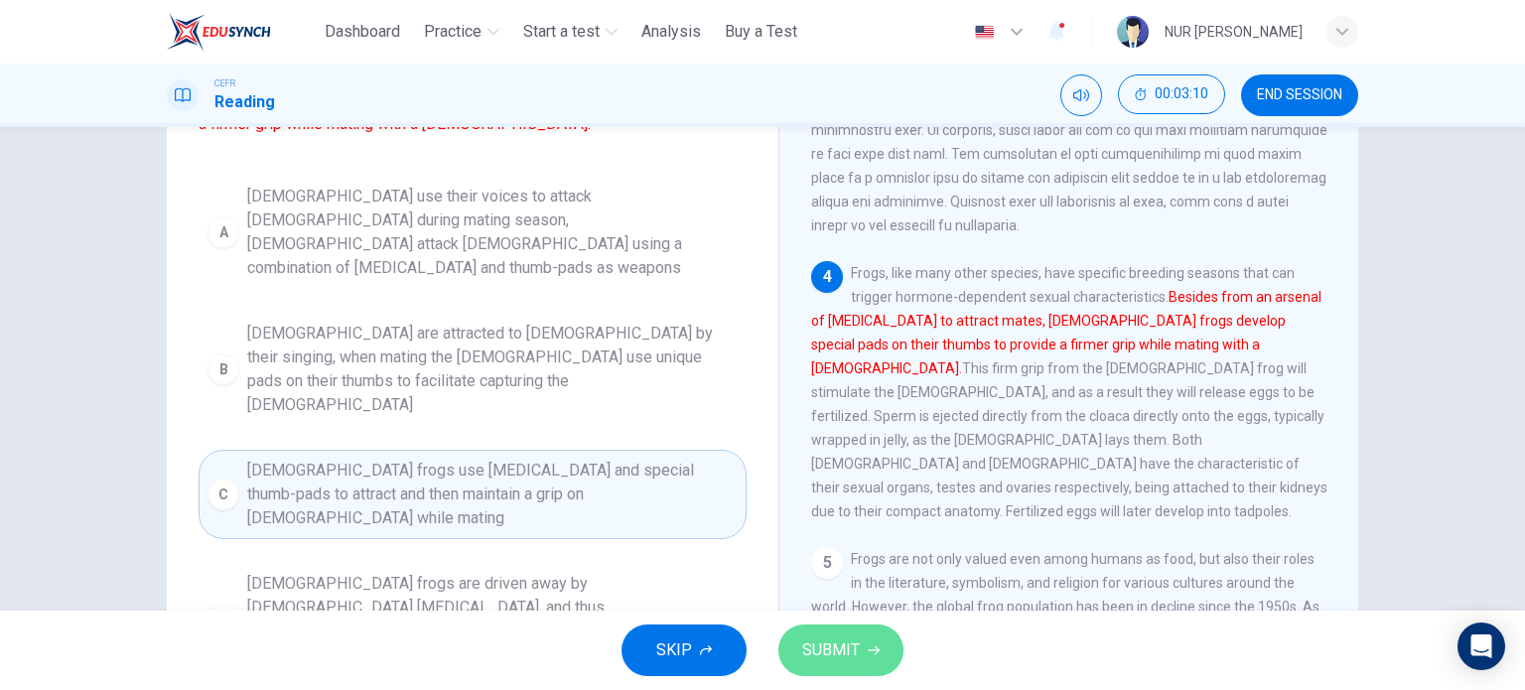
click at [820, 634] on button "SUBMIT" at bounding box center [840, 650] width 125 height 52
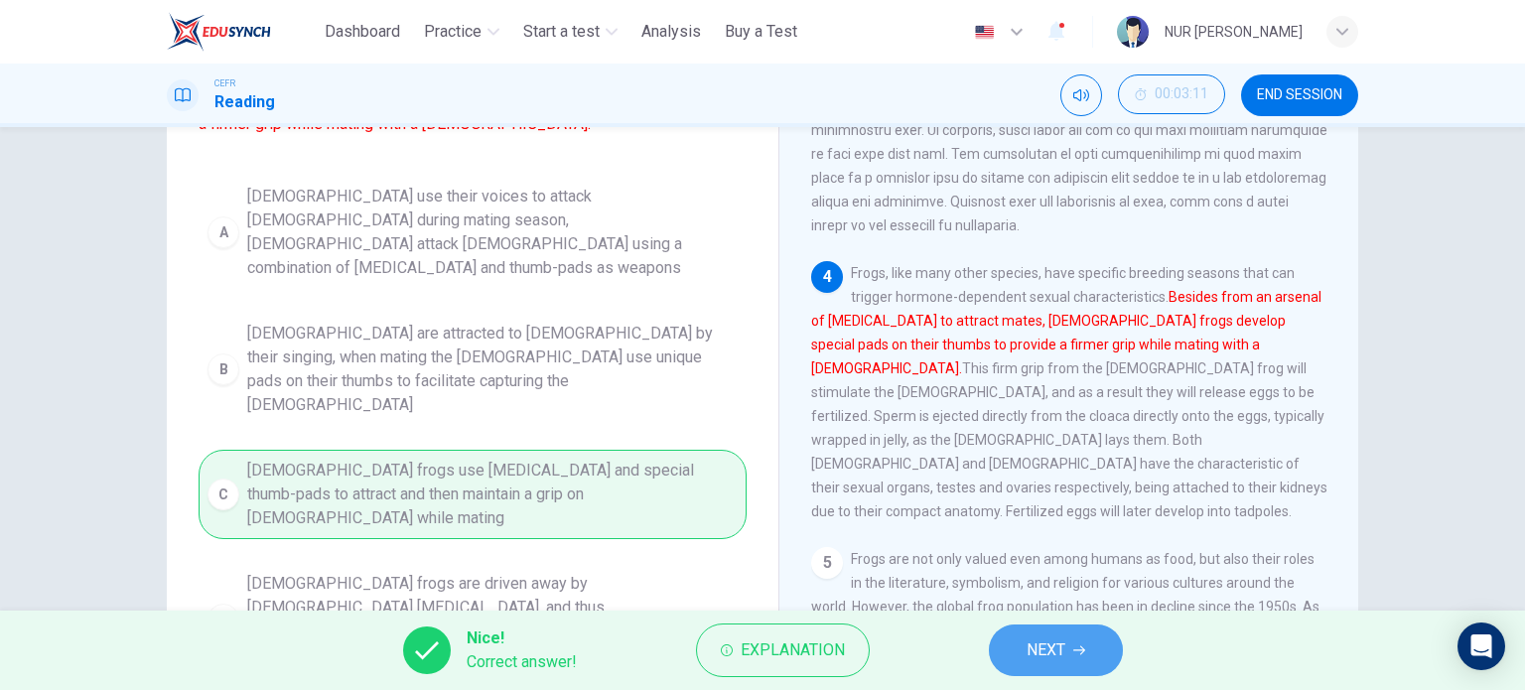
click at [999, 638] on button "NEXT" at bounding box center [1056, 650] width 134 height 52
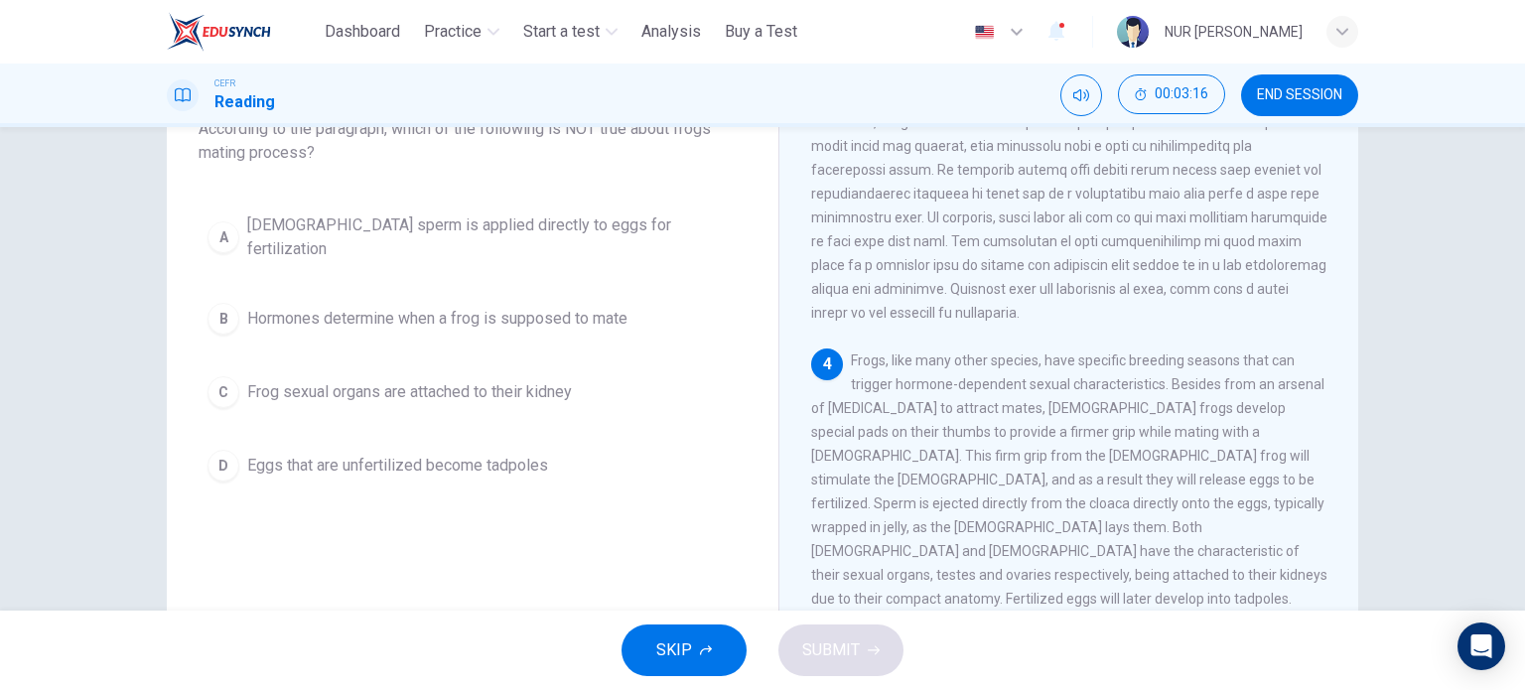
scroll to position [743, 0]
click at [401, 477] on div "Question 10 According to the paragraph, which of the following is NOT true abou…" at bounding box center [473, 276] width 580 height 469
click at [398, 463] on button "D Eggs that are unfertilized become tadpoles" at bounding box center [473, 466] width 548 height 50
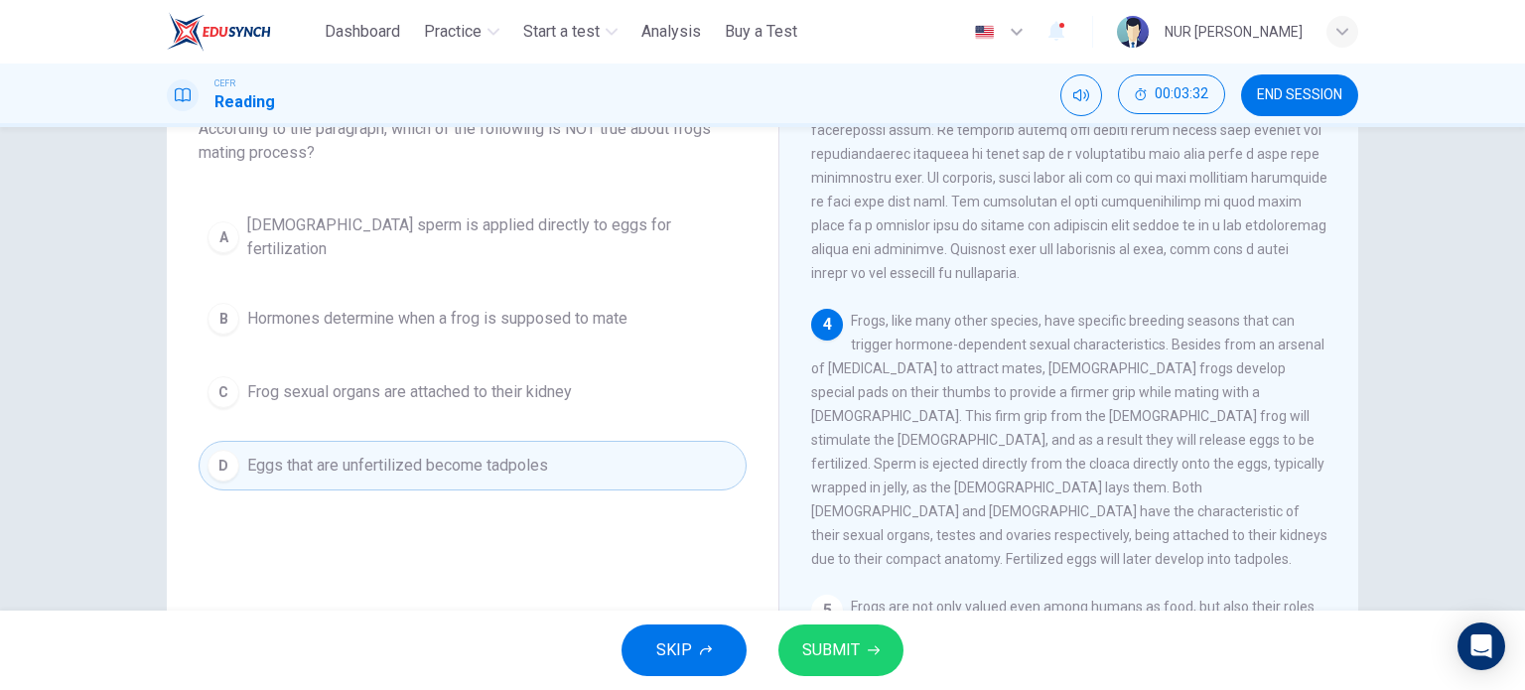
scroll to position [775, 0]
click at [839, 625] on button "SUBMIT" at bounding box center [840, 650] width 125 height 52
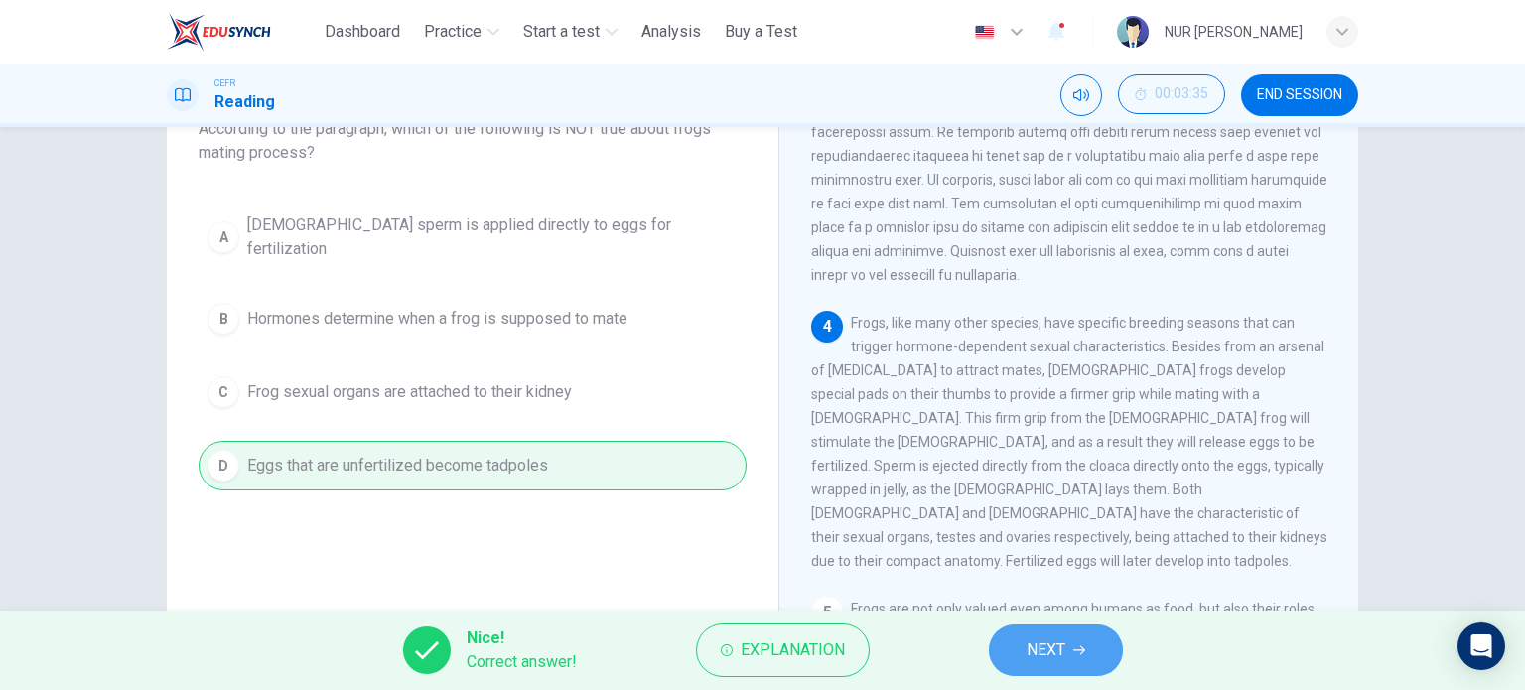
click at [1048, 626] on button "NEXT" at bounding box center [1056, 650] width 134 height 52
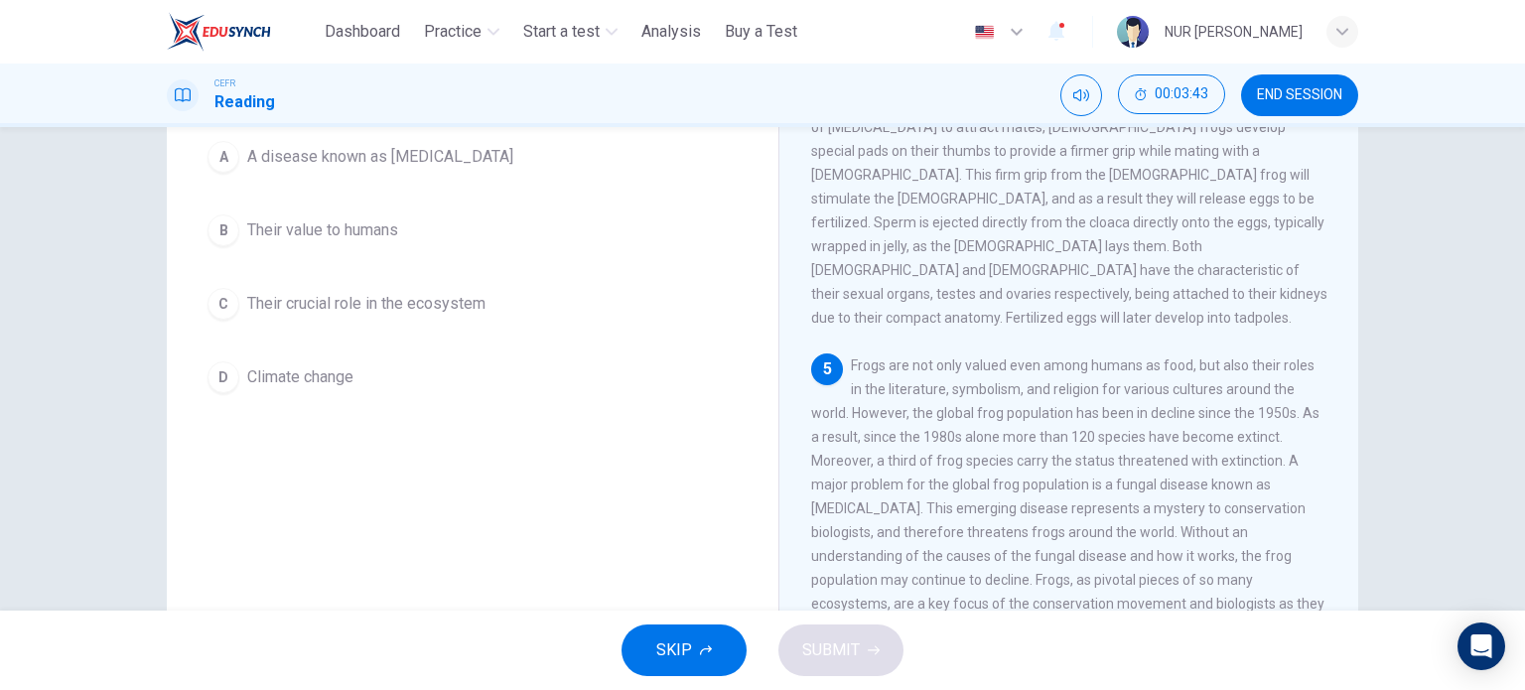
scroll to position [192, 0]
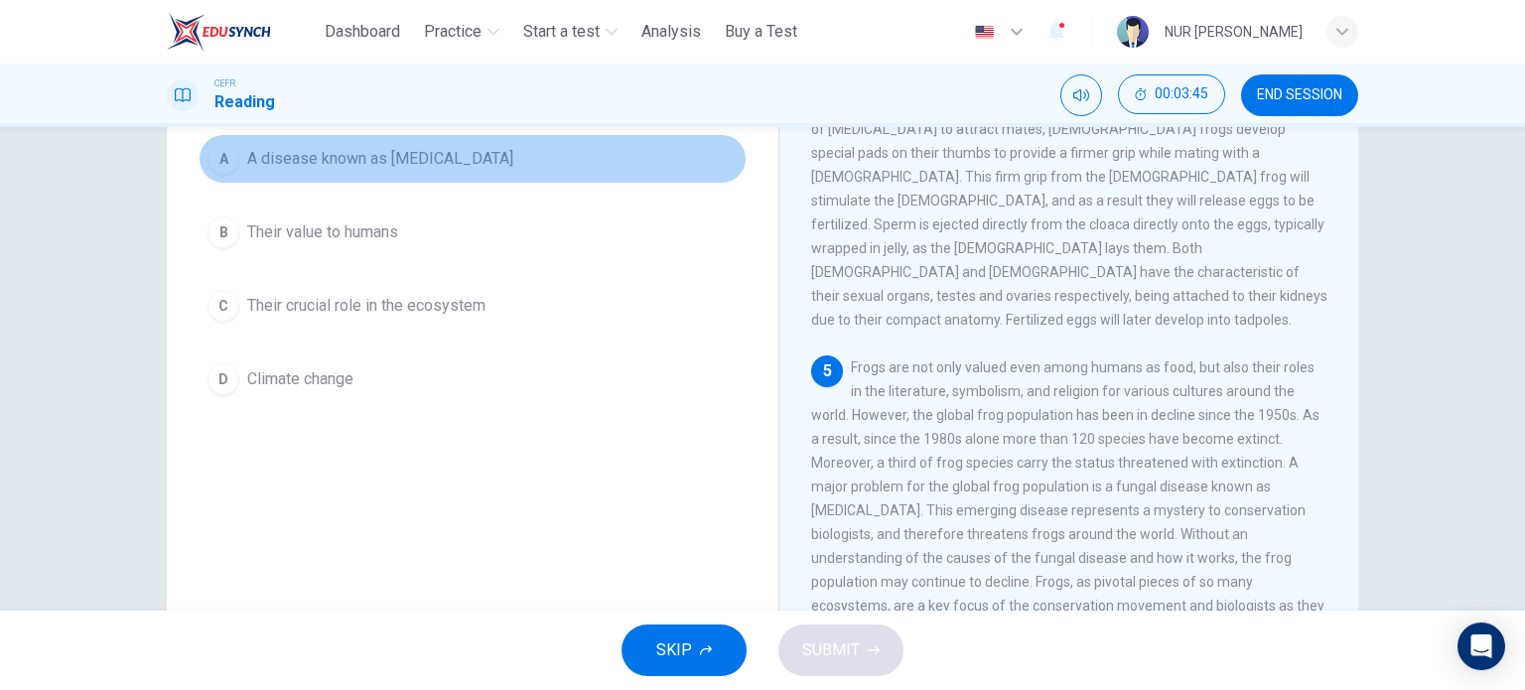
click at [499, 176] on button "A A disease known as chytridiomycosis" at bounding box center [473, 159] width 548 height 50
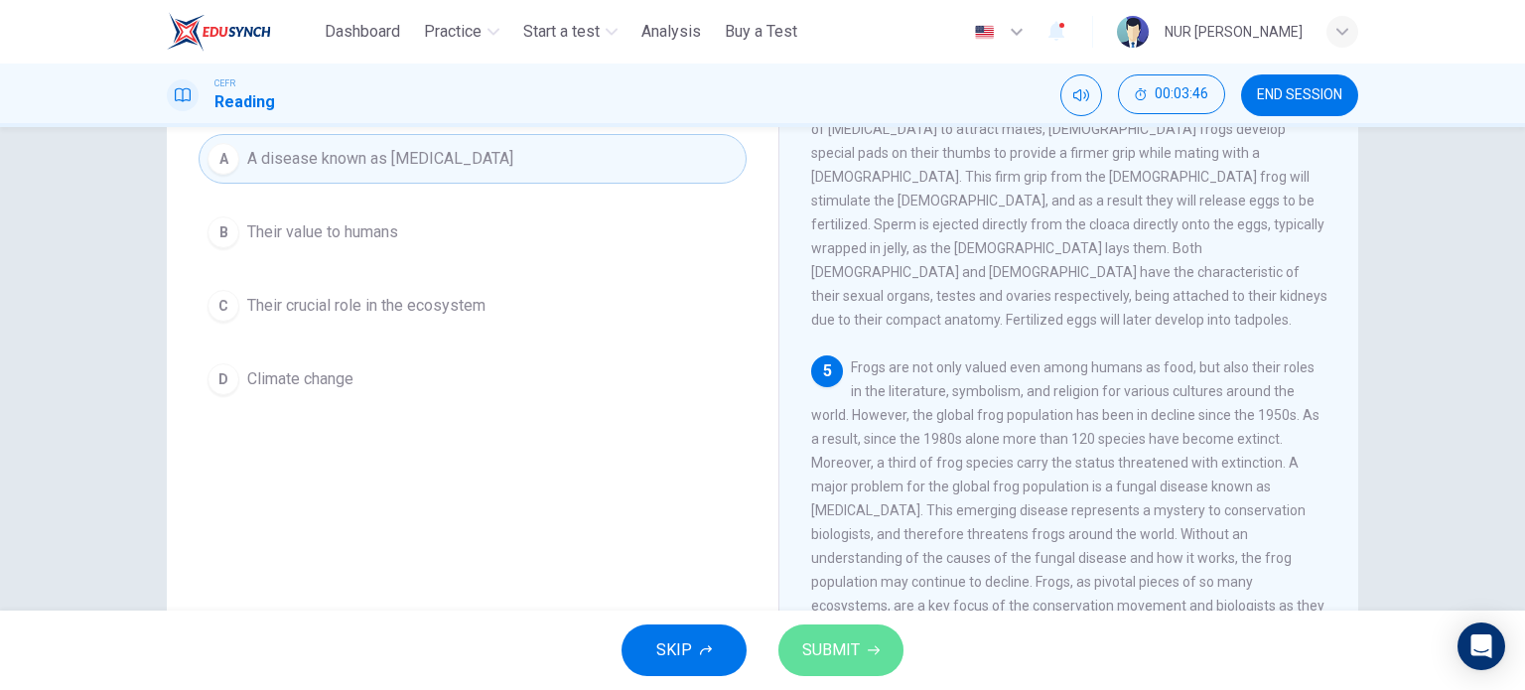
click at [838, 662] on span "SUBMIT" at bounding box center [831, 650] width 58 height 28
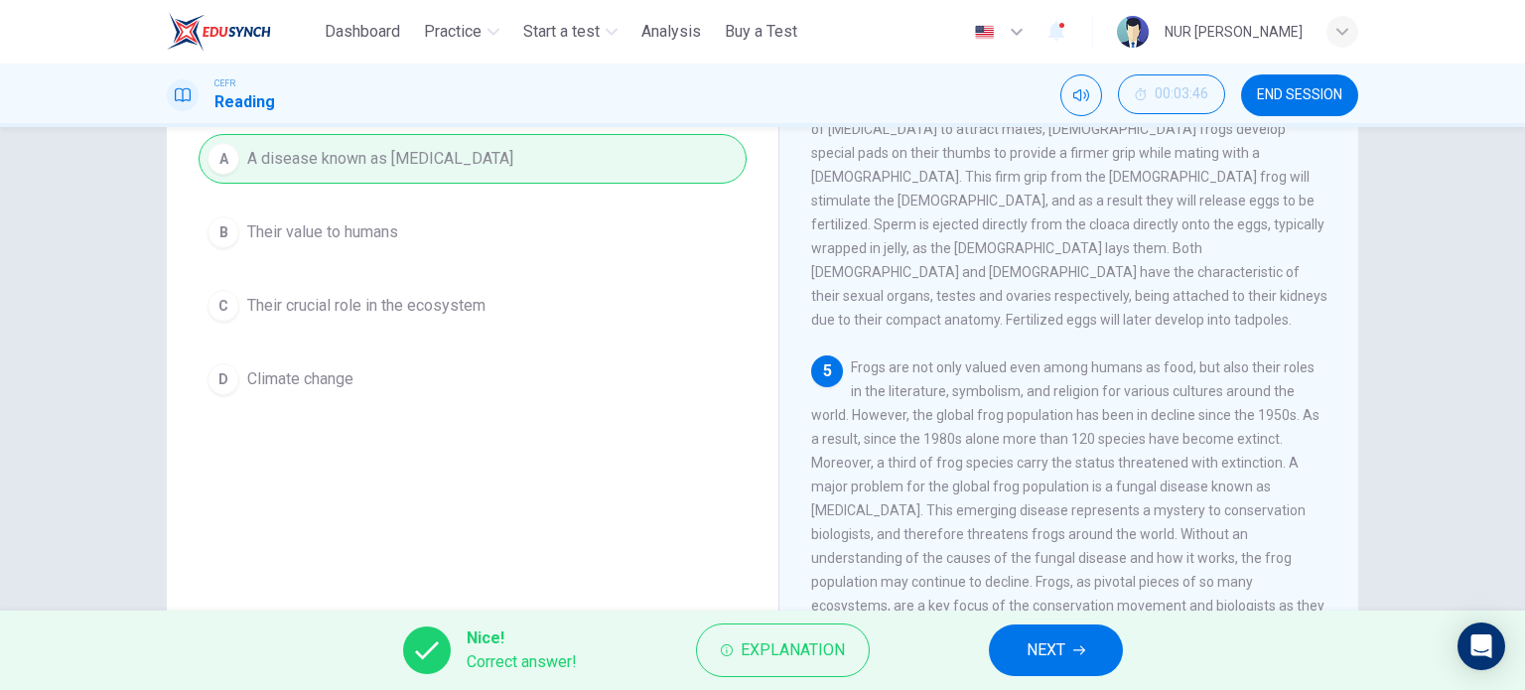
click at [1068, 655] on button "NEXT" at bounding box center [1056, 650] width 134 height 52
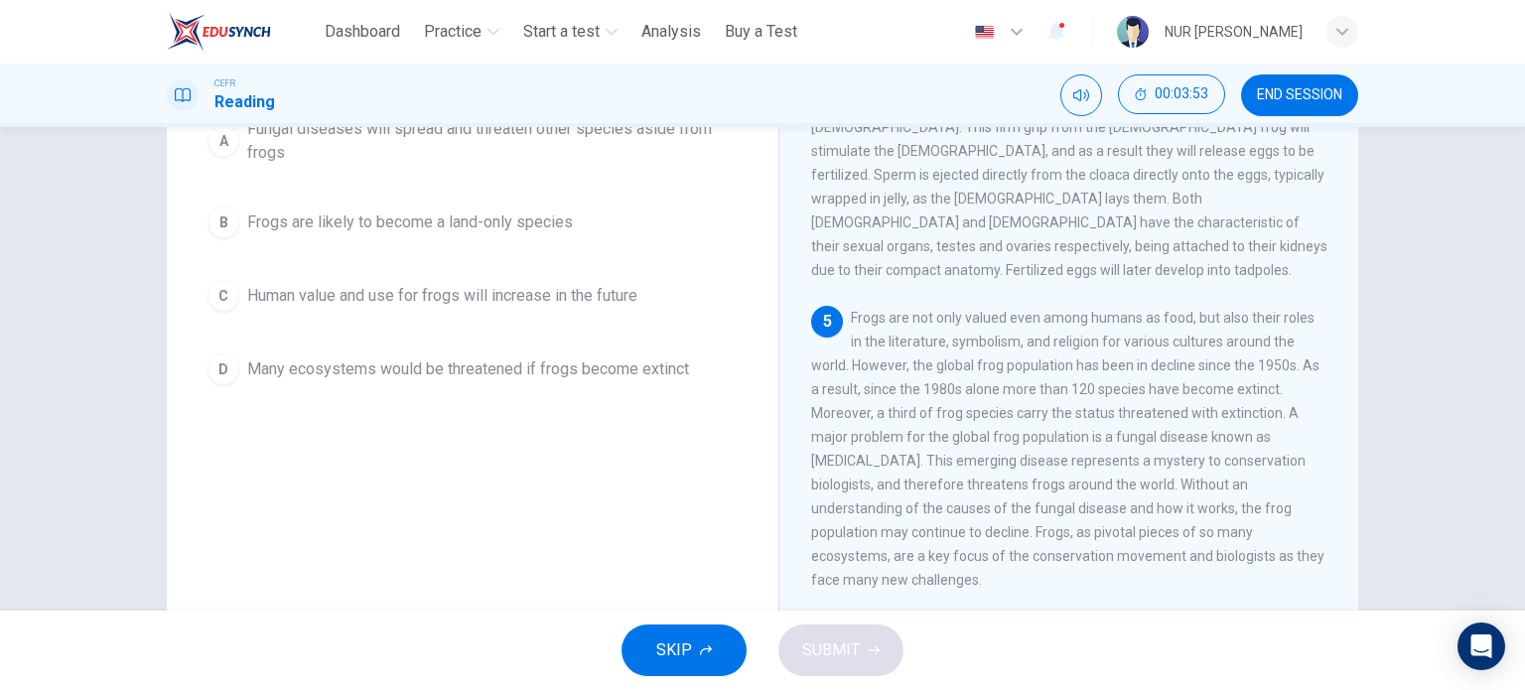
scroll to position [242, 0]
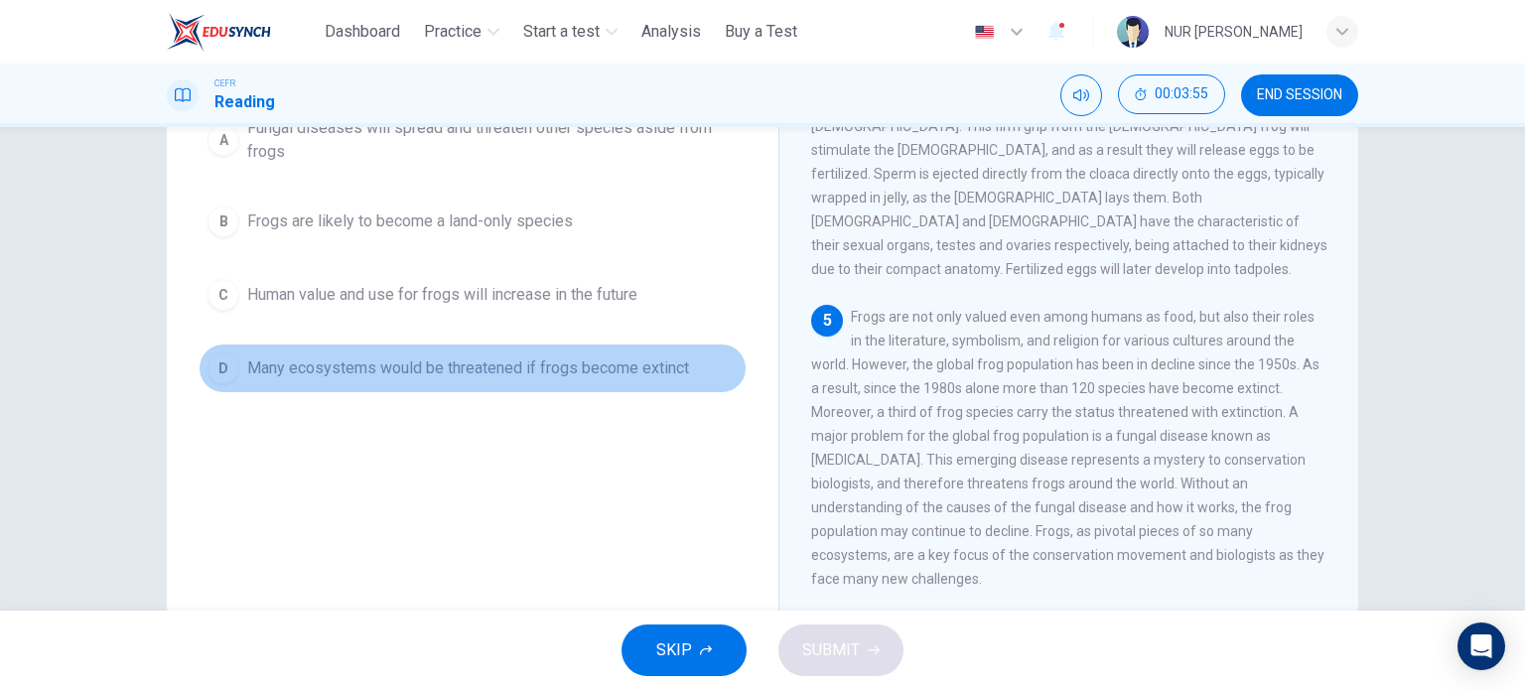
click at [576, 364] on span "Many ecosystems would be threatened if frogs become extinct" at bounding box center [468, 368] width 442 height 24
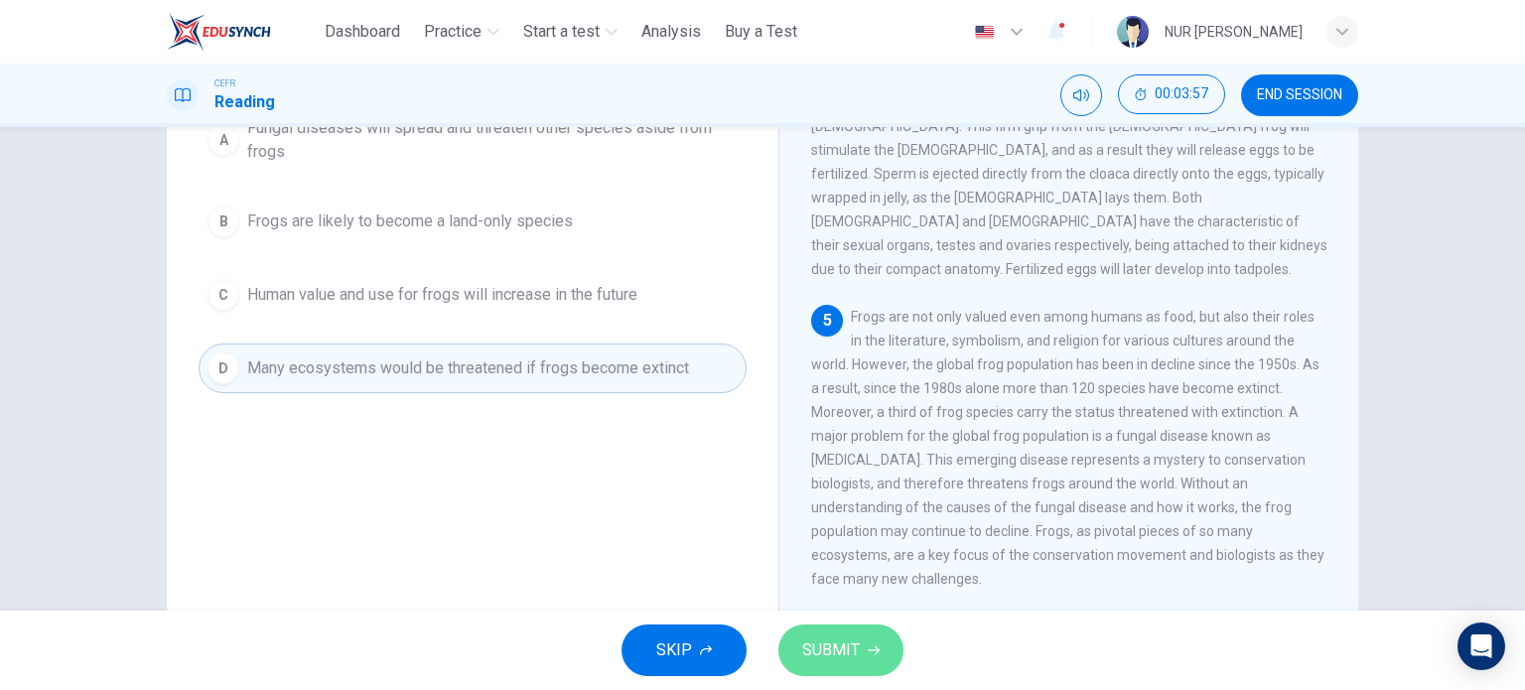
click at [887, 631] on button "SUBMIT" at bounding box center [840, 650] width 125 height 52
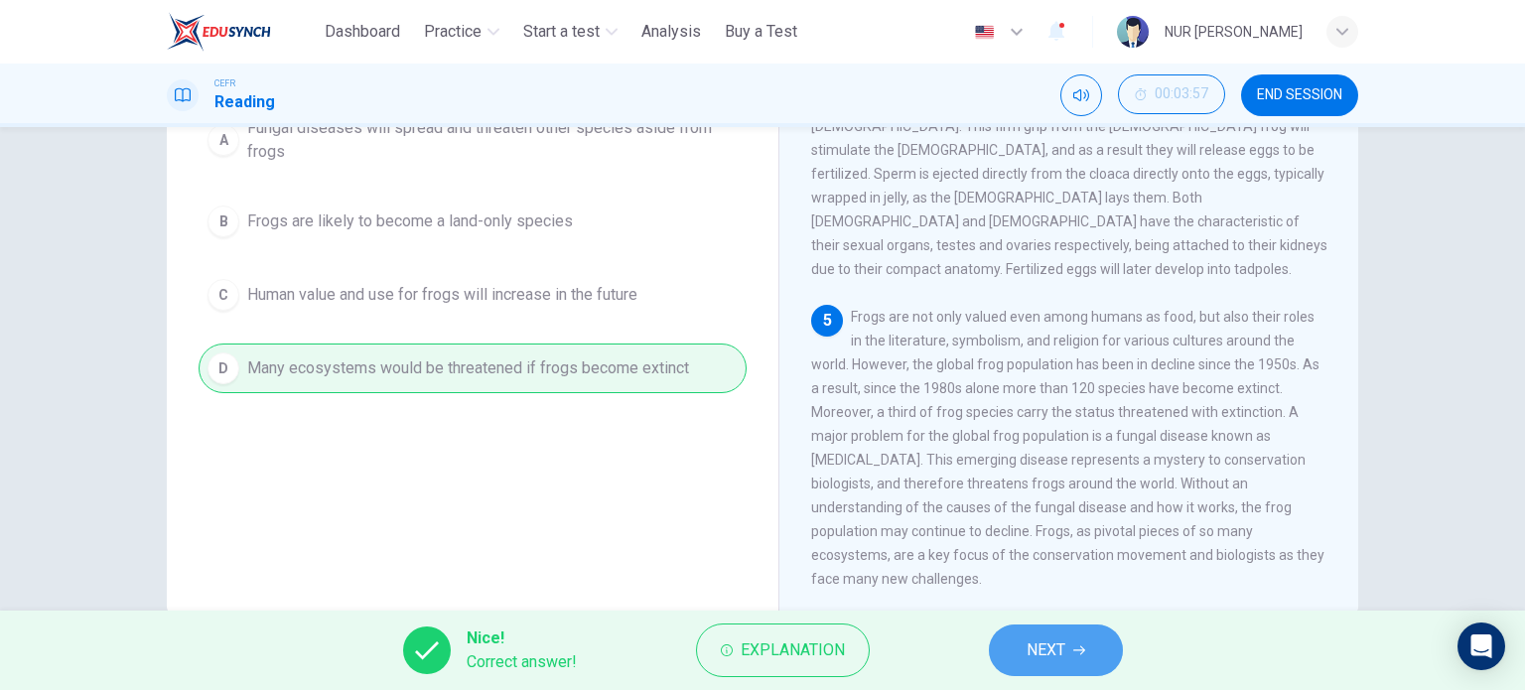
click at [1057, 642] on span "NEXT" at bounding box center [1045, 650] width 39 height 28
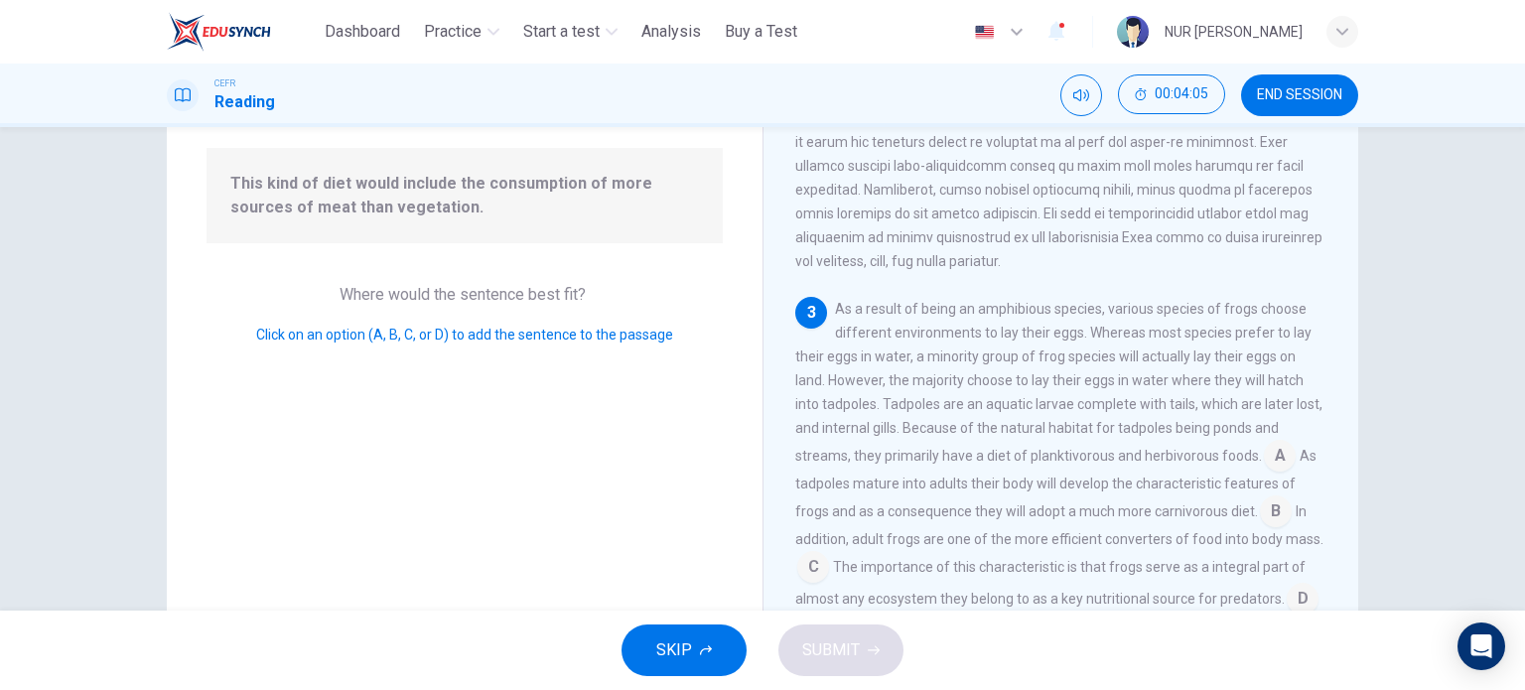
scroll to position [286, 0]
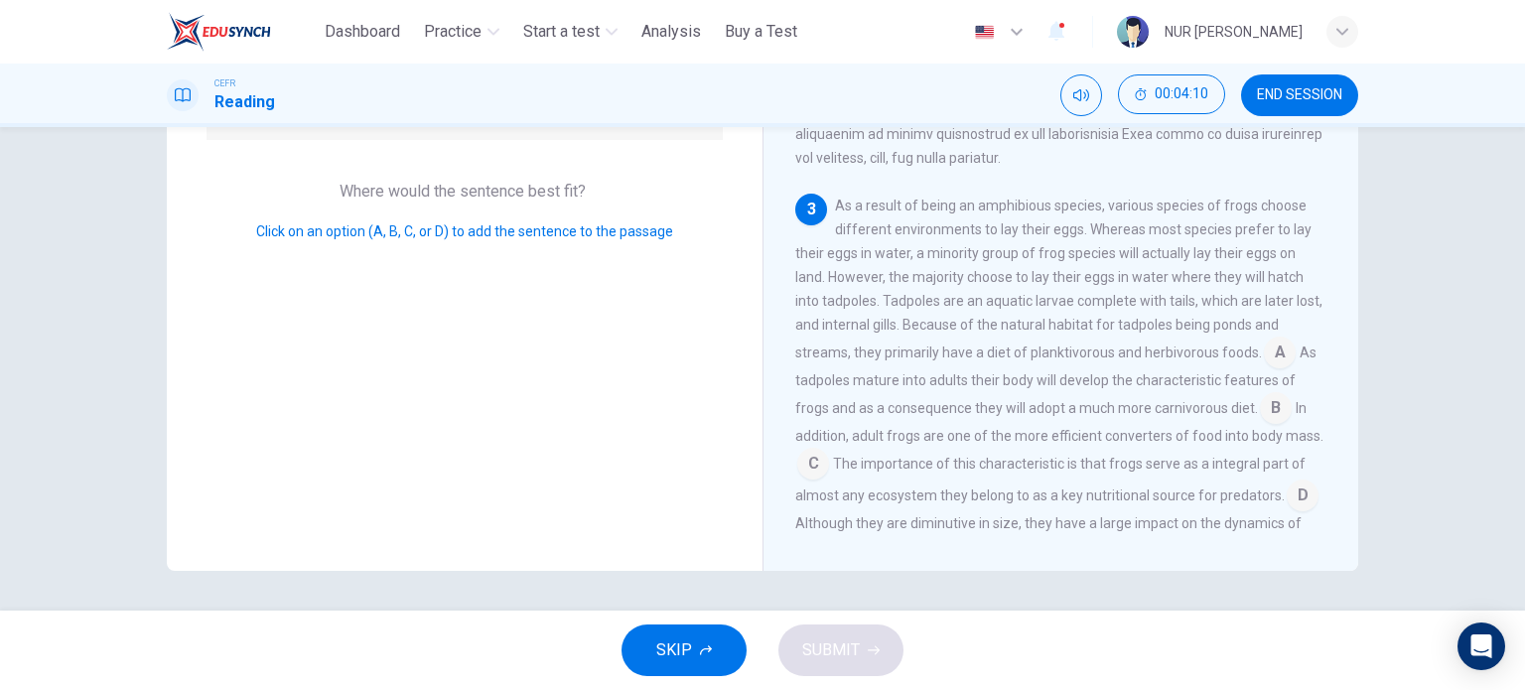
click at [1266, 400] on input at bounding box center [1276, 410] width 32 height 32
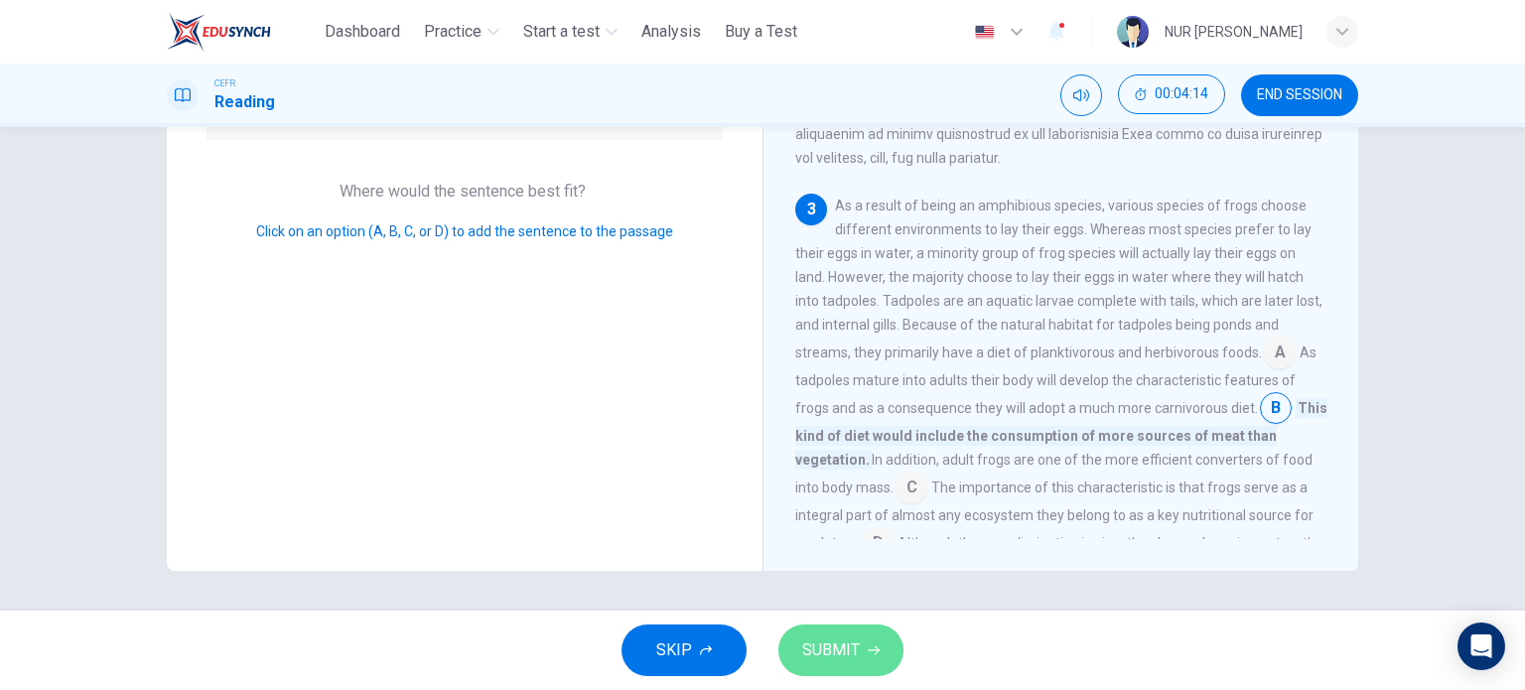
click at [862, 633] on button "SUBMIT" at bounding box center [840, 650] width 125 height 52
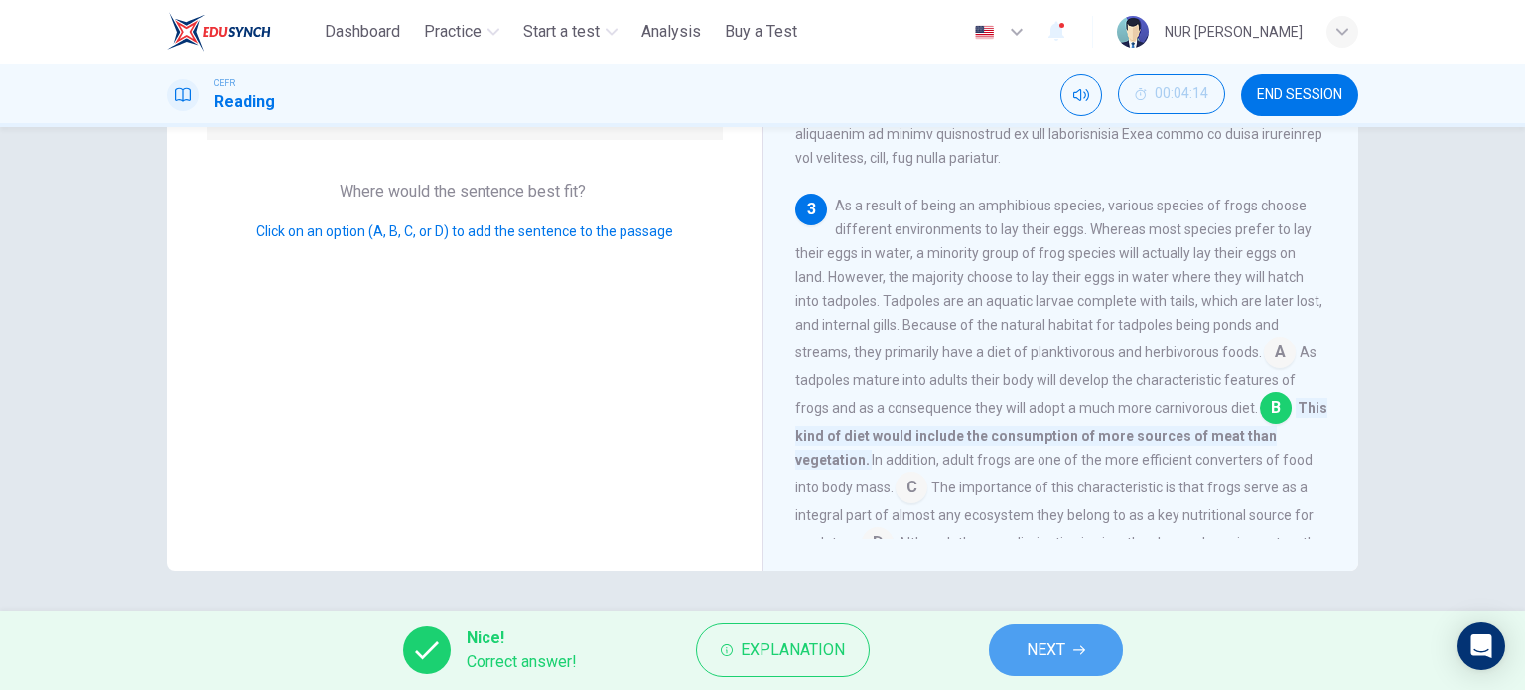
click at [1022, 634] on button "NEXT" at bounding box center [1056, 650] width 134 height 52
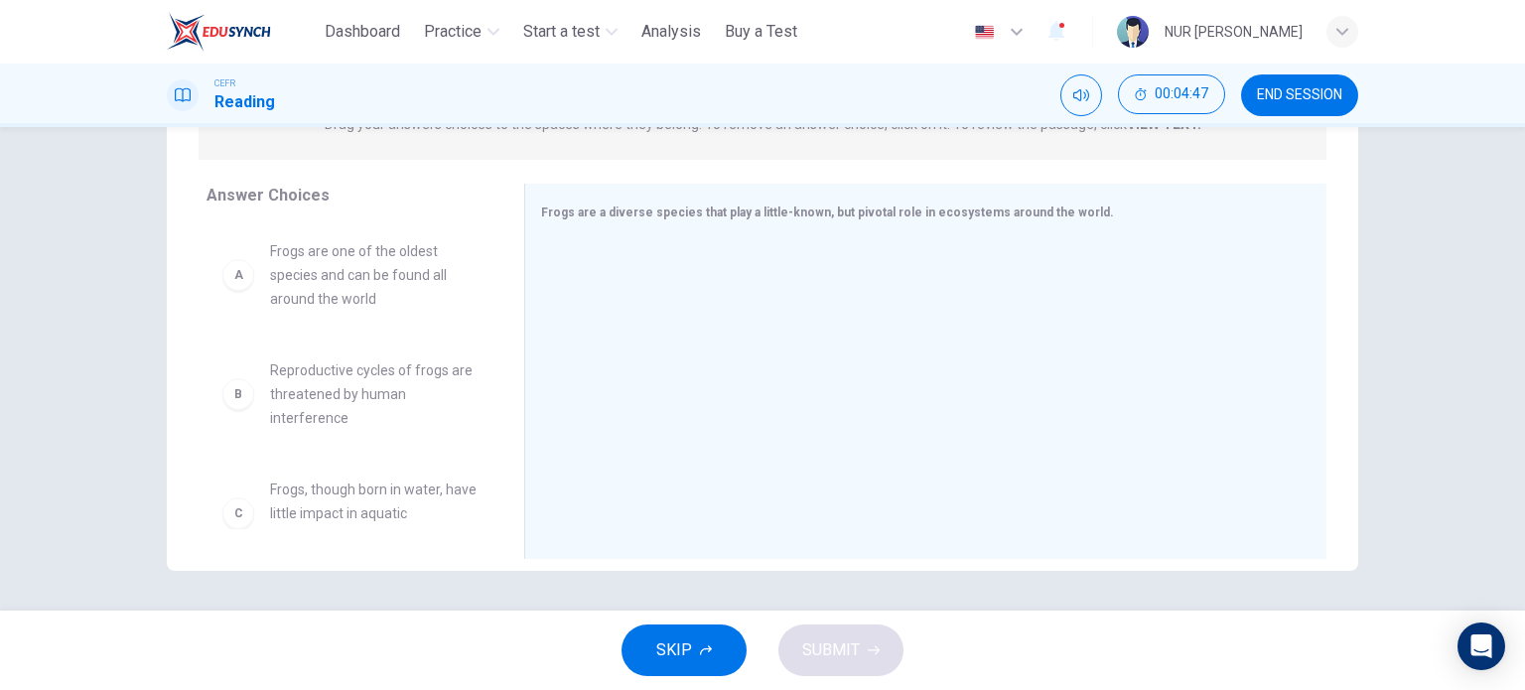
scroll to position [0, 0]
drag, startPoint x: 342, startPoint y: 292, endPoint x: 678, endPoint y: 295, distance: 335.5
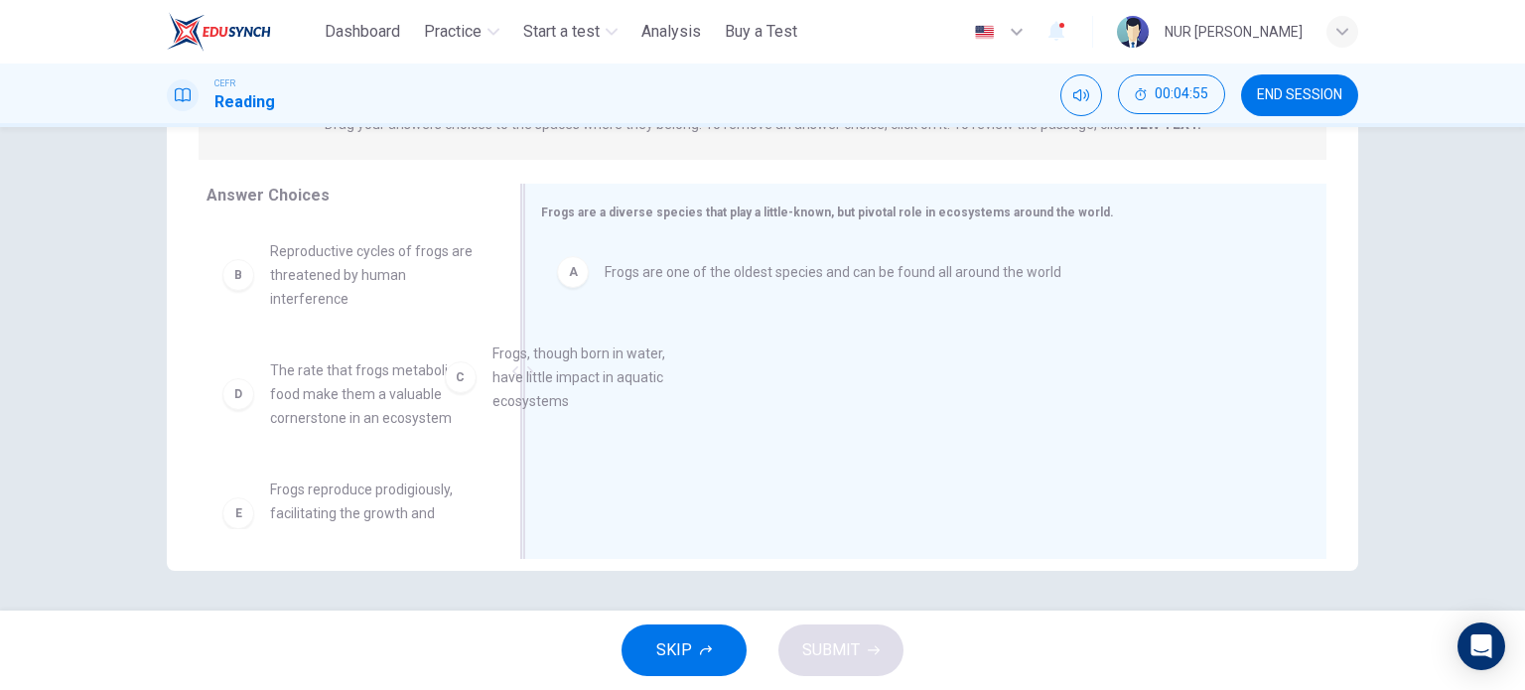
drag, startPoint x: 355, startPoint y: 384, endPoint x: 740, endPoint y: 340, distance: 386.6
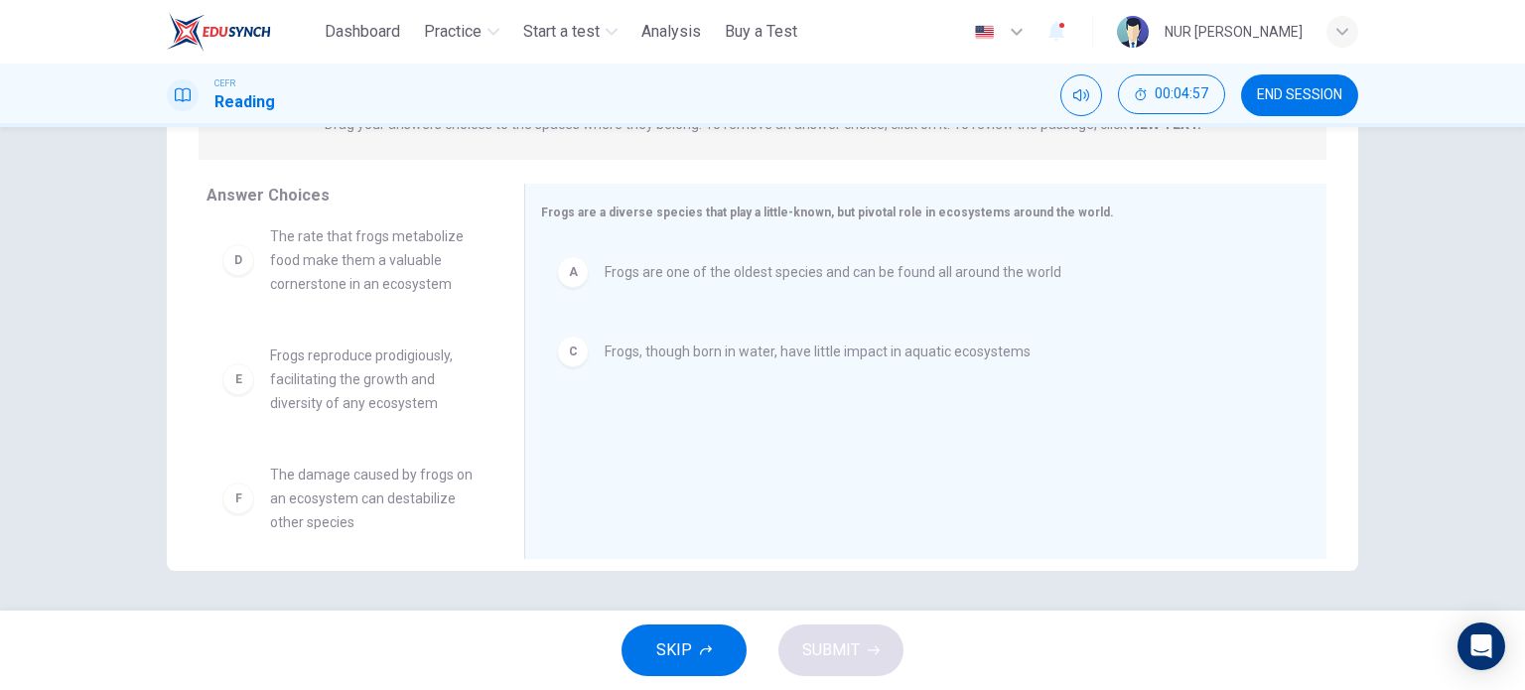
scroll to position [135, 0]
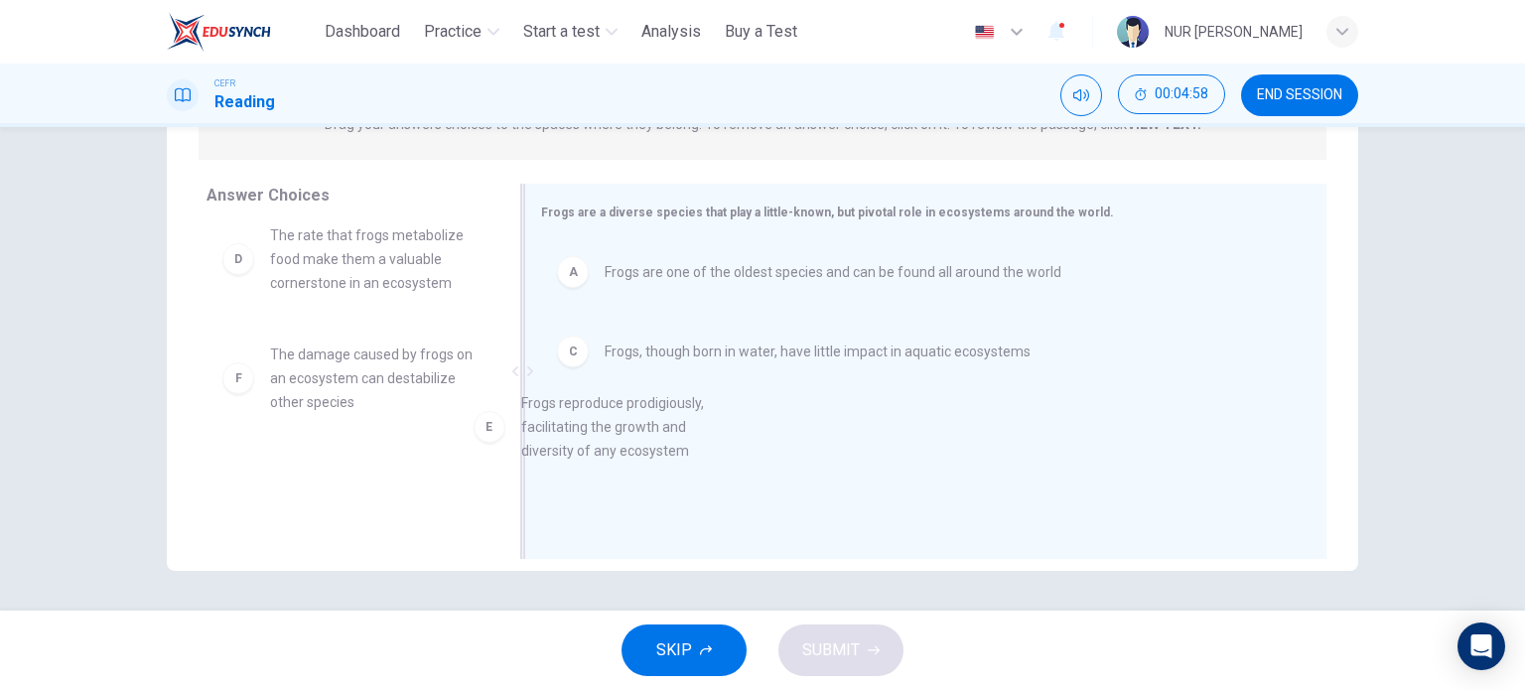
drag, startPoint x: 346, startPoint y: 375, endPoint x: 666, endPoint y: 421, distance: 322.9
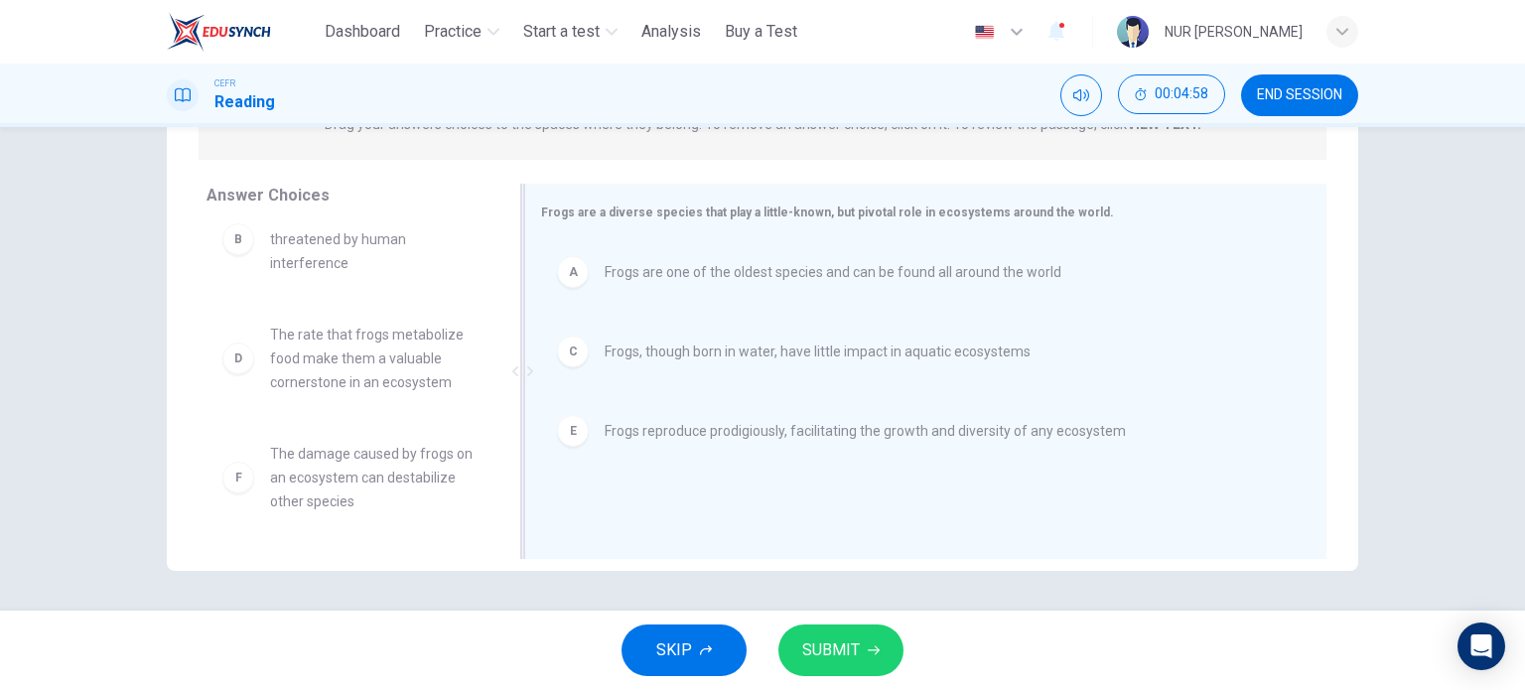
scroll to position [36, 0]
click at [860, 651] on button "SUBMIT" at bounding box center [840, 650] width 125 height 52
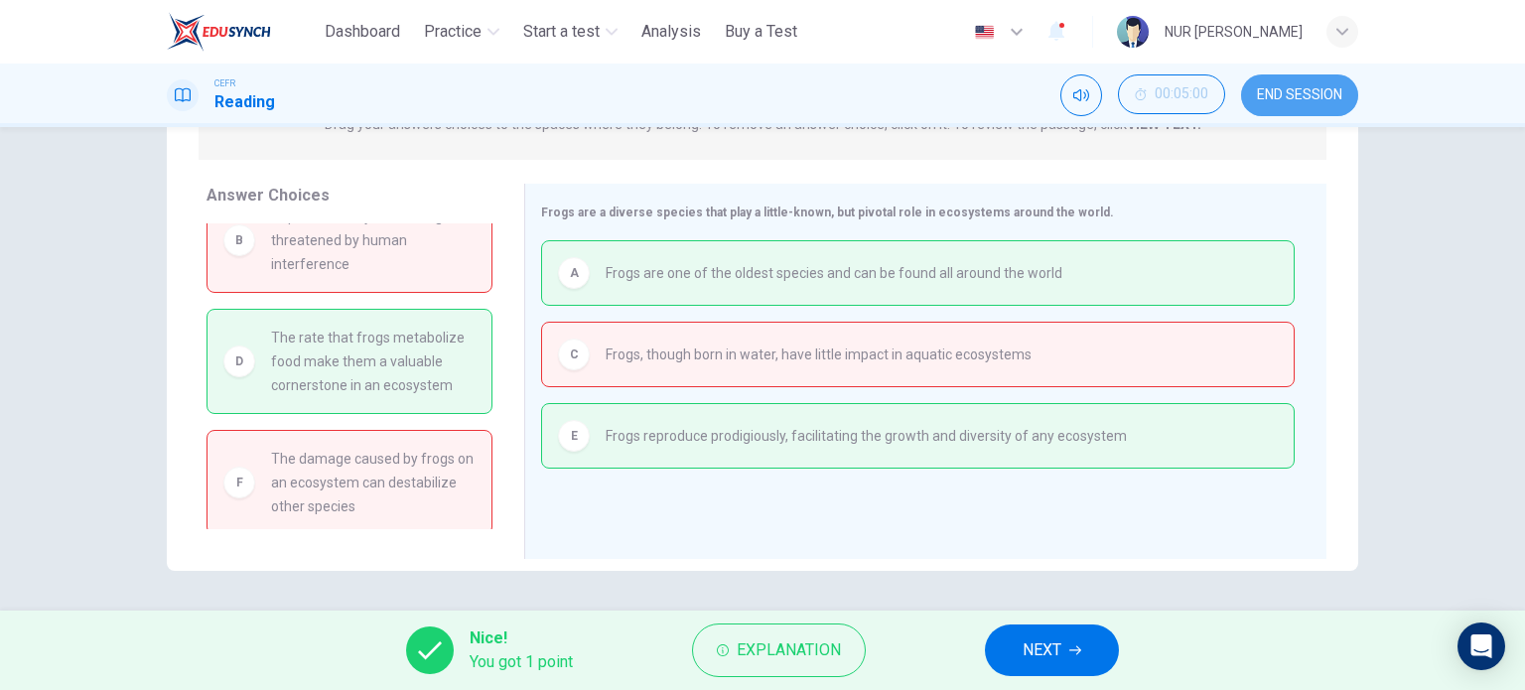
click at [1274, 106] on button "END SESSION" at bounding box center [1299, 95] width 117 height 42
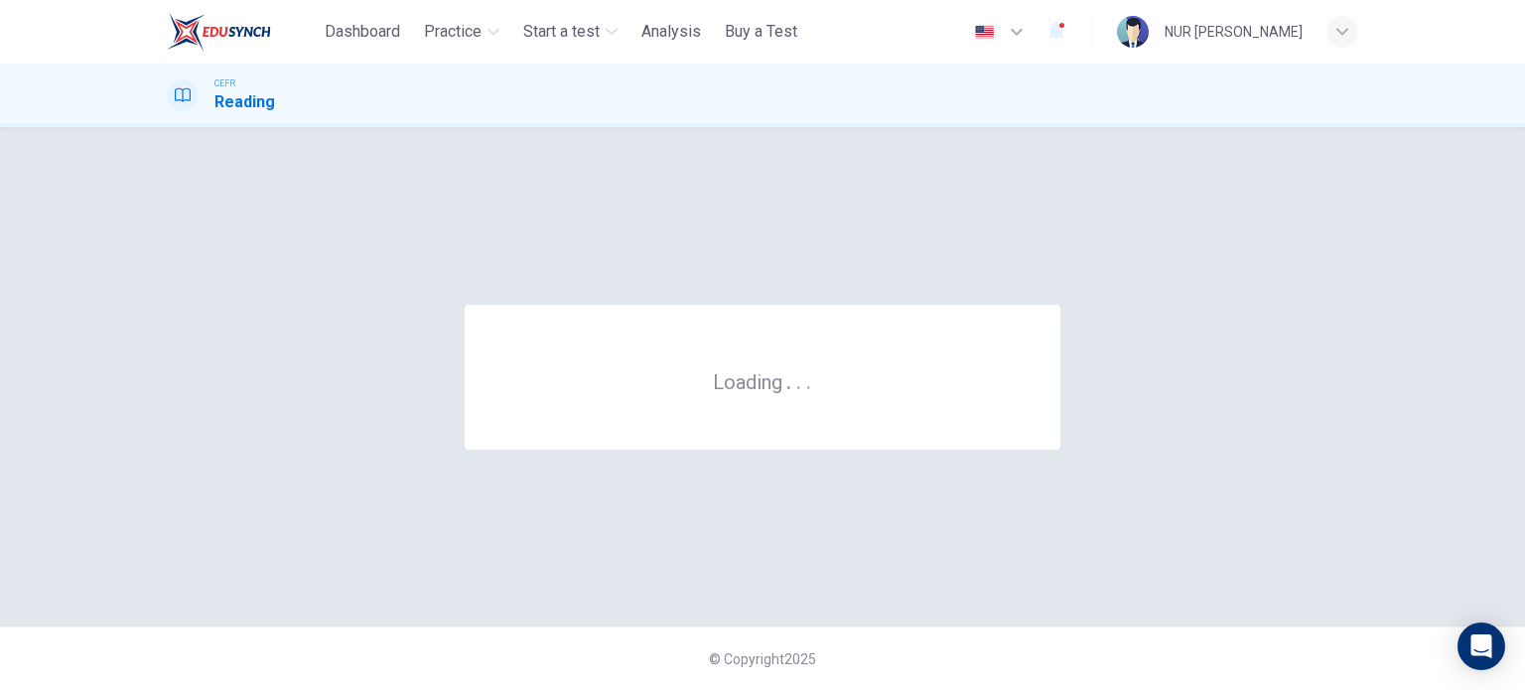
scroll to position [0, 0]
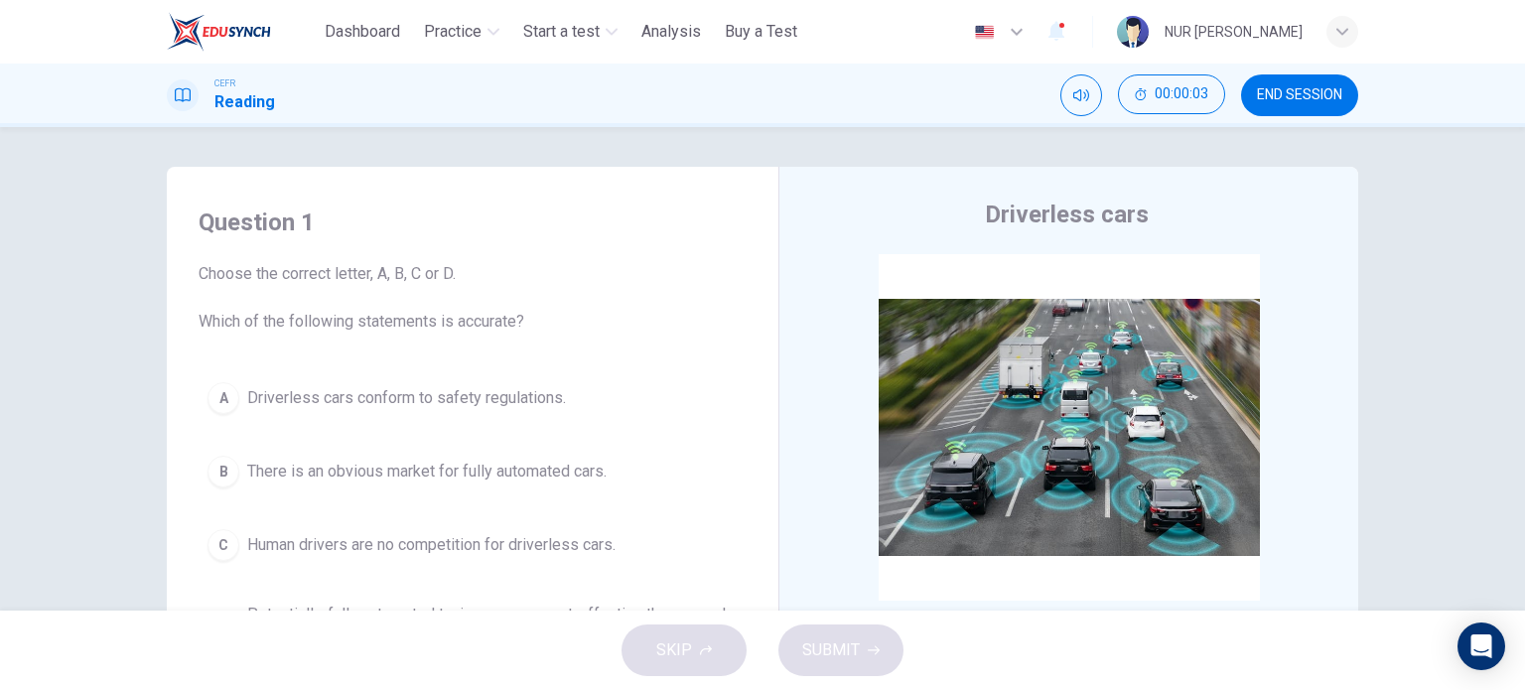
click at [667, 242] on div "Question 1 Choose the correct letter, A, B, C or D. Which of the following stat…" at bounding box center [473, 269] width 548 height 127
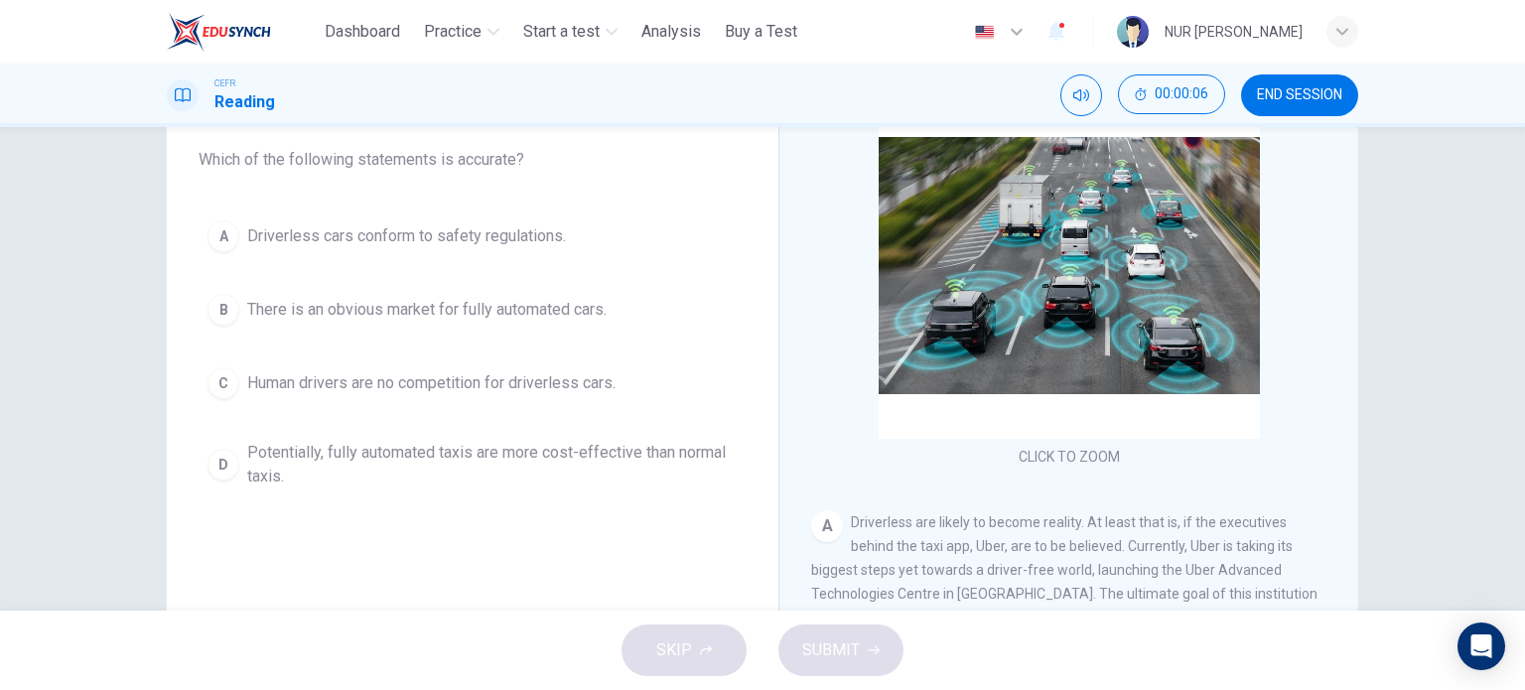
scroll to position [159, 0]
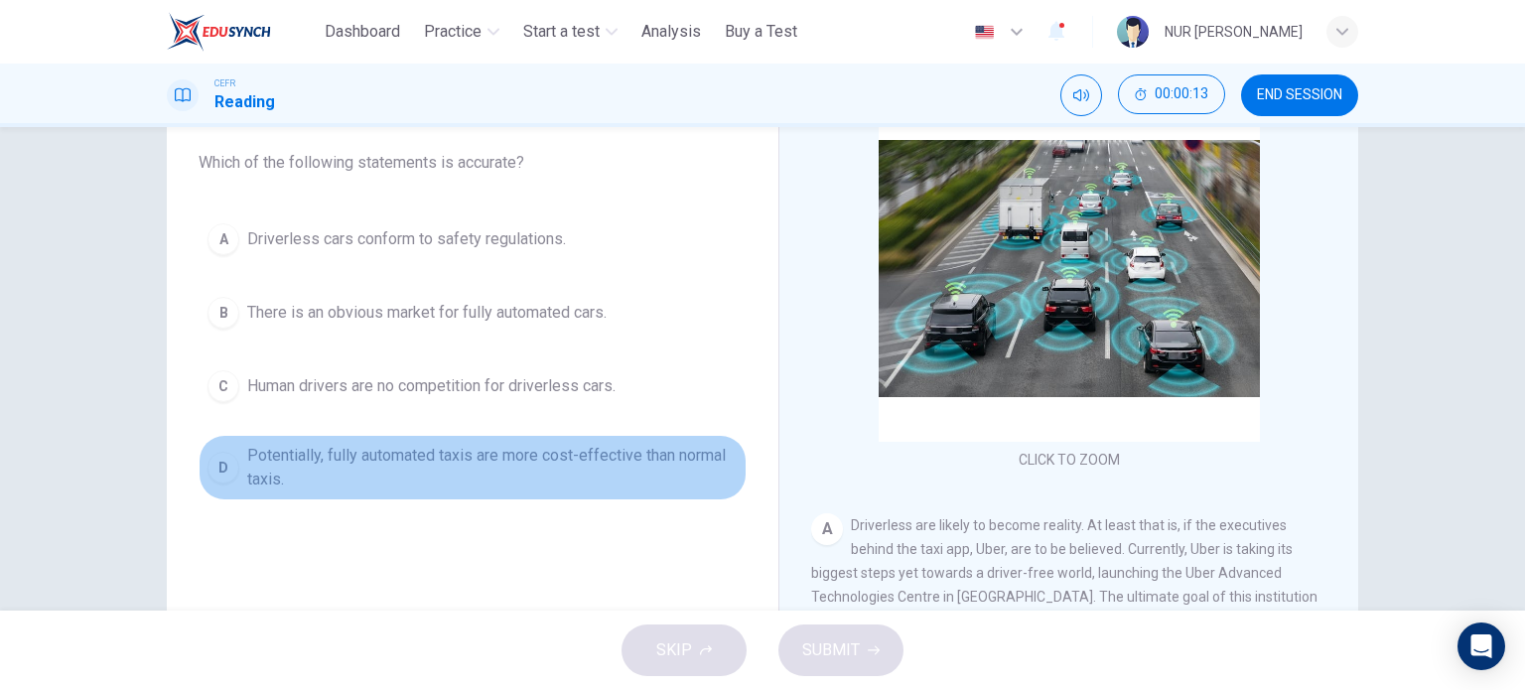
click at [607, 456] on span "Potentially, fully automated taxis are more cost-effective than normal taxis." at bounding box center [492, 468] width 490 height 48
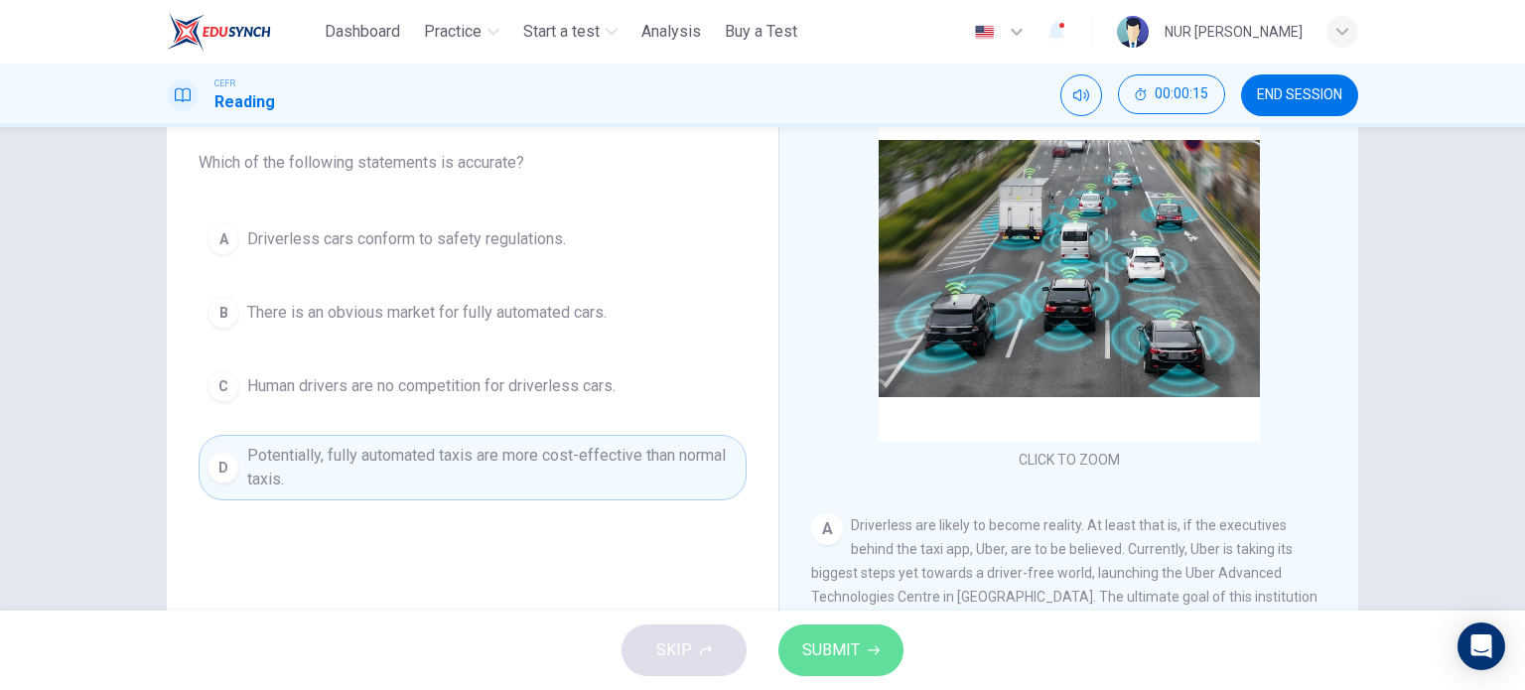
click at [843, 651] on span "SUBMIT" at bounding box center [831, 650] width 58 height 28
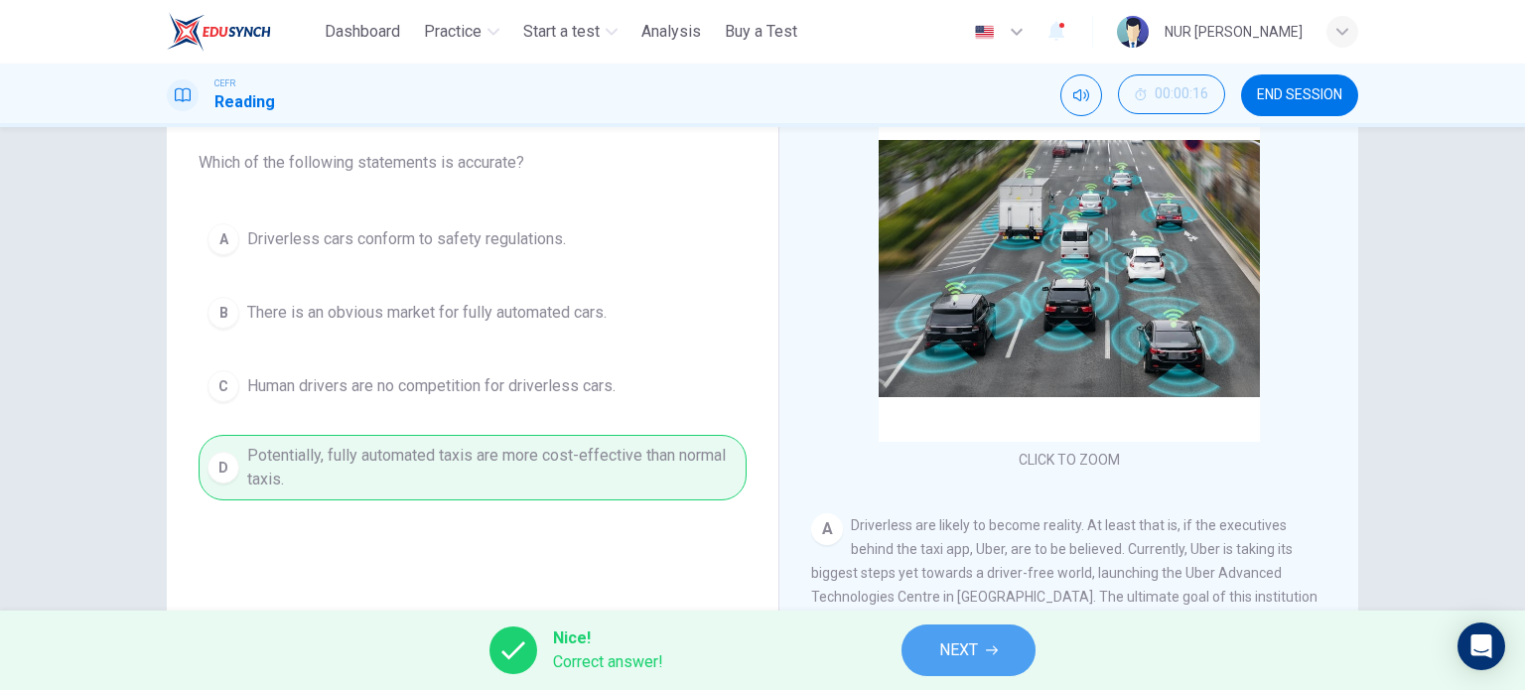
click at [939, 651] on span "NEXT" at bounding box center [958, 650] width 39 height 28
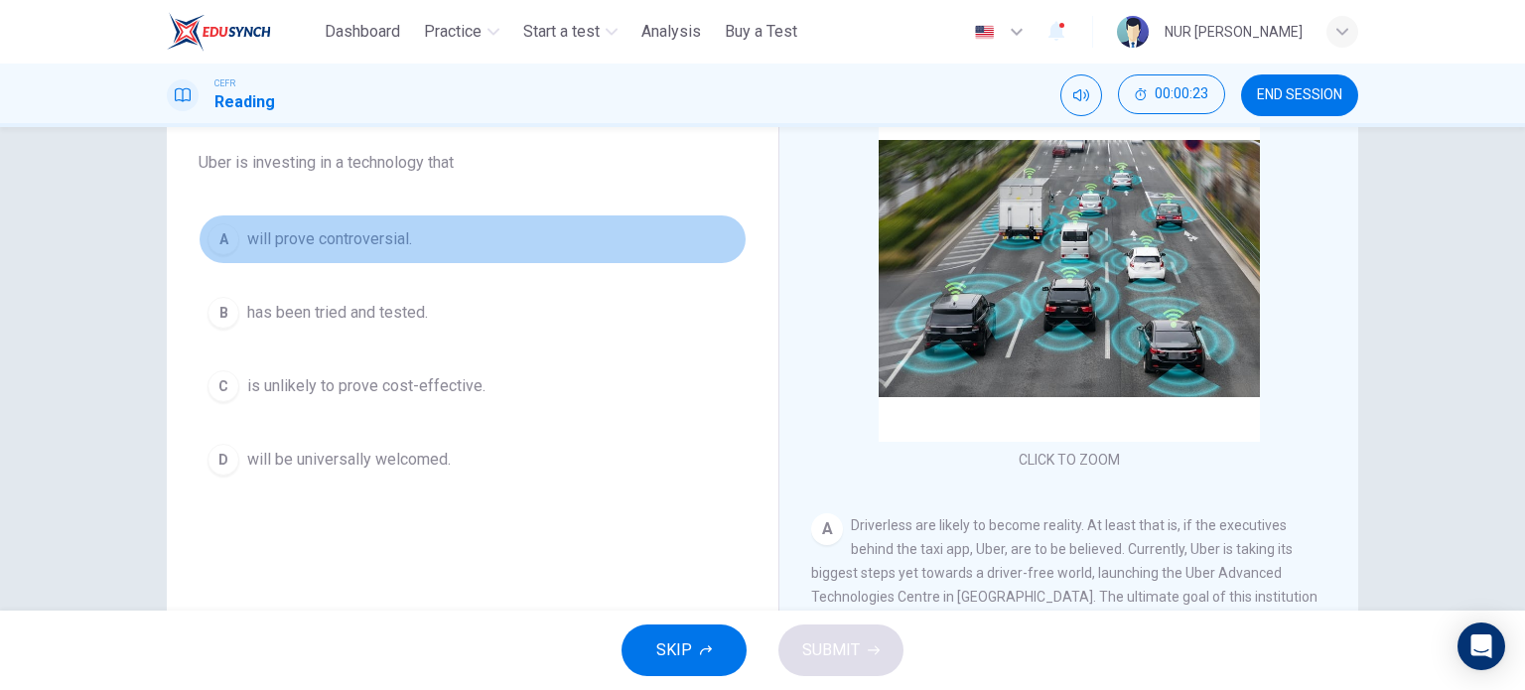
click at [326, 236] on span "will prove controversial." at bounding box center [329, 239] width 165 height 24
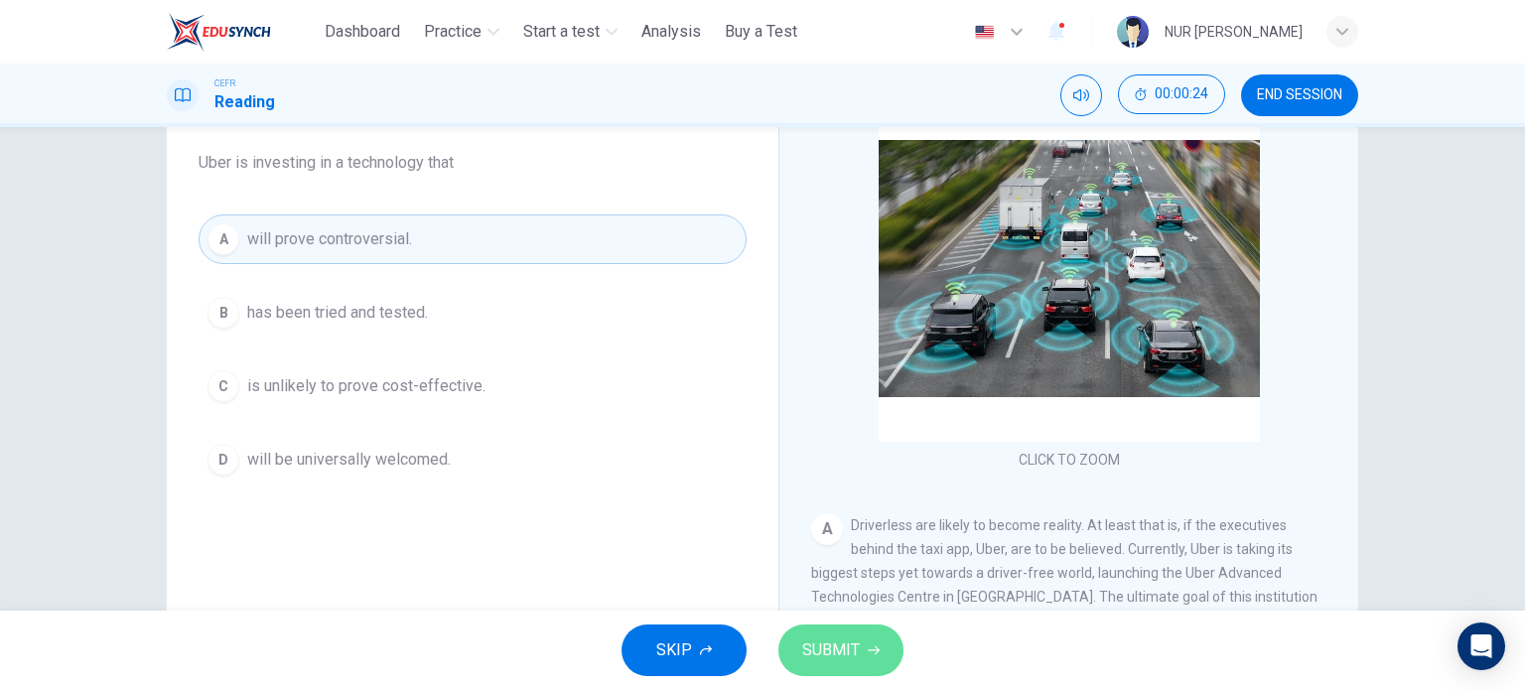
click at [802, 652] on span "SUBMIT" at bounding box center [831, 650] width 58 height 28
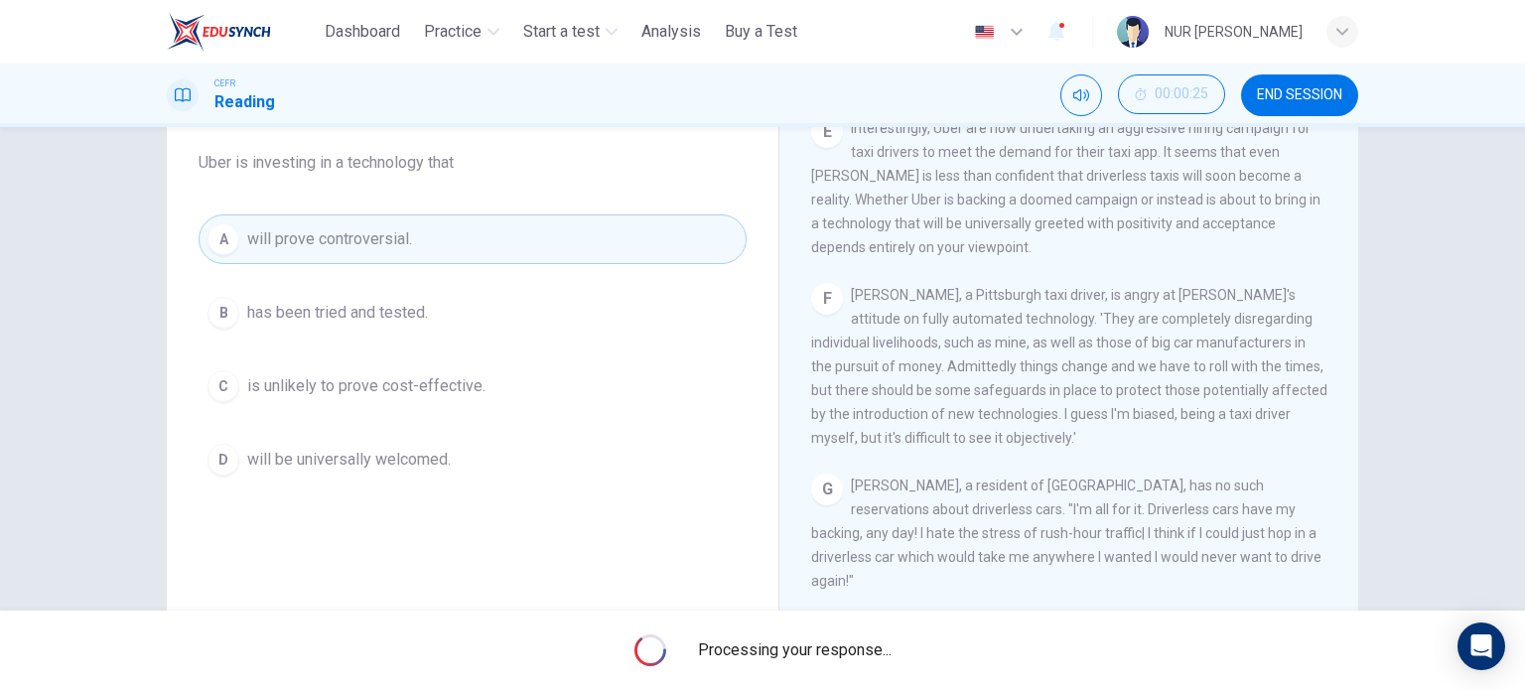
scroll to position [1457, 0]
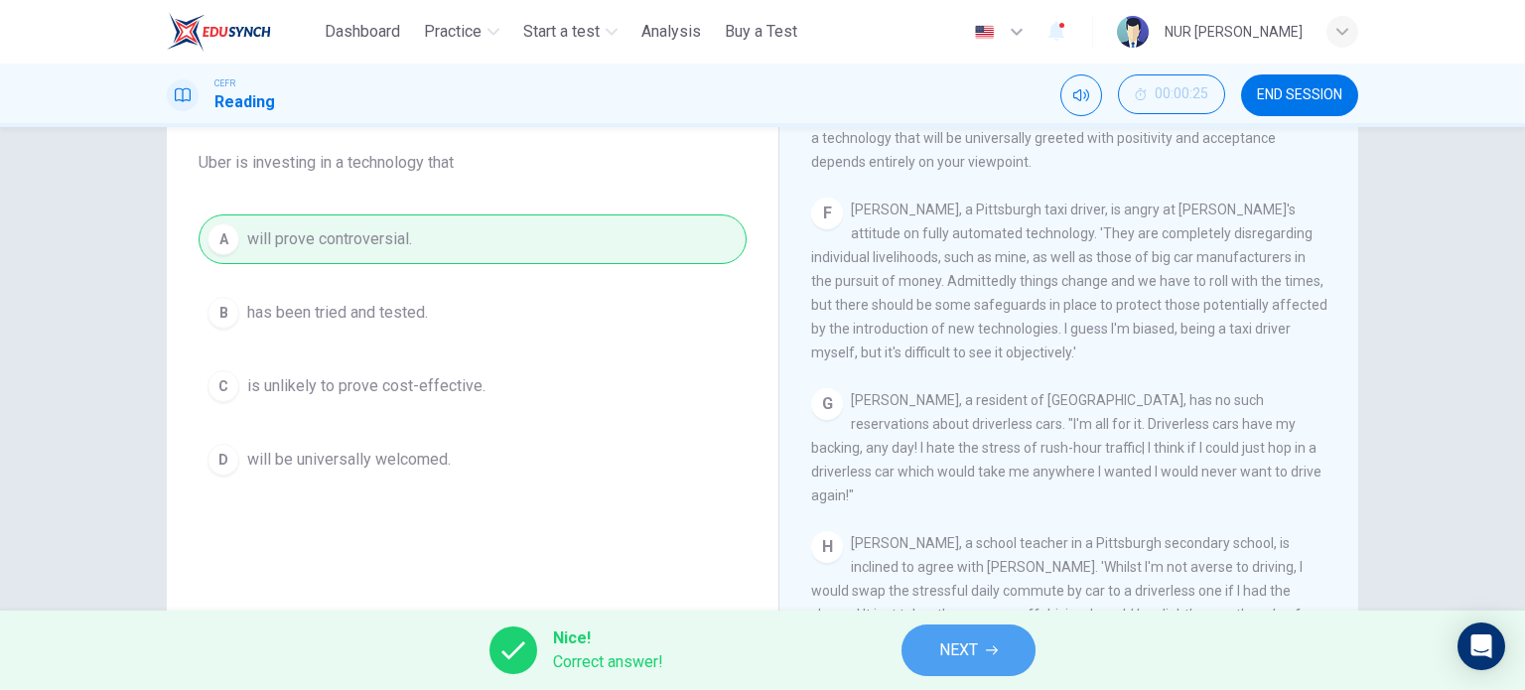
click at [993, 650] on icon "button" at bounding box center [992, 650] width 12 height 9
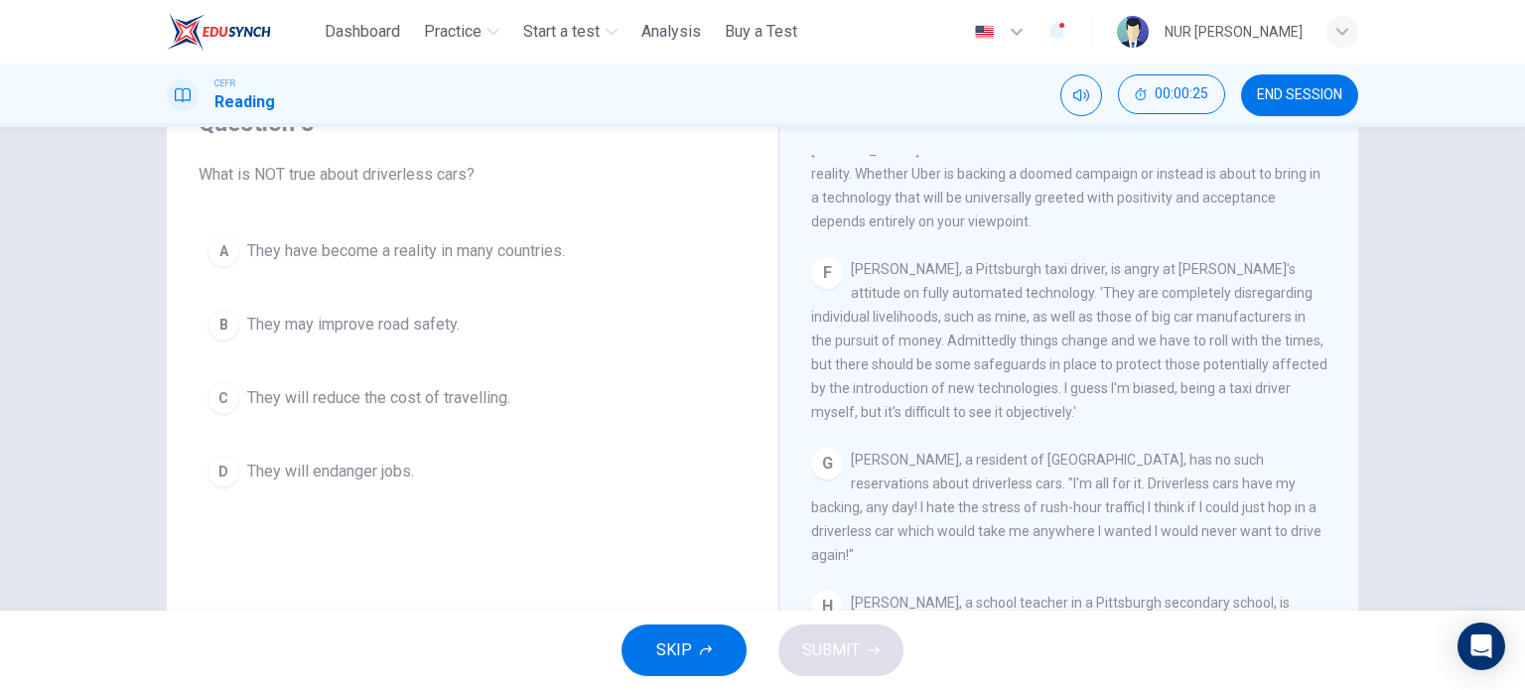
scroll to position [82, 0]
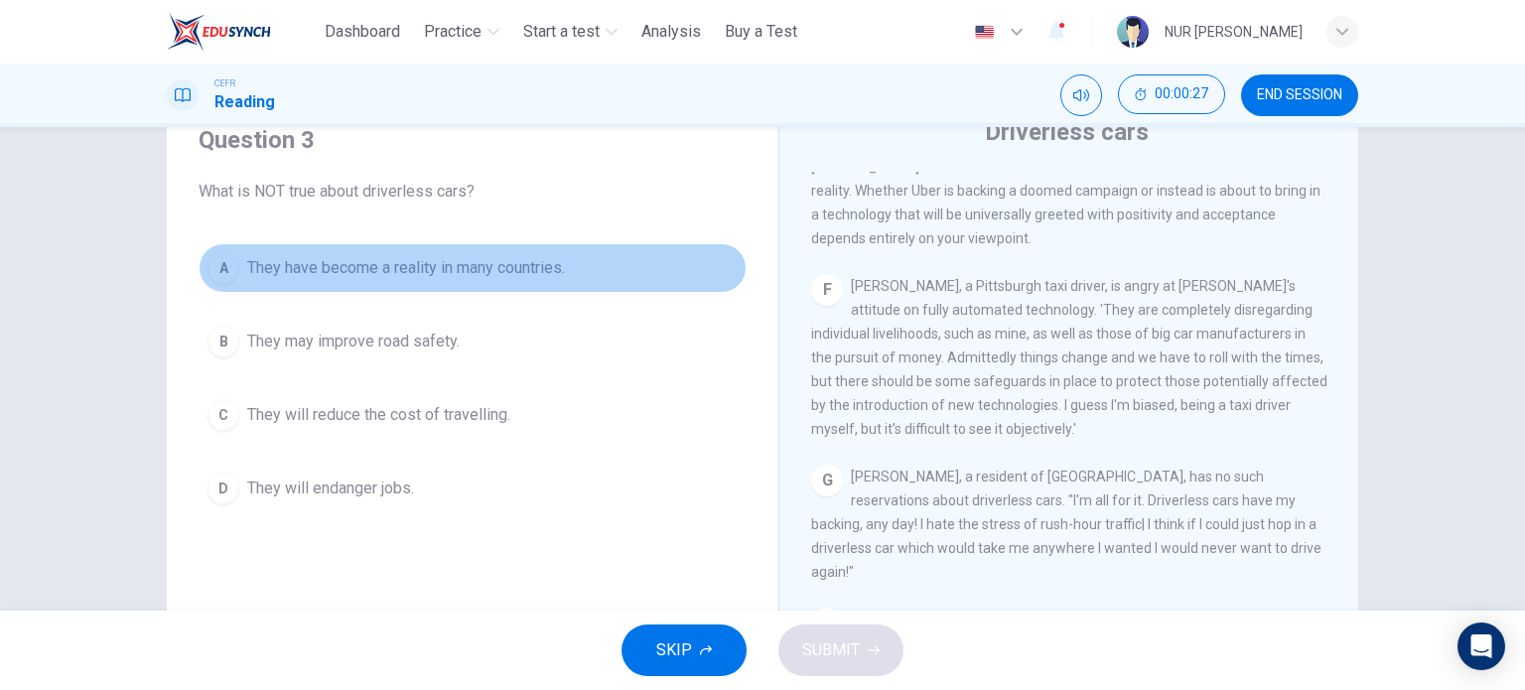
click at [550, 283] on button "A They have become a reality in many countries." at bounding box center [473, 268] width 548 height 50
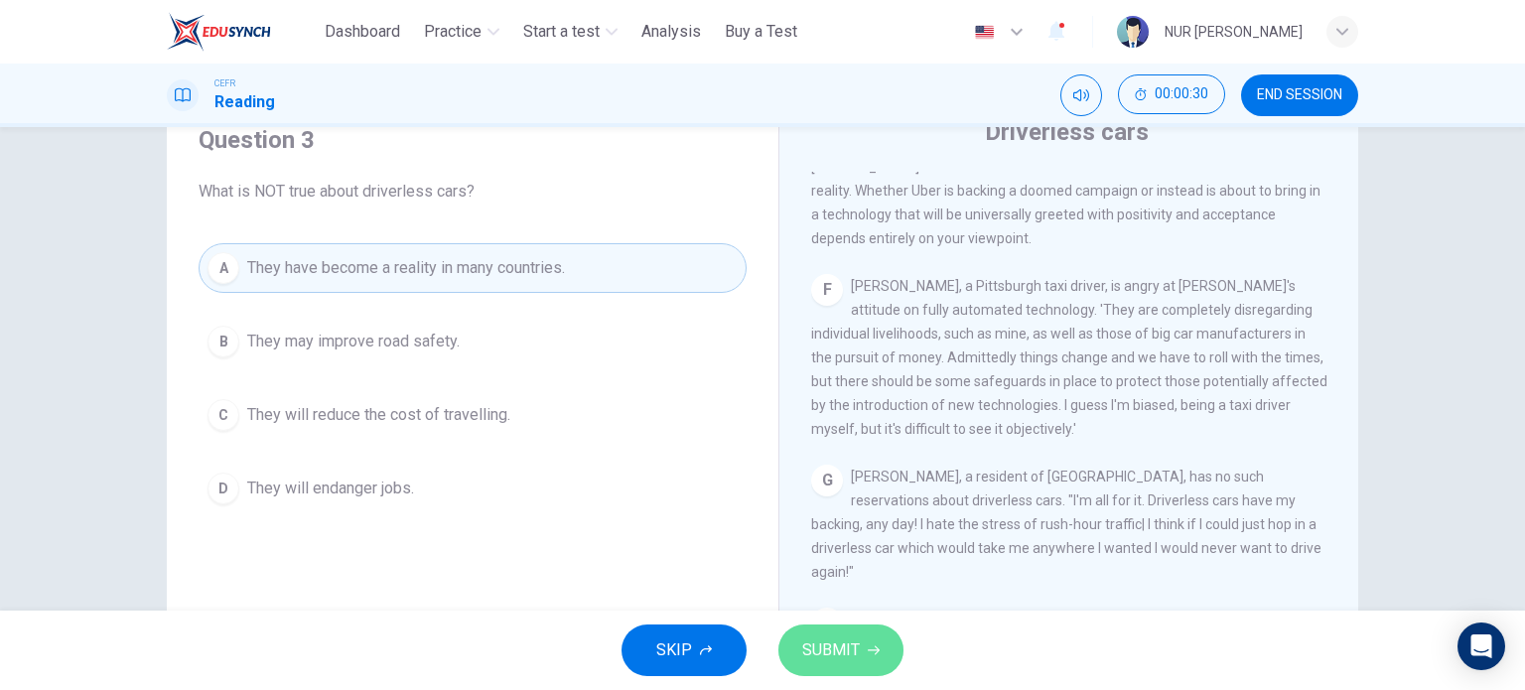
click at [834, 651] on span "SUBMIT" at bounding box center [831, 650] width 58 height 28
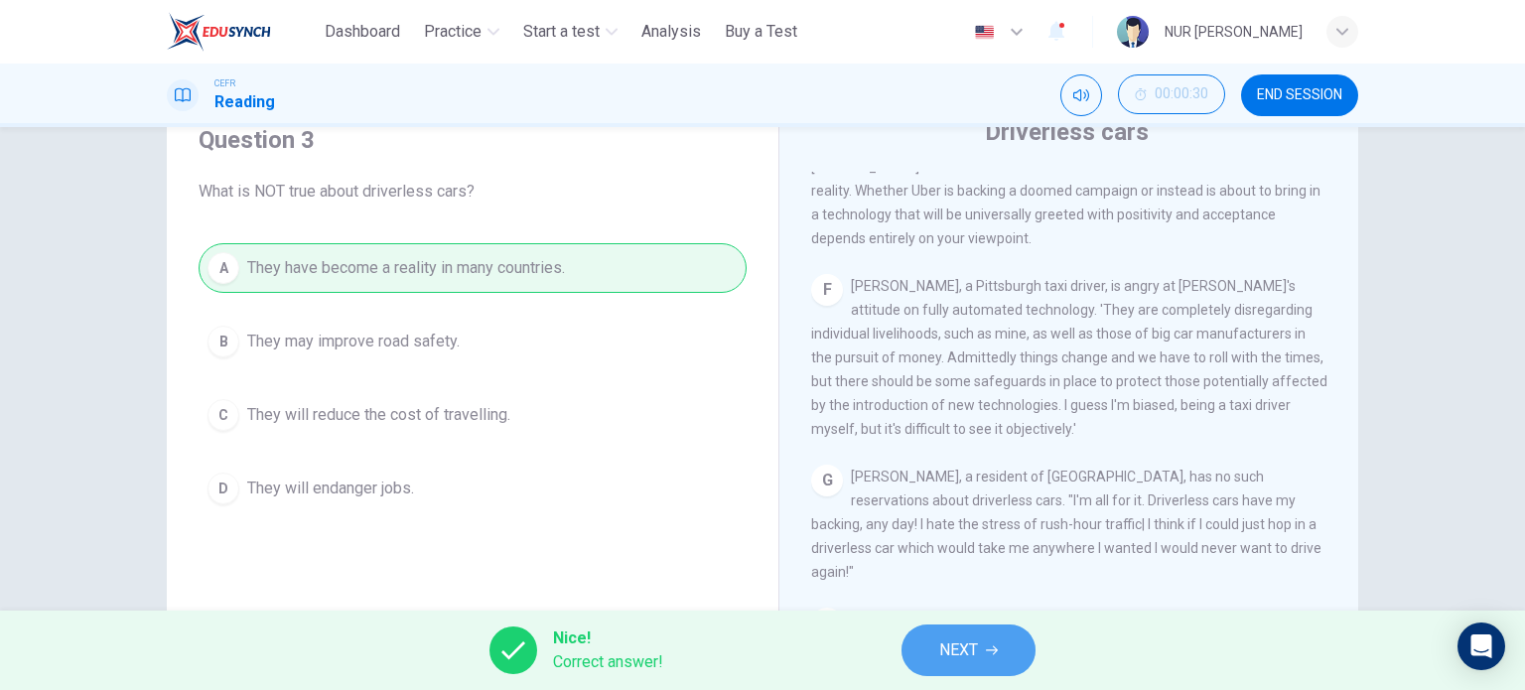
click at [971, 651] on span "NEXT" at bounding box center [958, 650] width 39 height 28
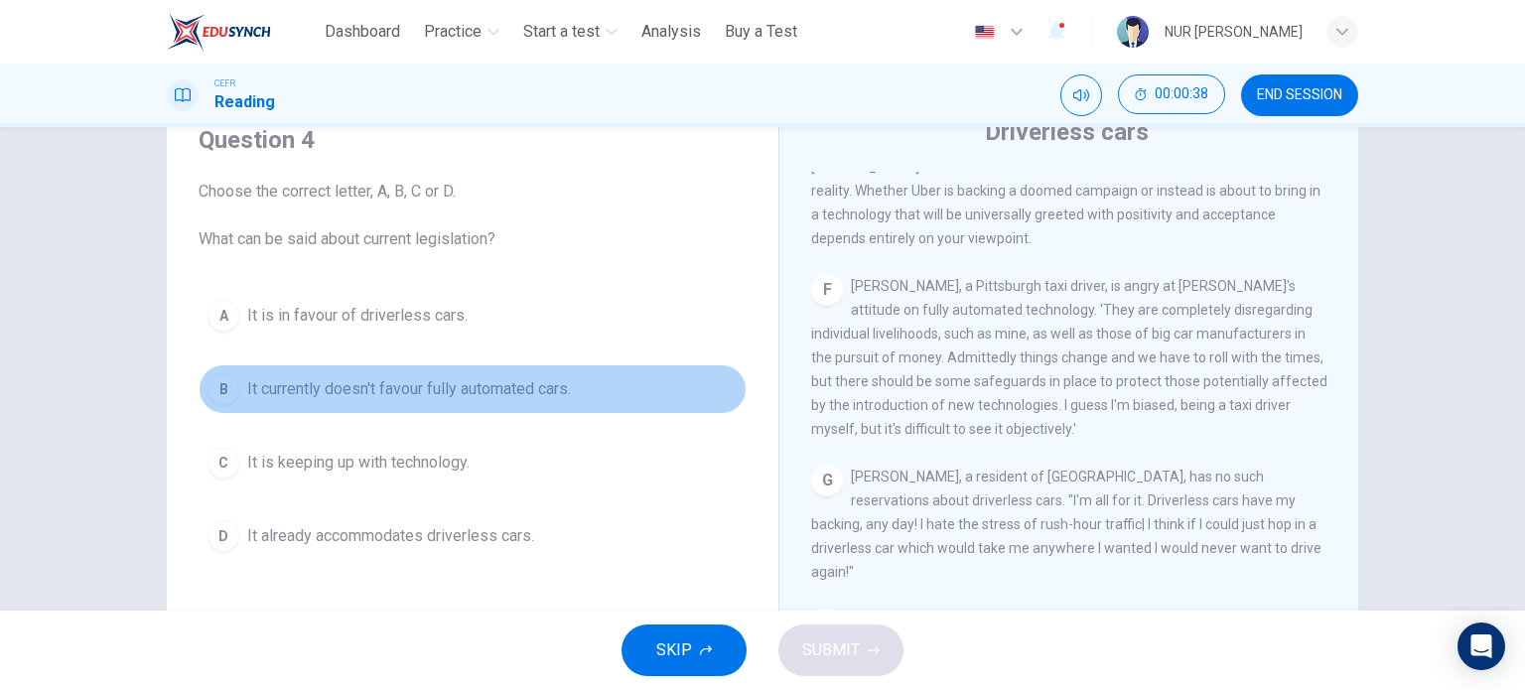
click at [510, 377] on span "It currently doesn't favour fully automated cars." at bounding box center [409, 389] width 324 height 24
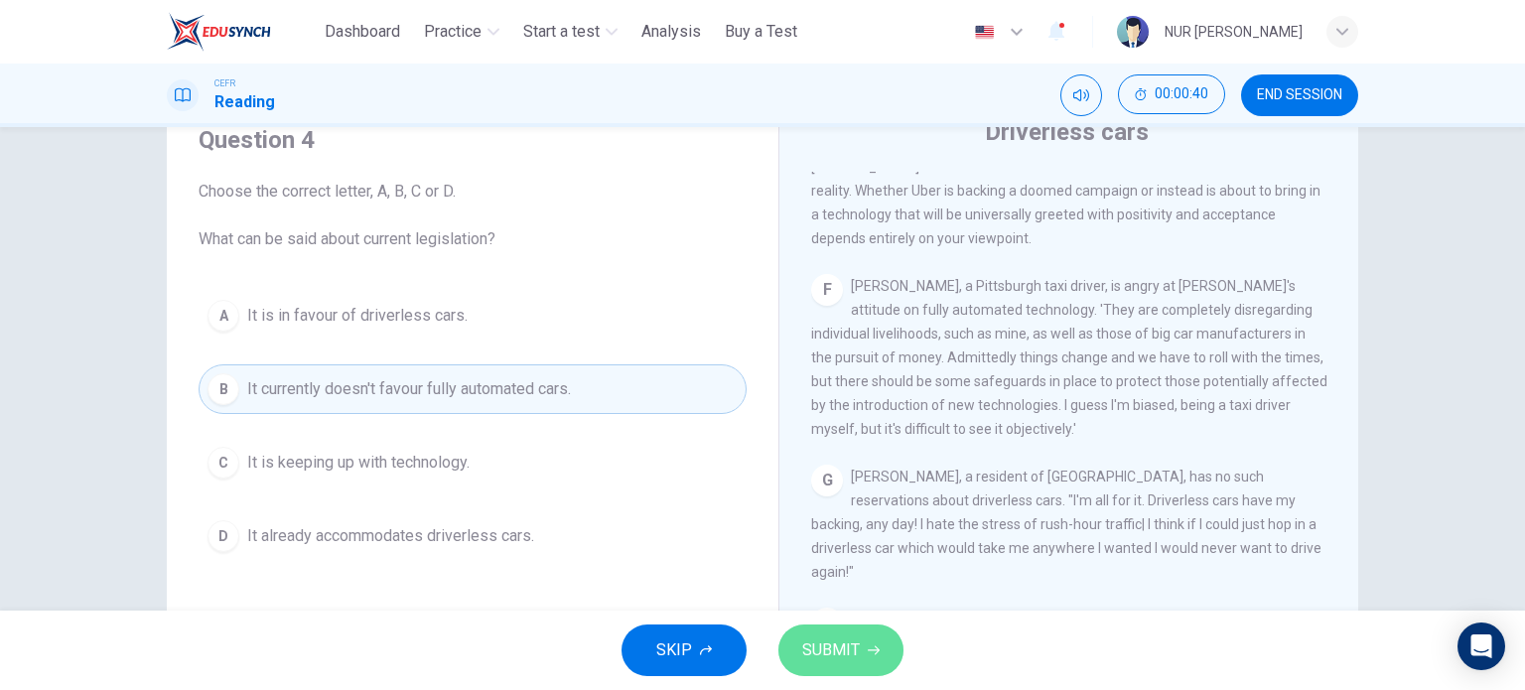
click at [846, 655] on span "SUBMIT" at bounding box center [831, 650] width 58 height 28
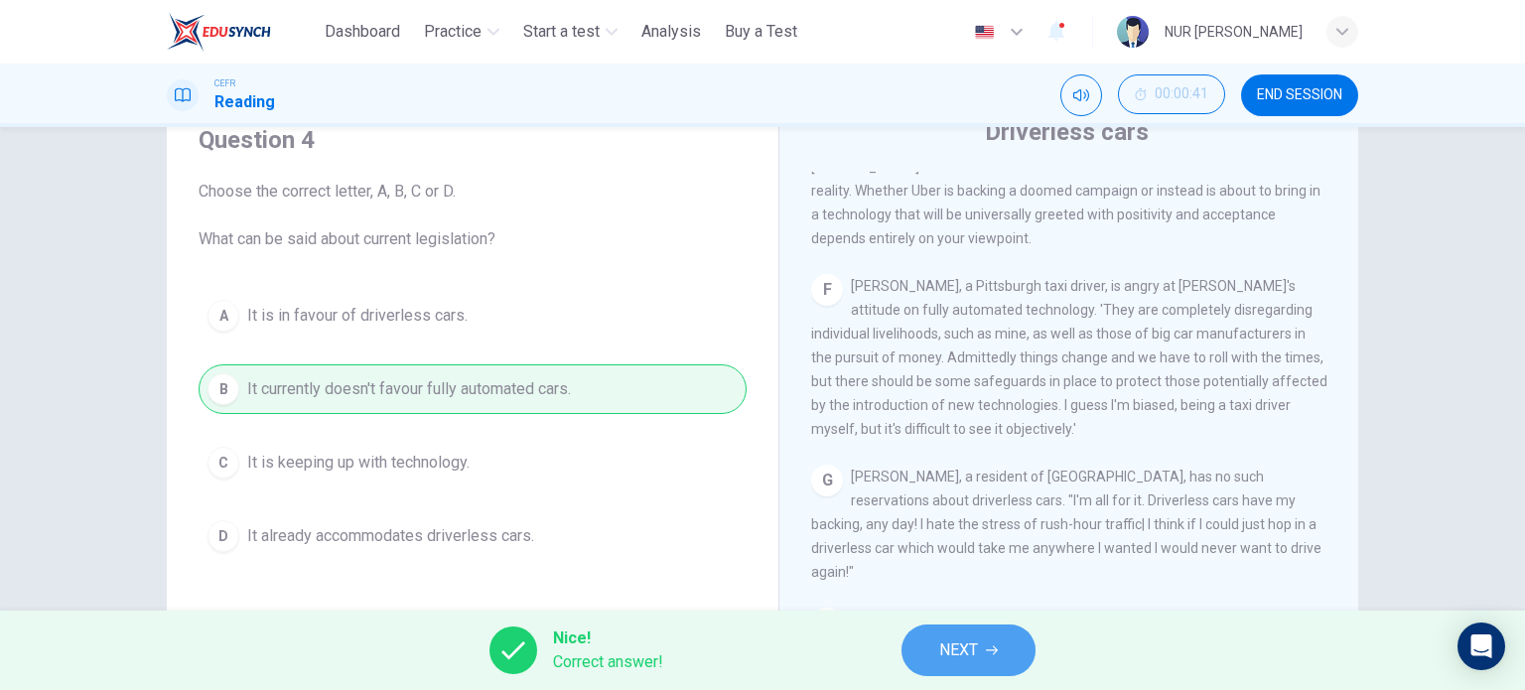
click at [931, 646] on button "NEXT" at bounding box center [968, 650] width 134 height 52
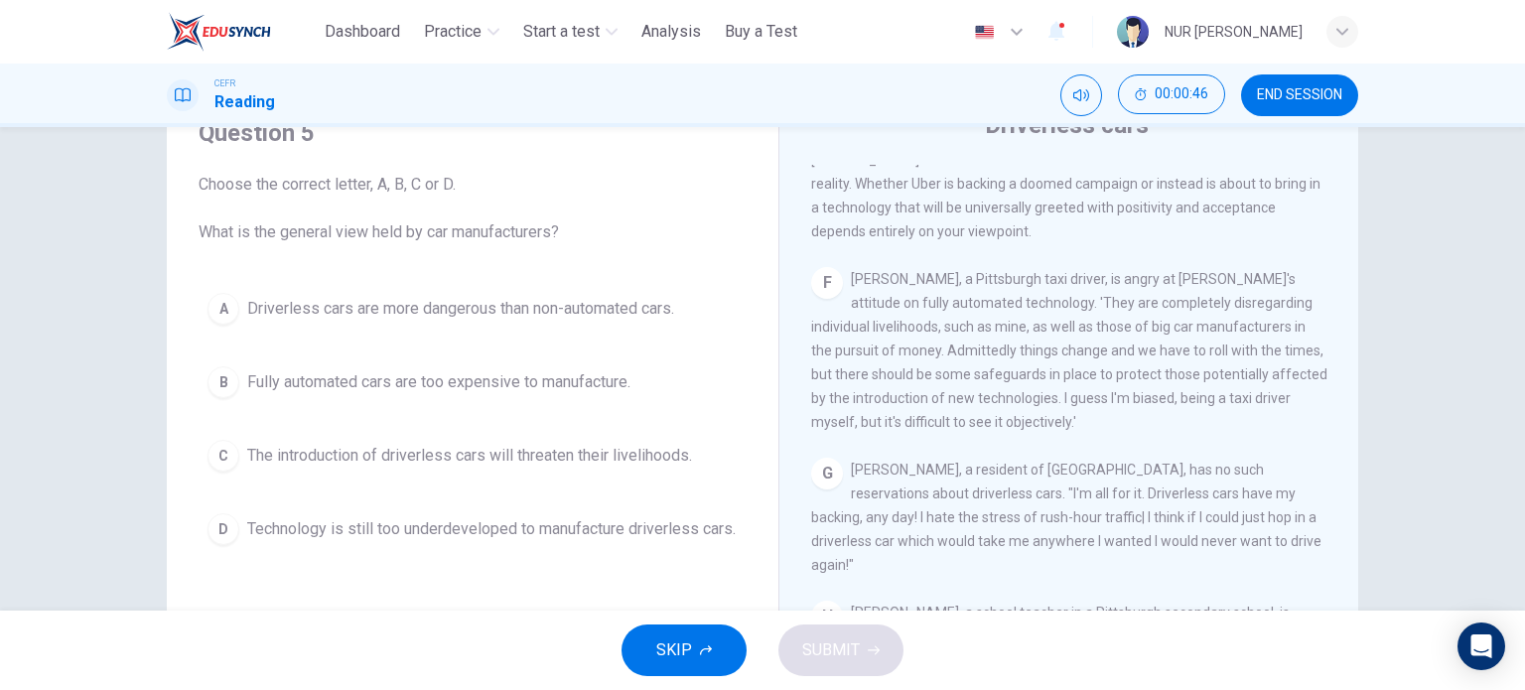
scroll to position [90, 0]
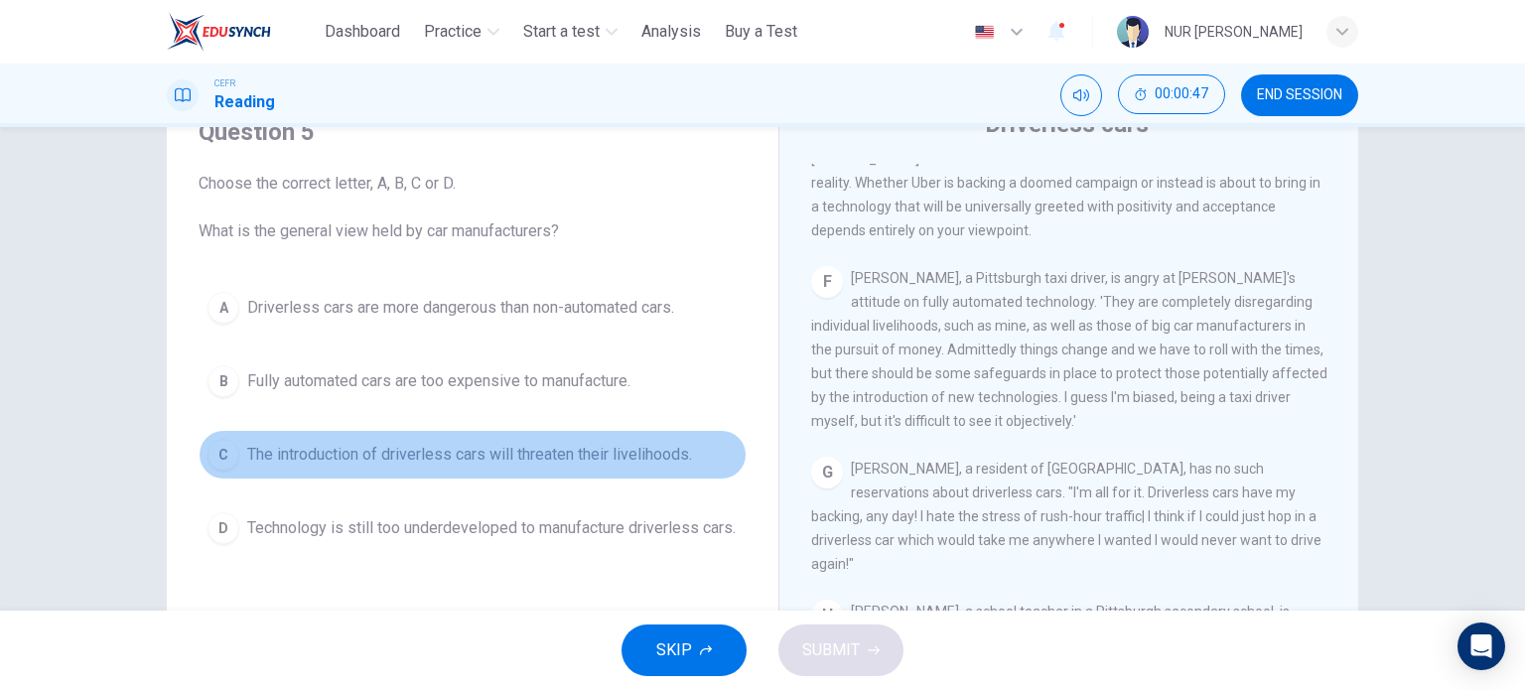
click at [610, 460] on span "The introduction of driverless cars will threaten their livelihoods." at bounding box center [469, 455] width 445 height 24
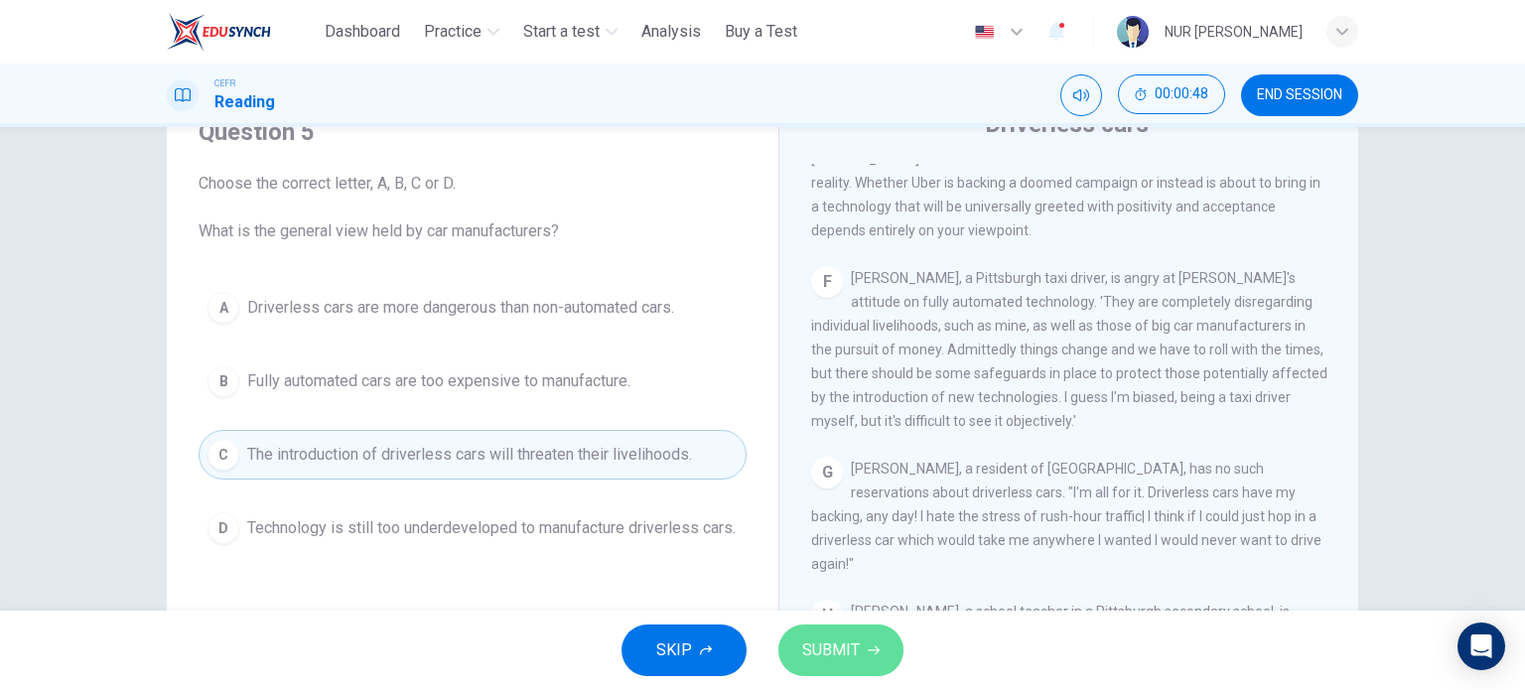
click at [851, 674] on button "SUBMIT" at bounding box center [840, 650] width 125 height 52
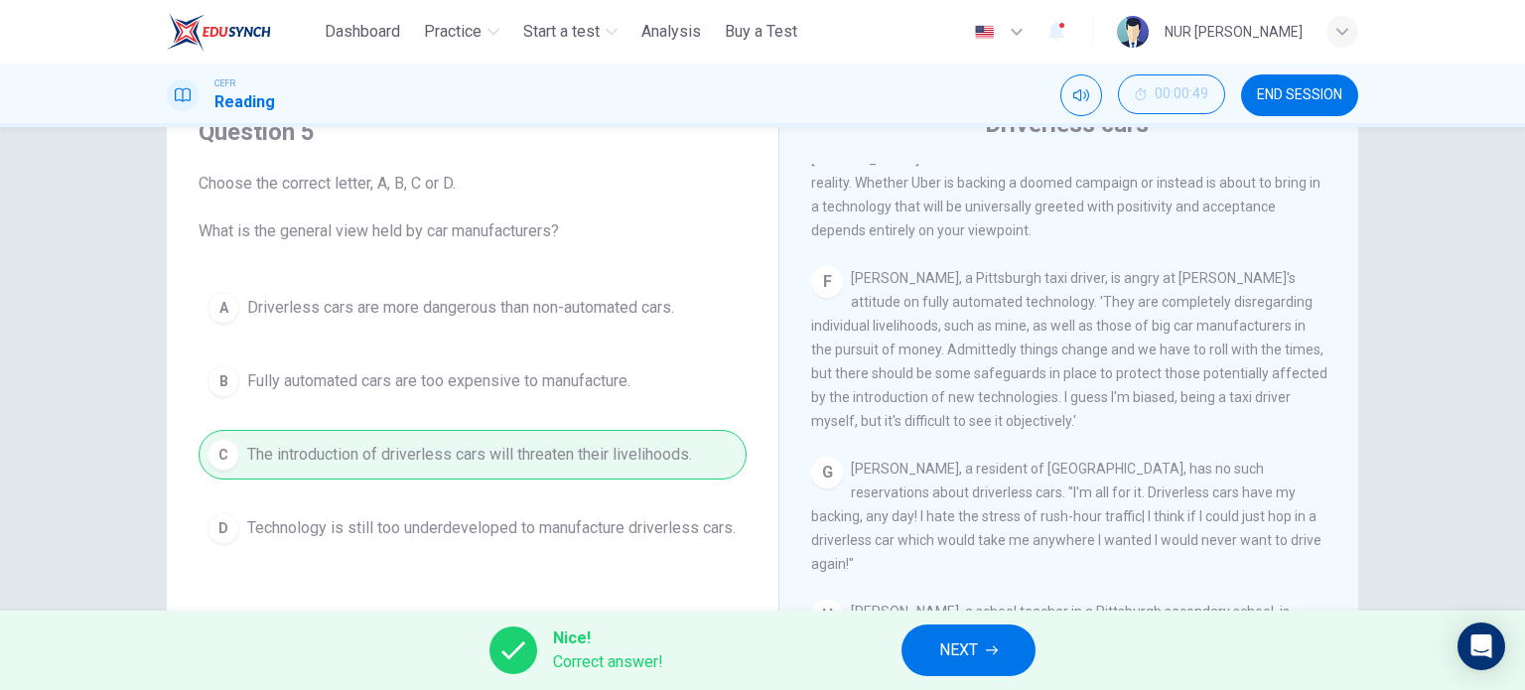
click at [933, 676] on div "Nice! Correct answer! NEXT" at bounding box center [762, 649] width 1525 height 79
click at [933, 641] on button "NEXT" at bounding box center [968, 650] width 134 height 52
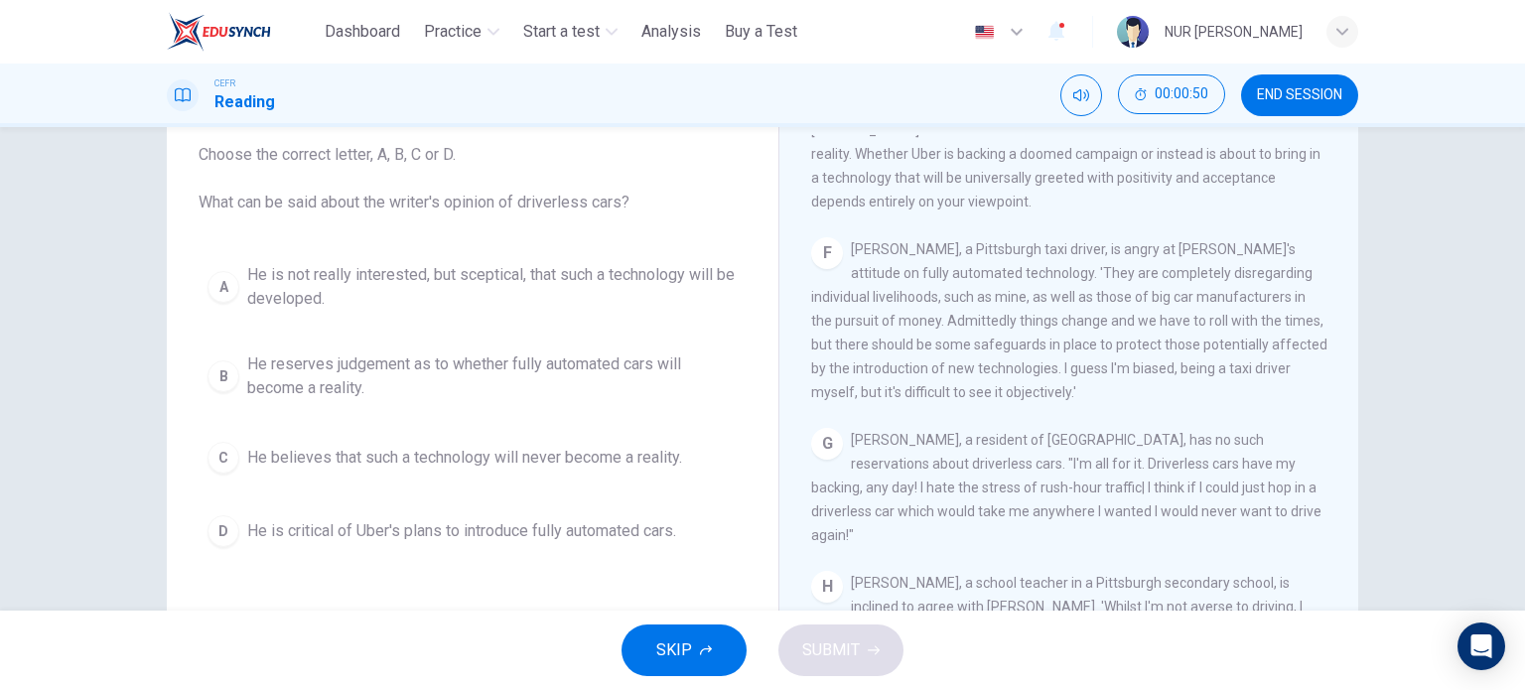
scroll to position [123, 0]
click at [607, 381] on span "He reserves judgement as to whether fully automated cars will become a reality." at bounding box center [492, 372] width 490 height 48
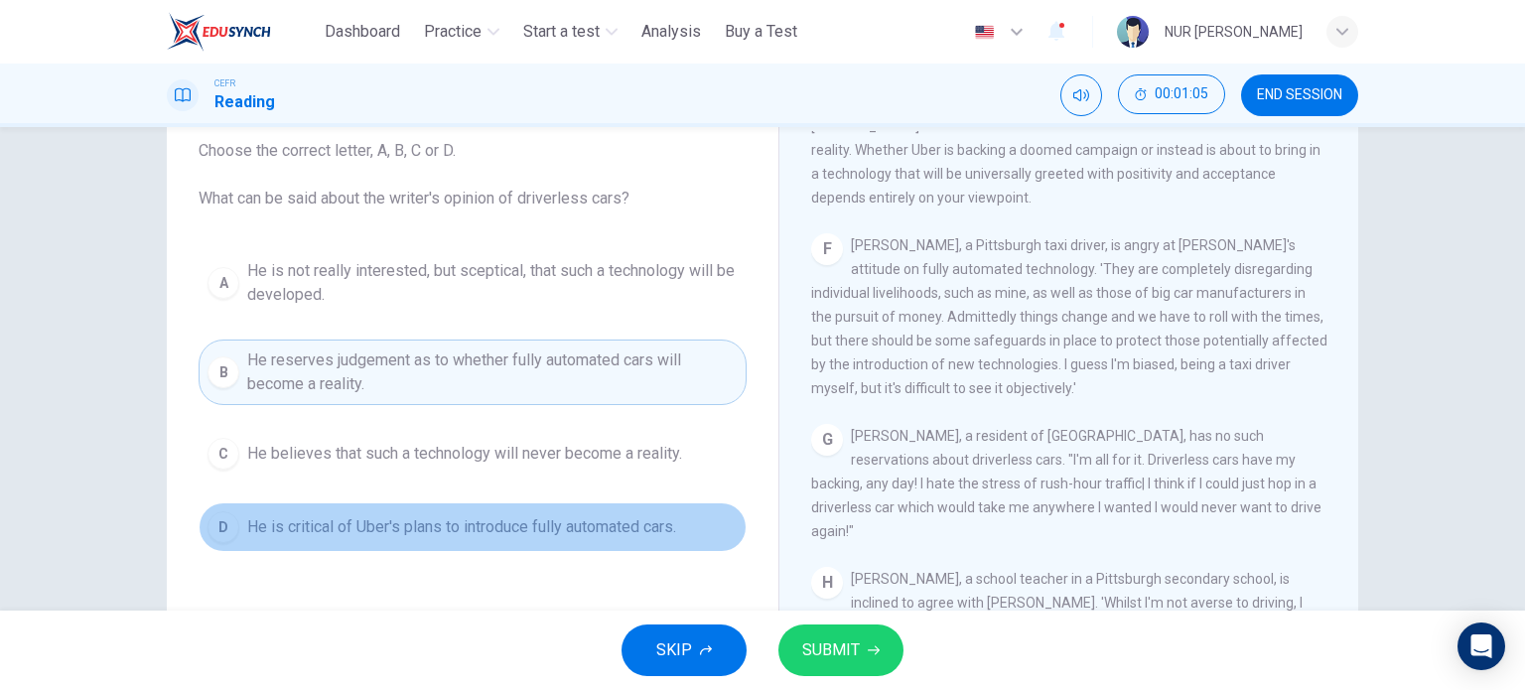
click at [659, 511] on button "D He is critical of Uber's plans to introduce fully automated cars." at bounding box center [473, 527] width 548 height 50
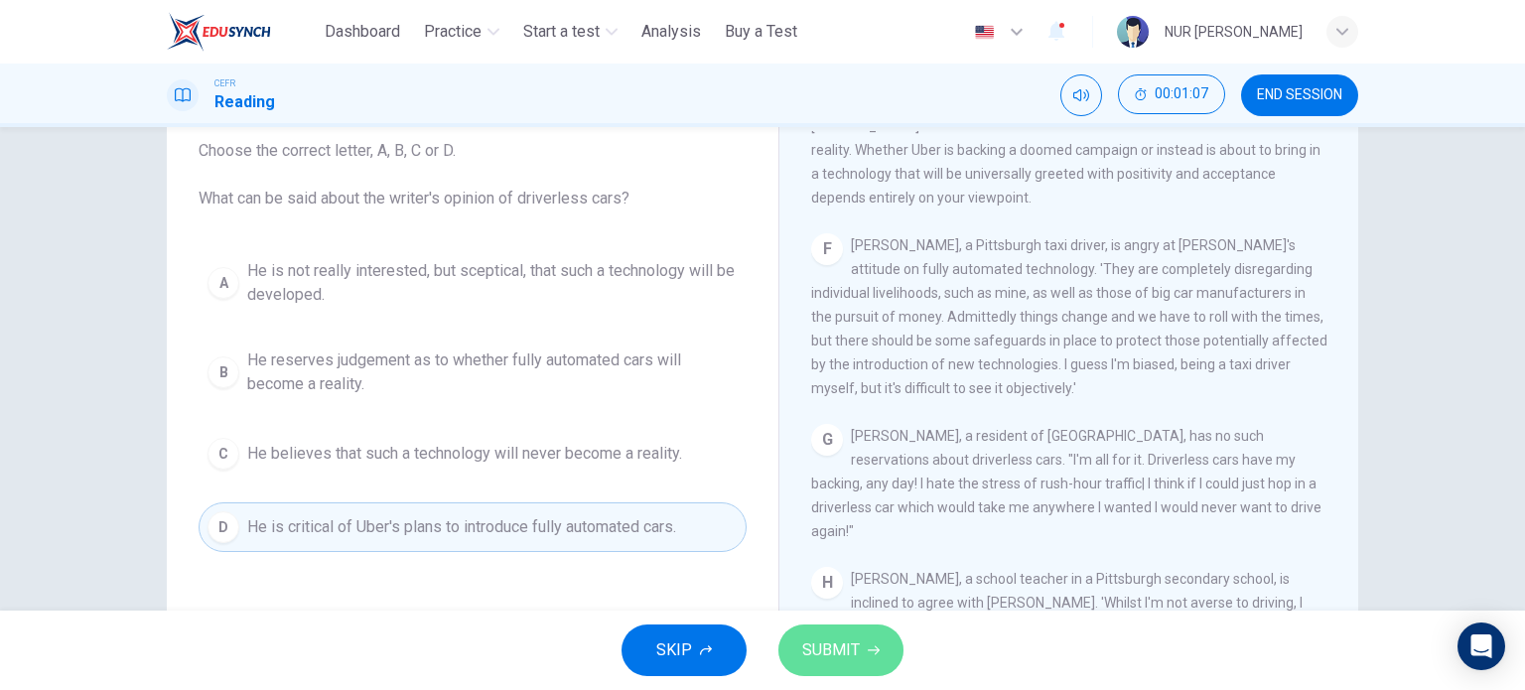
click at [804, 646] on span "SUBMIT" at bounding box center [831, 650] width 58 height 28
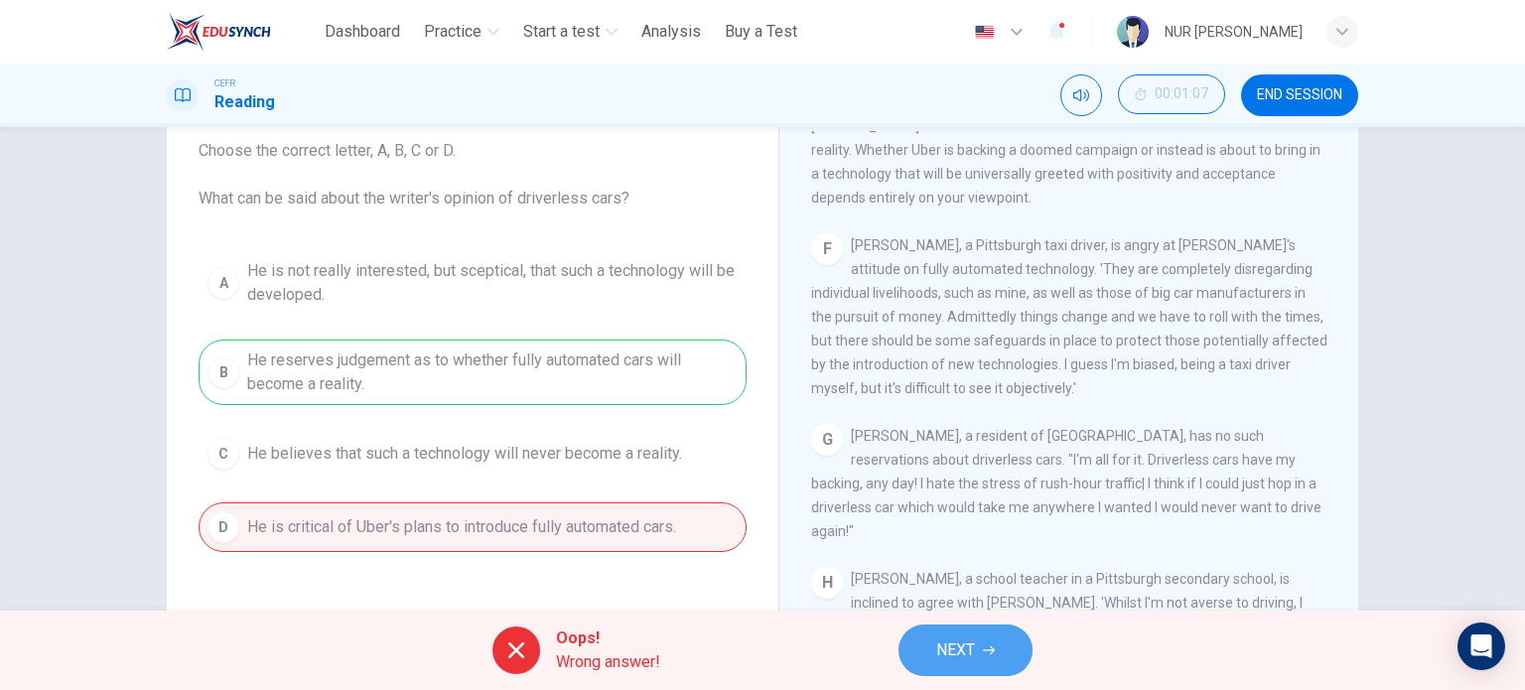
click at [930, 648] on button "NEXT" at bounding box center [965, 650] width 134 height 52
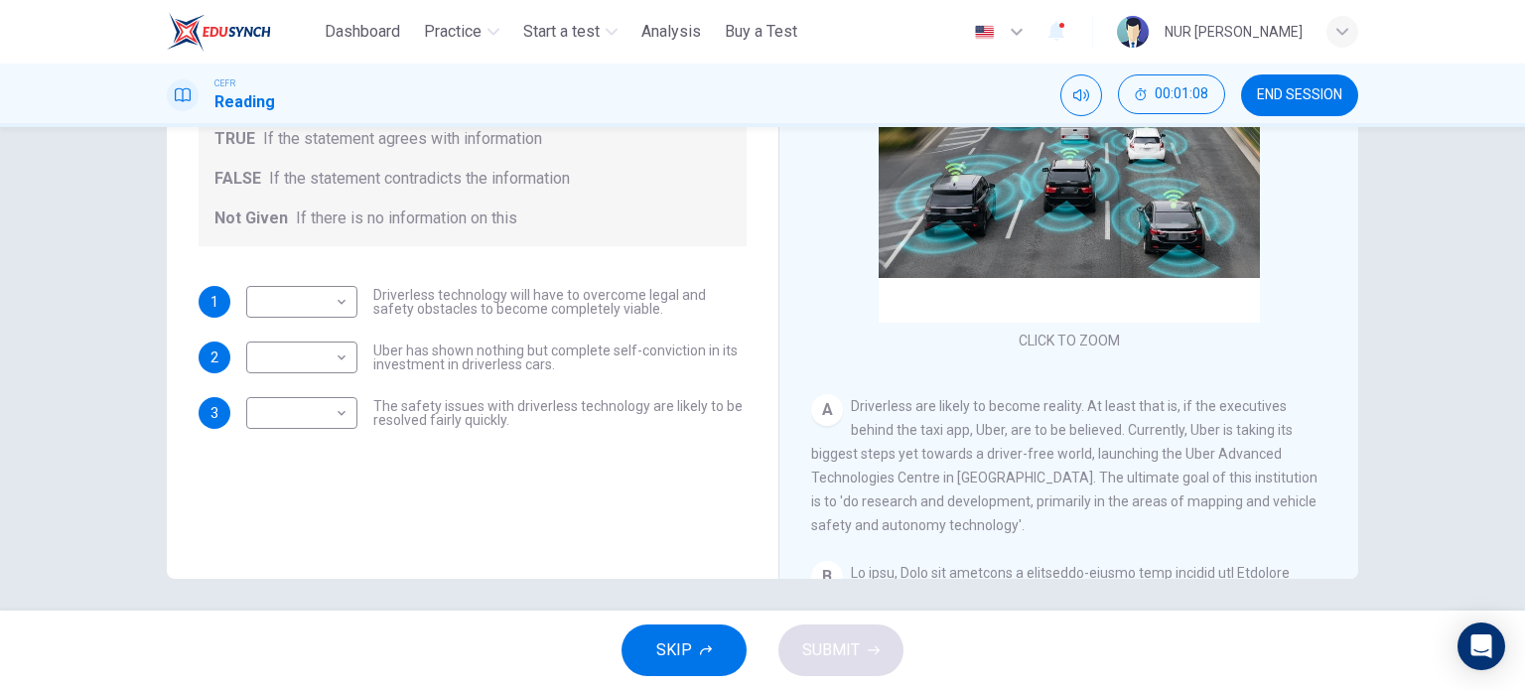
scroll to position [286, 0]
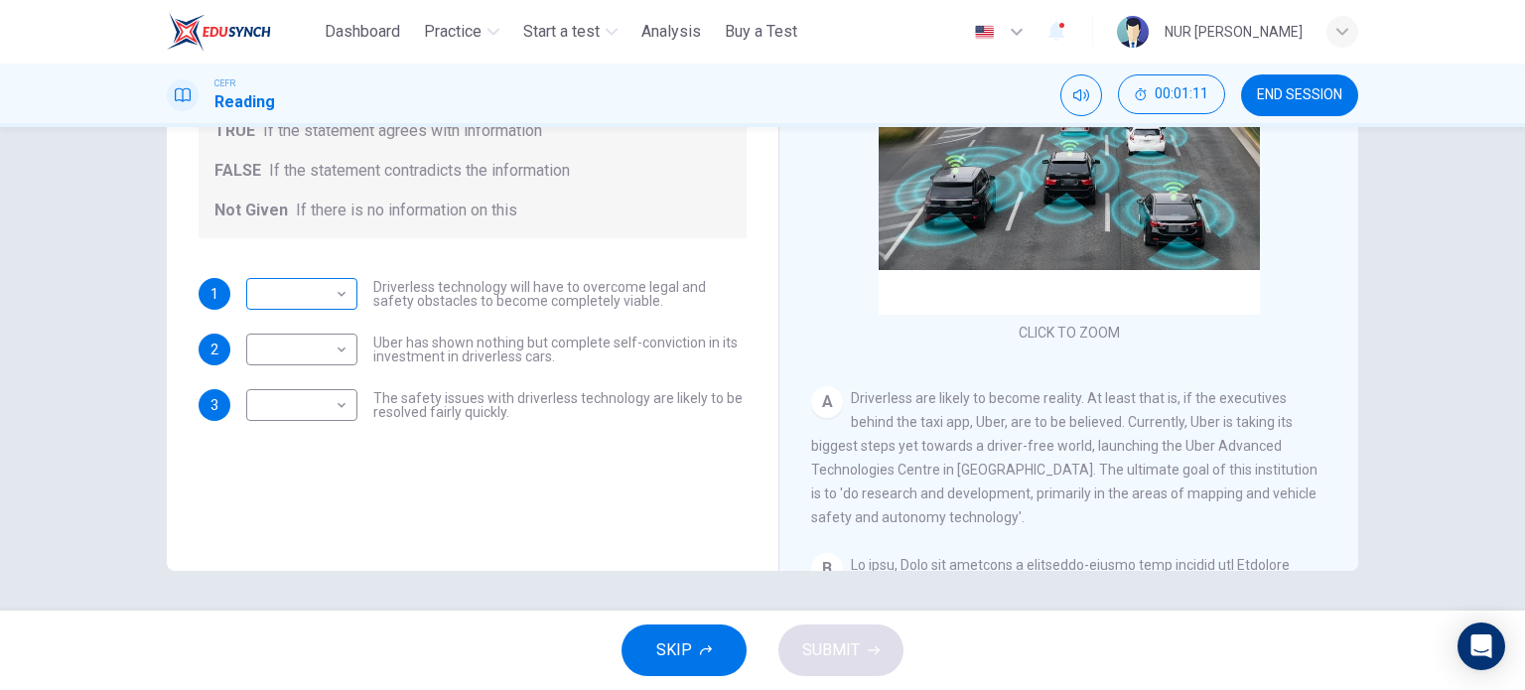
click at [261, 296] on body "This site uses cookies, as explained in our Privacy Policy . If you agree to th…" at bounding box center [762, 345] width 1525 height 690
click at [278, 368] on li "FALSE" at bounding box center [296, 357] width 111 height 32
type input "*****"
click at [303, 364] on body "This site uses cookies, as explained in our Privacy Policy . If you agree to th…" at bounding box center [762, 345] width 1525 height 690
click at [299, 379] on li "TRUE" at bounding box center [296, 381] width 111 height 32
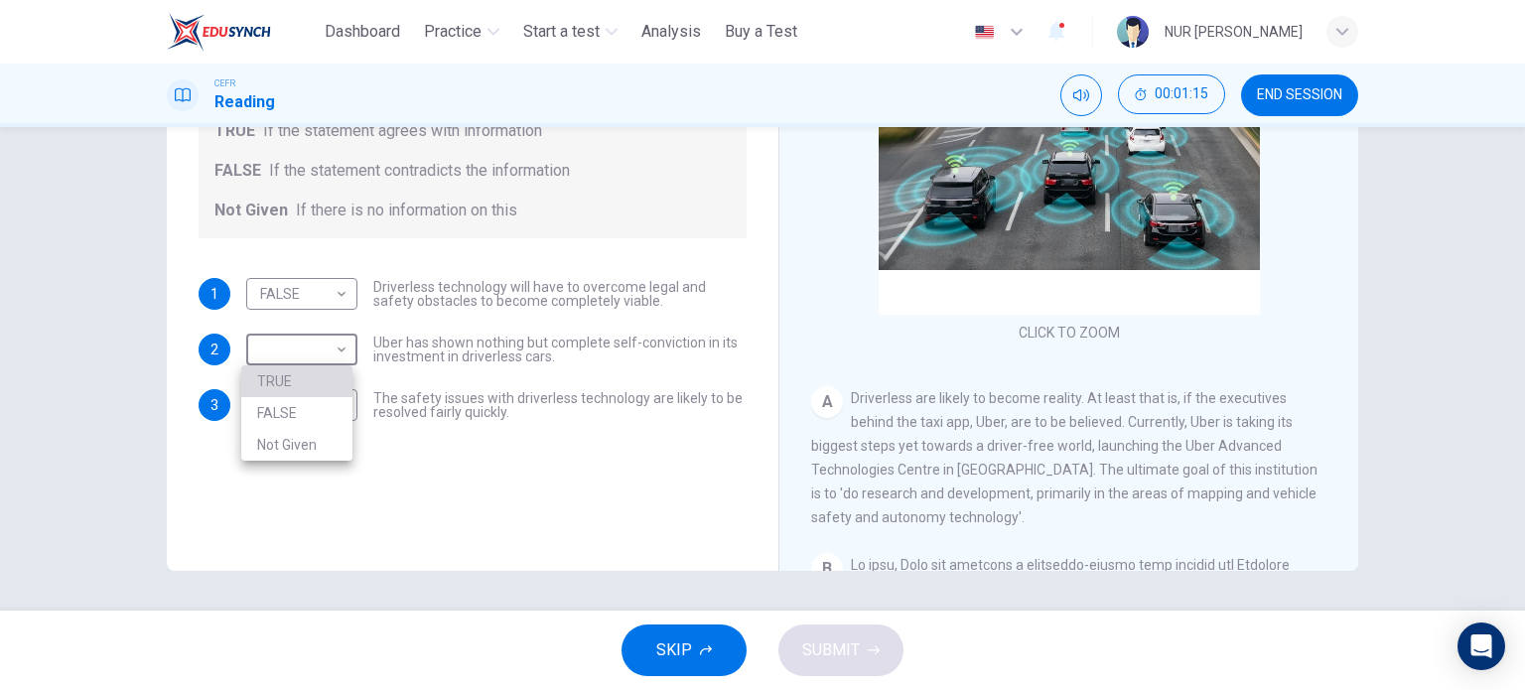
type input "****"
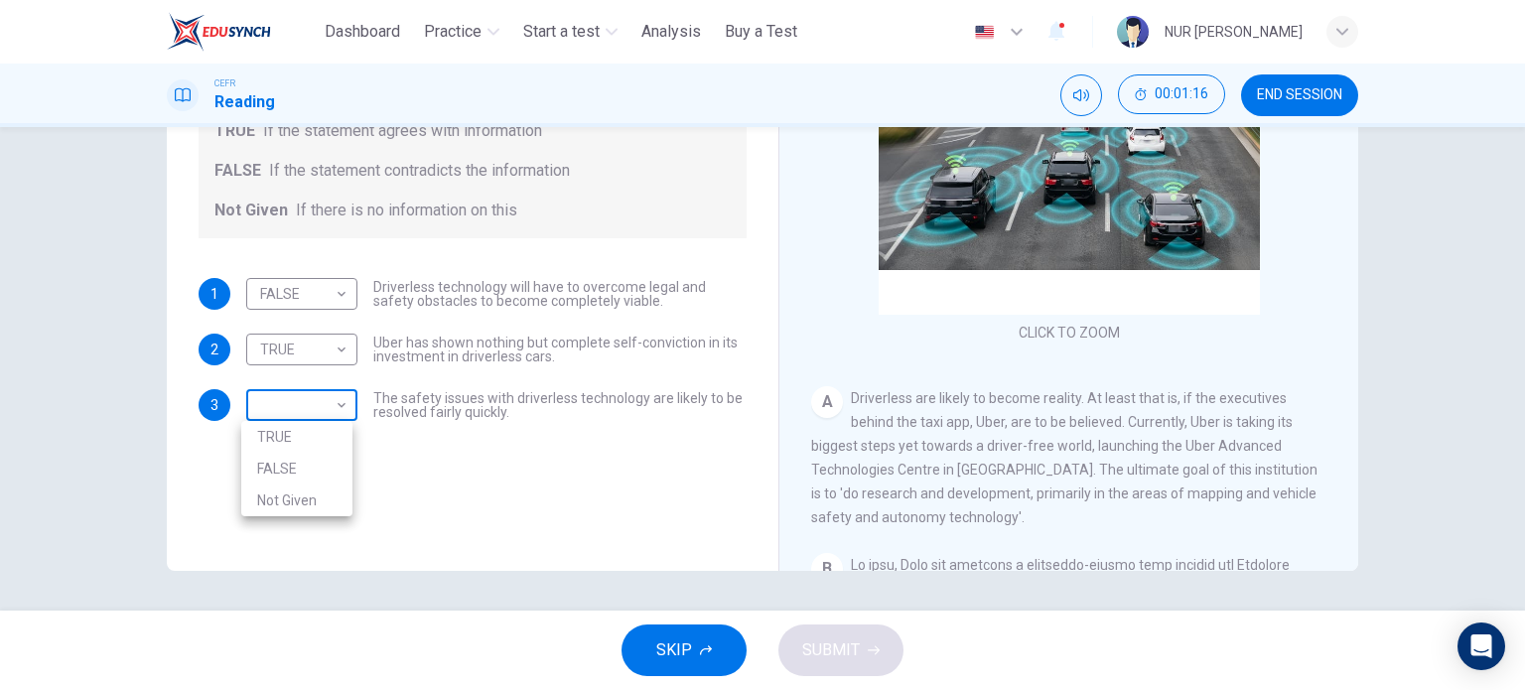
click at [304, 402] on body "This site uses cookies, as explained in our Privacy Policy . If you agree to th…" at bounding box center [762, 345] width 1525 height 690
click at [304, 486] on li "Not Given" at bounding box center [296, 500] width 111 height 32
type input "*********"
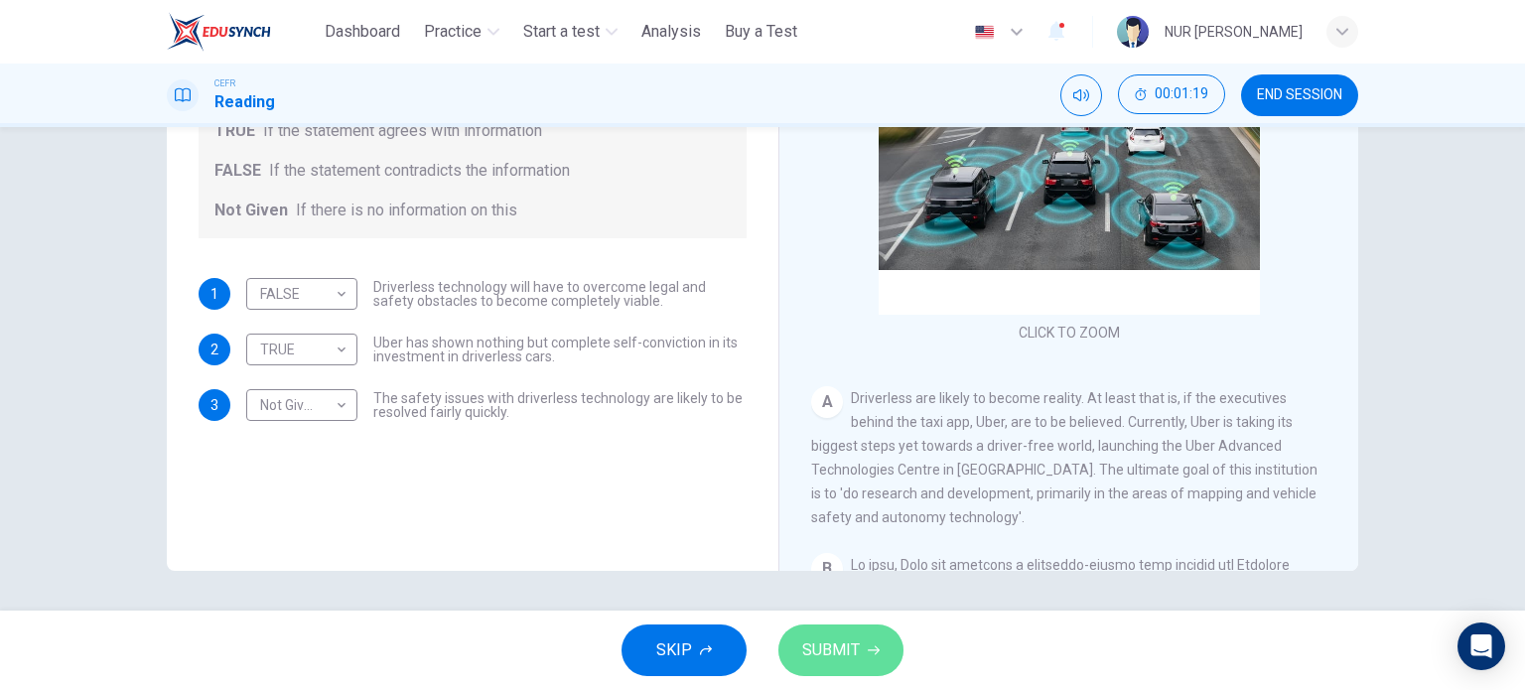
click at [863, 652] on button "SUBMIT" at bounding box center [840, 650] width 125 height 52
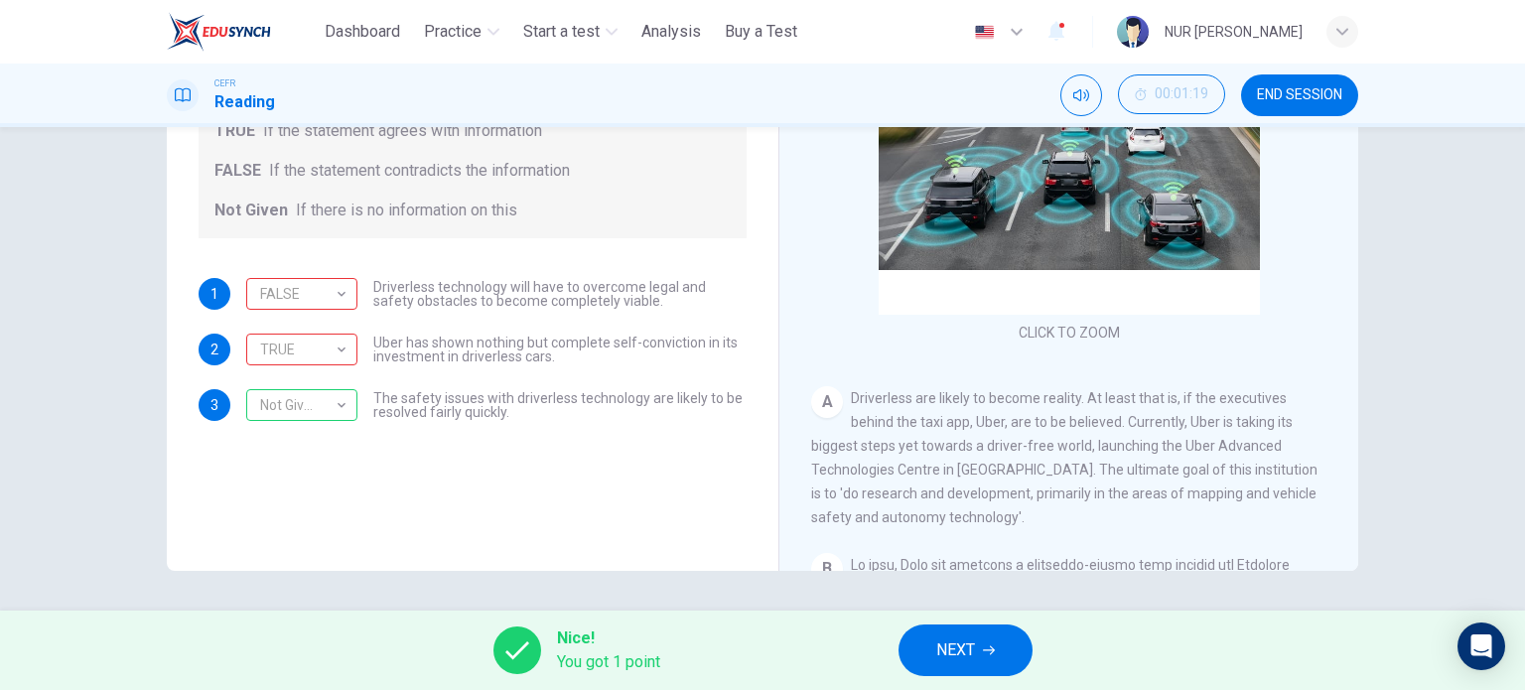
click at [958, 668] on button "NEXT" at bounding box center [965, 650] width 134 height 52
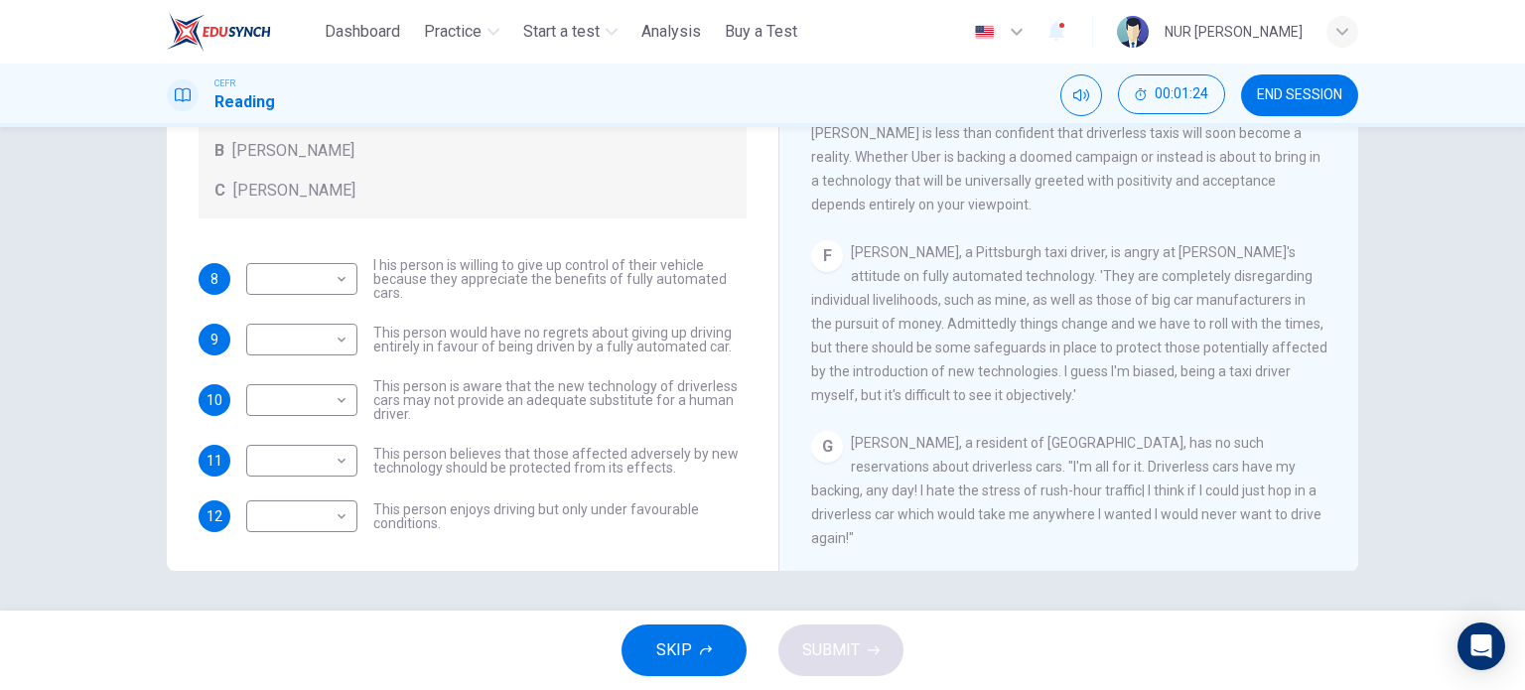
scroll to position [1457, 0]
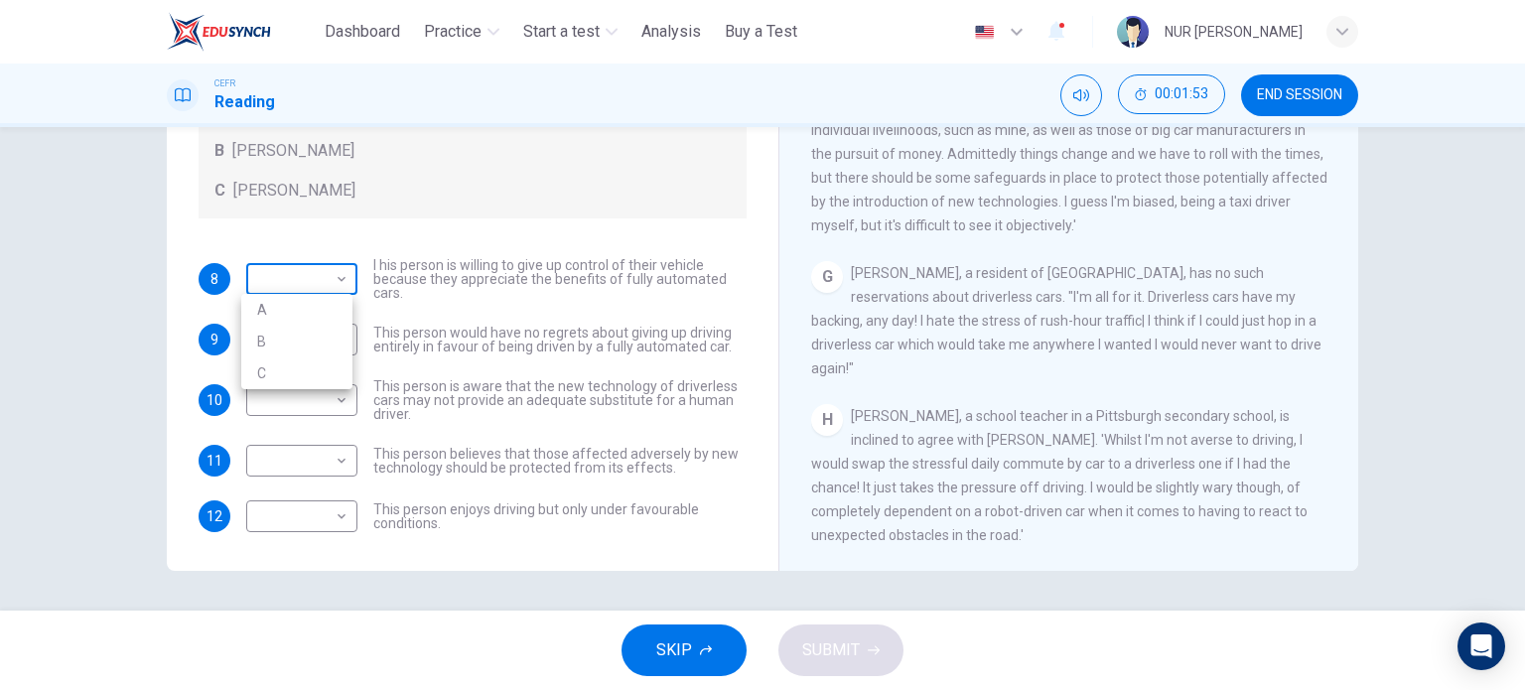
click at [321, 272] on body "This site uses cookies, as explained in our Privacy Policy . If you agree to th…" at bounding box center [762, 345] width 1525 height 690
click at [322, 355] on li "B" at bounding box center [296, 342] width 111 height 32
type input "*"
click at [337, 346] on body "This site uses cookies, as explained in our Privacy Policy . If you agree to th…" at bounding box center [762, 345] width 1525 height 690
click at [330, 392] on li "B" at bounding box center [296, 402] width 111 height 32
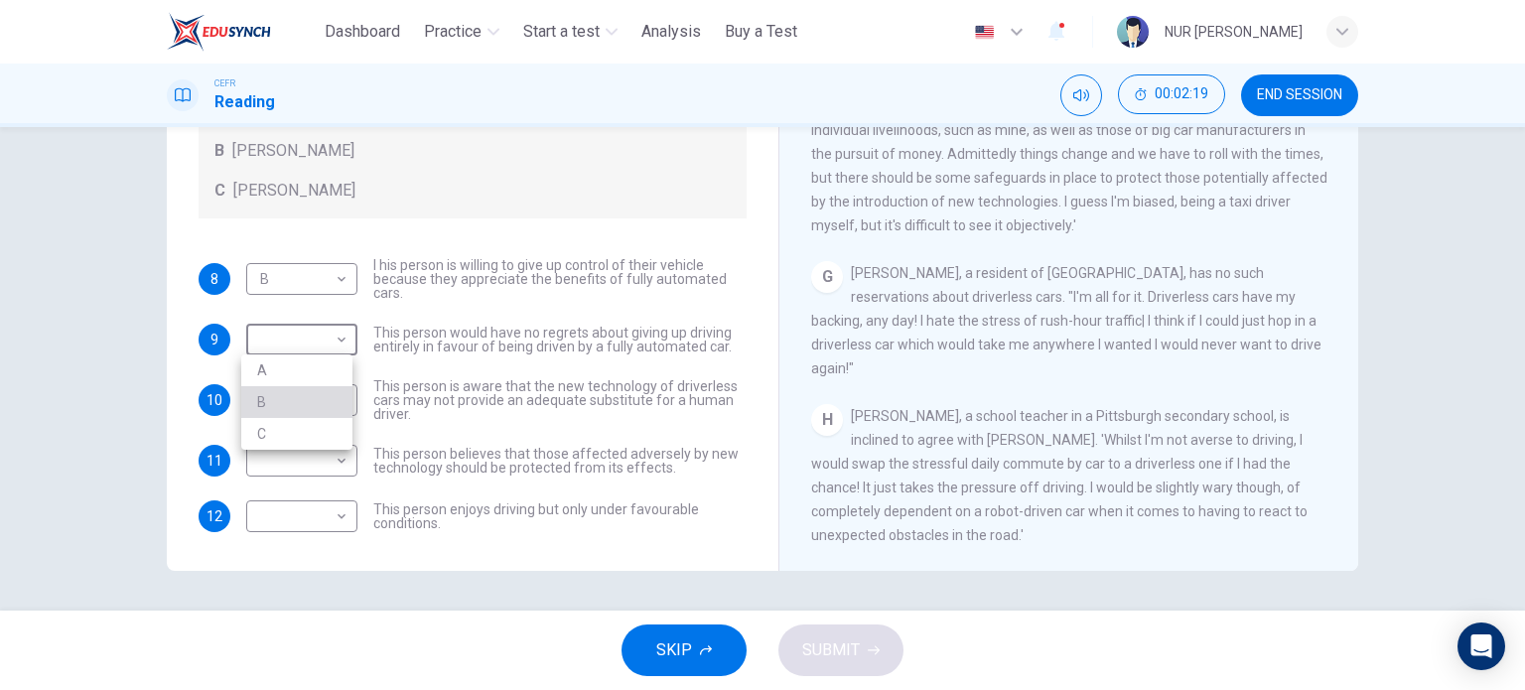
type input "*"
click at [329, 420] on body "This site uses cookies, as explained in our Privacy Policy . If you agree to th…" at bounding box center [762, 345] width 1525 height 690
click at [320, 488] on li "C" at bounding box center [296, 494] width 111 height 32
type input "*"
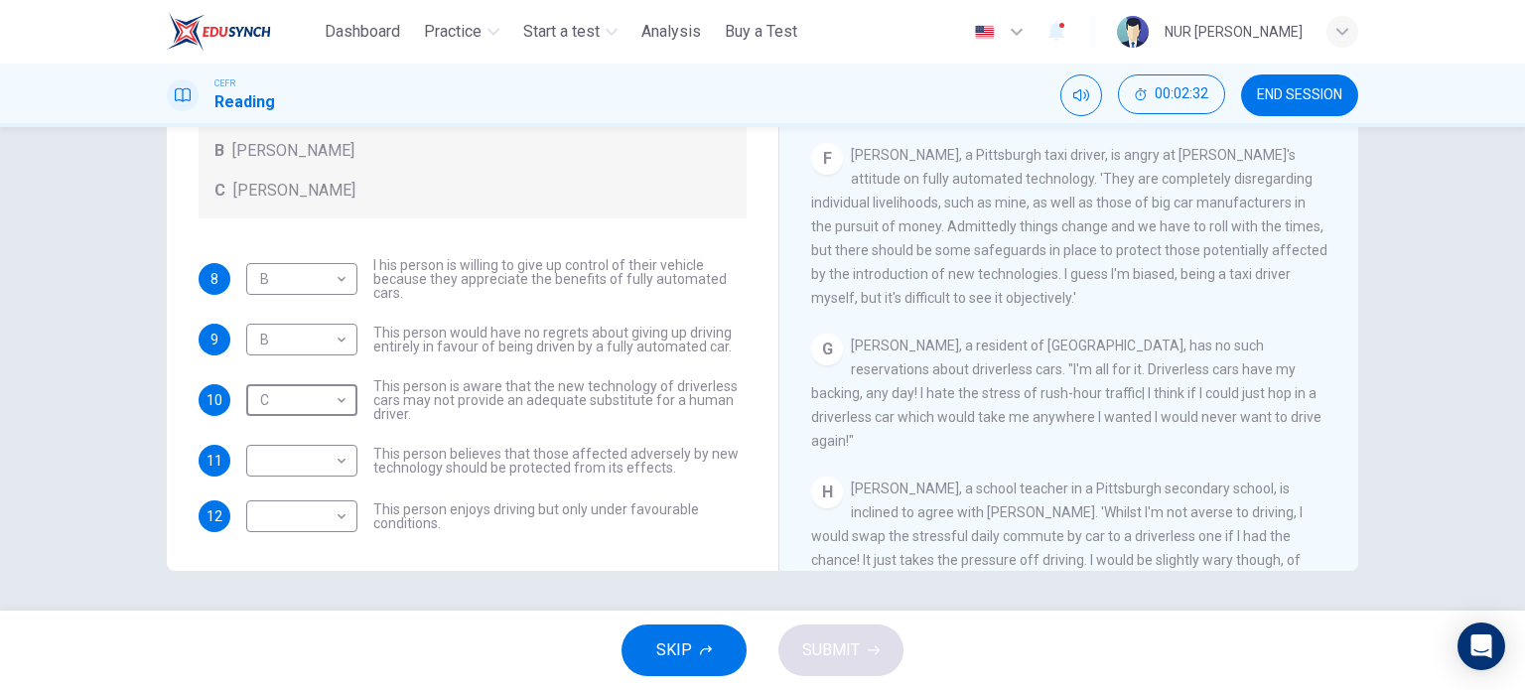
scroll to position [1350, 0]
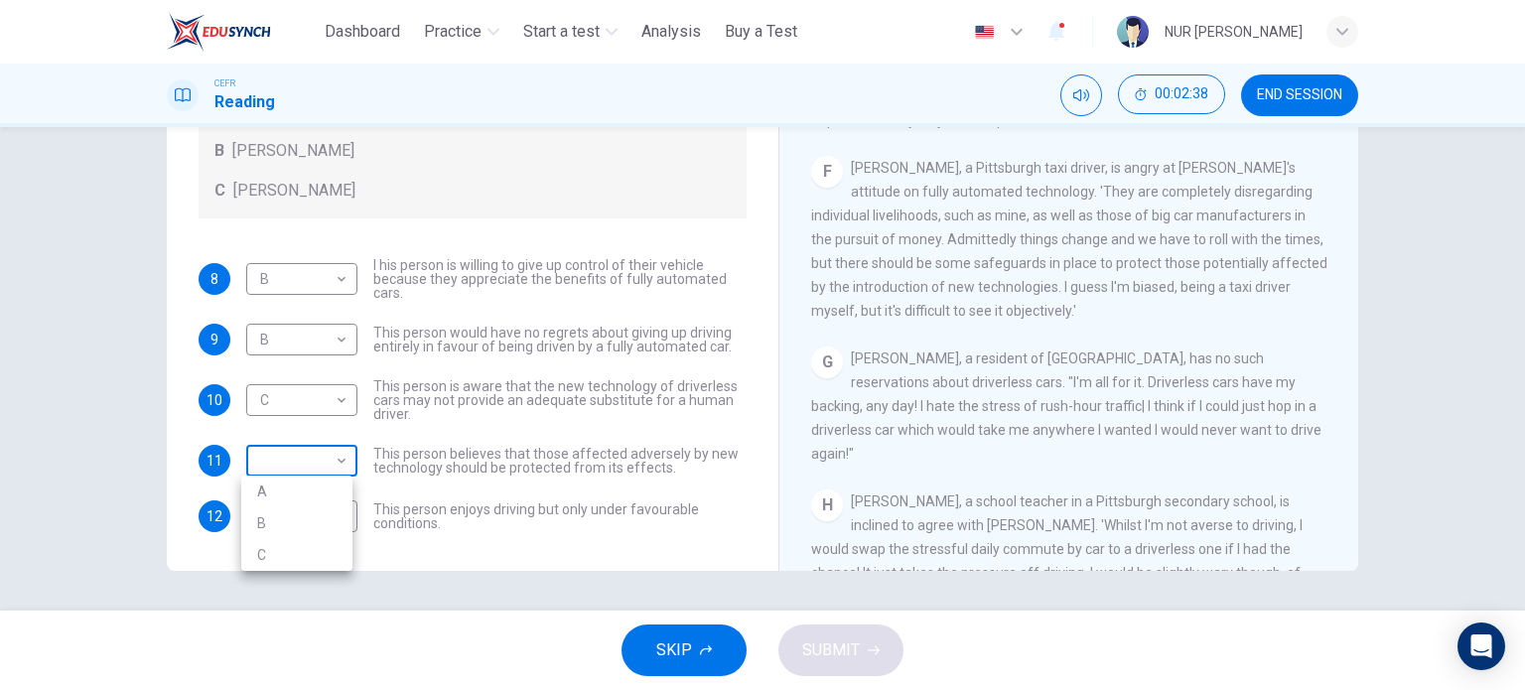
click at [336, 468] on body "This site uses cookies, as explained in our Privacy Policy . If you agree to th…" at bounding box center [762, 345] width 1525 height 690
click at [328, 492] on li "A" at bounding box center [296, 491] width 111 height 32
type input "*"
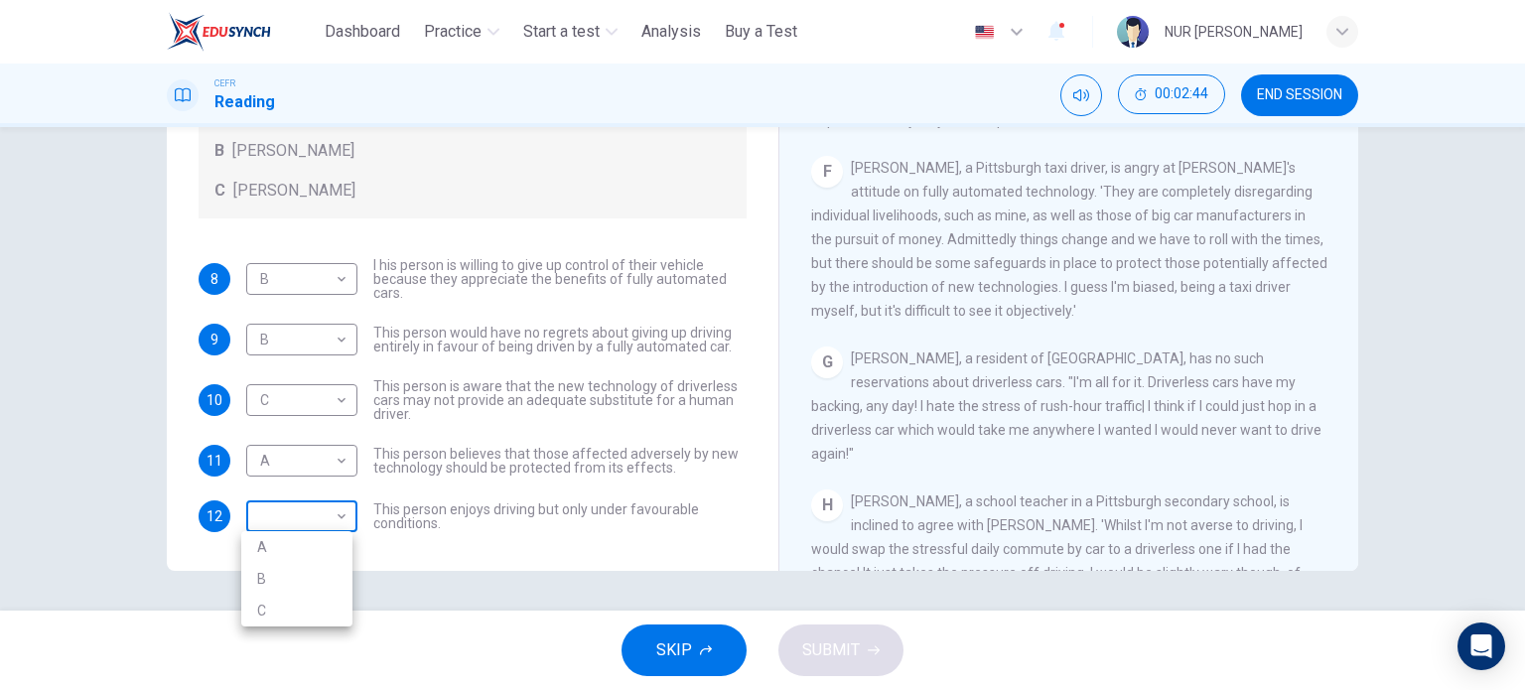
click at [262, 508] on body "This site uses cookies, as explained in our Privacy Policy . If you agree to th…" at bounding box center [762, 345] width 1525 height 690
click at [286, 605] on li "C" at bounding box center [296, 611] width 111 height 32
type input "*"
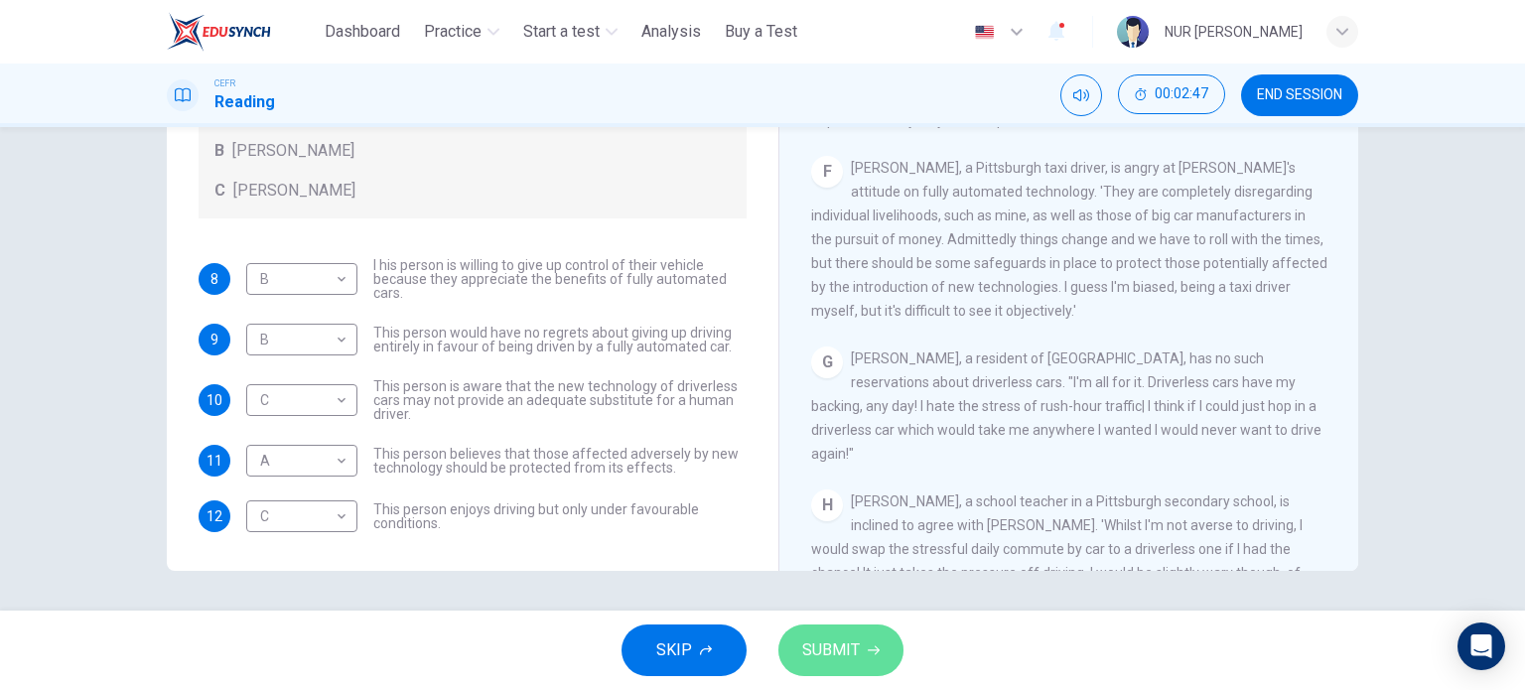
click at [832, 628] on button "SUBMIT" at bounding box center [840, 650] width 125 height 52
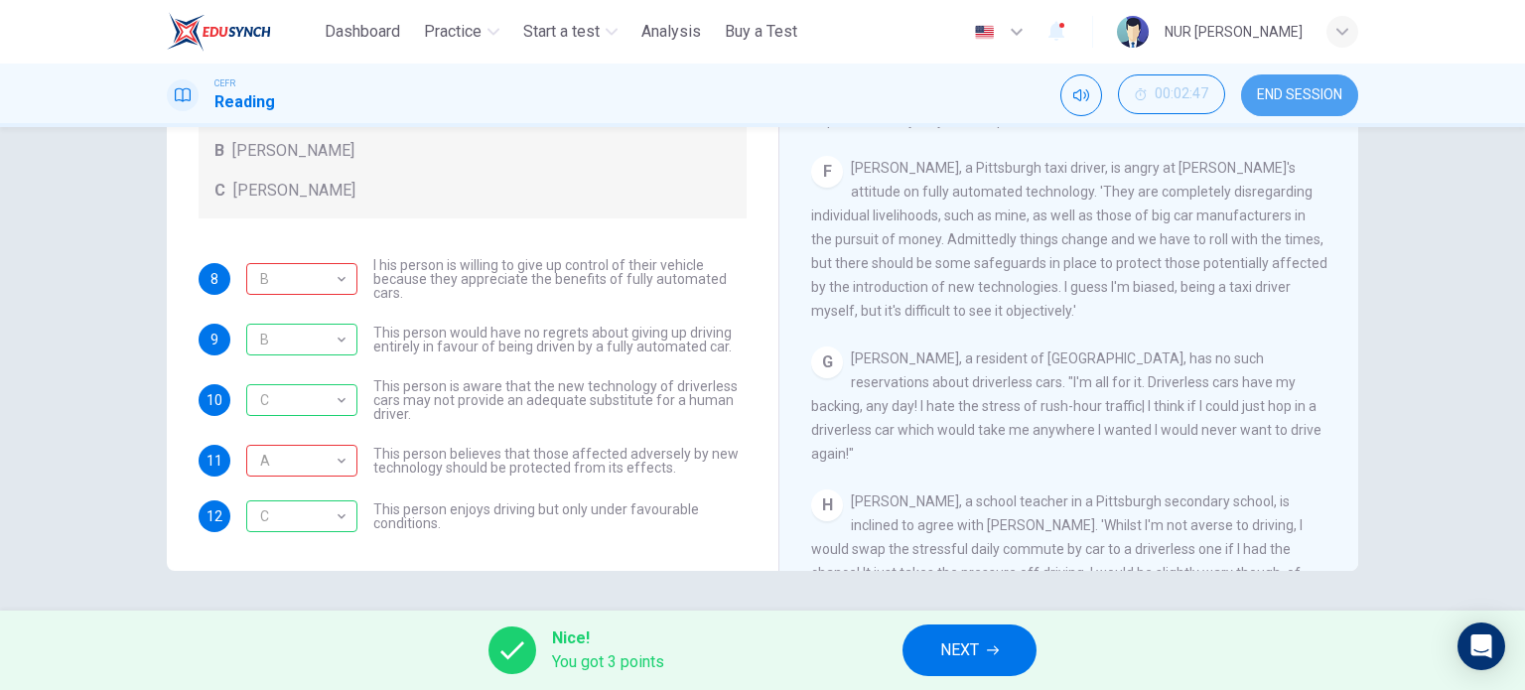
click at [1320, 89] on span "END SESSION" at bounding box center [1299, 95] width 85 height 16
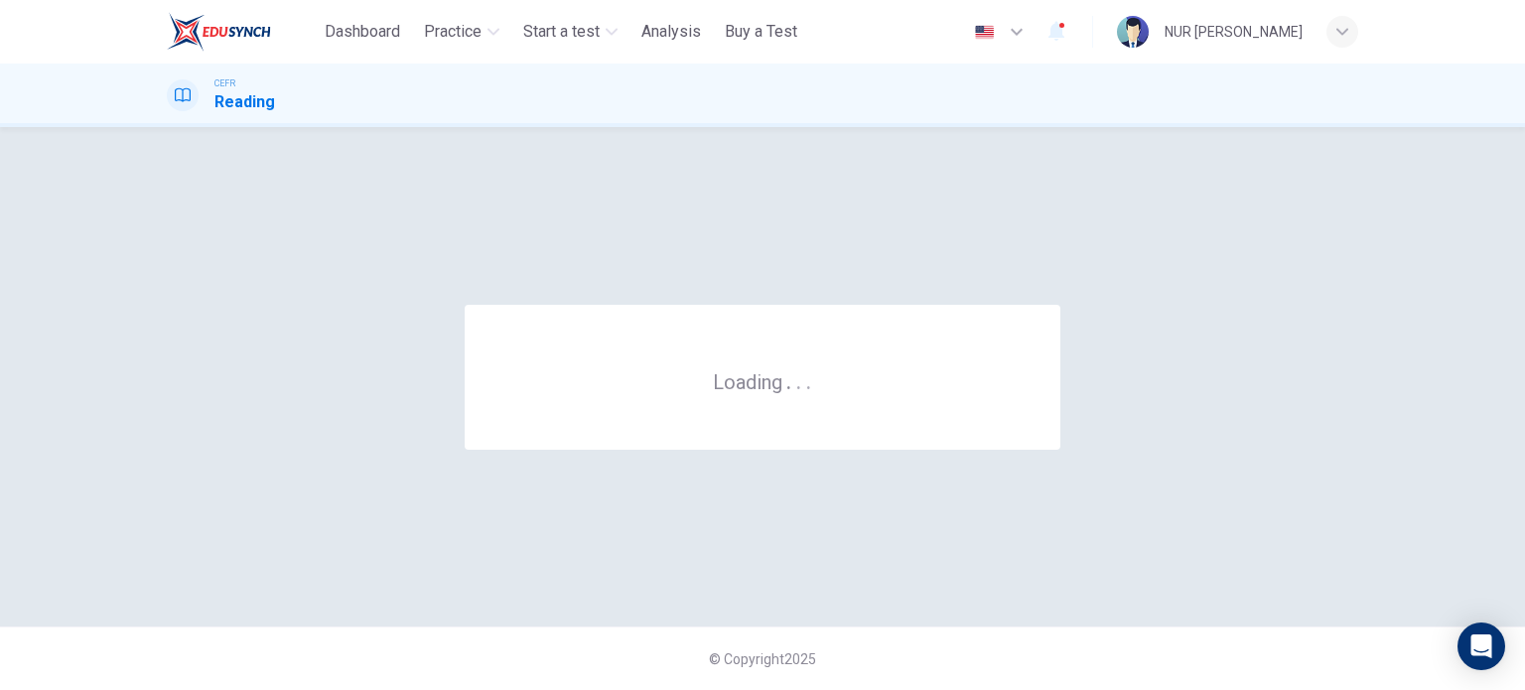
scroll to position [0, 0]
